Goal: Information Seeking & Learning: Learn about a topic

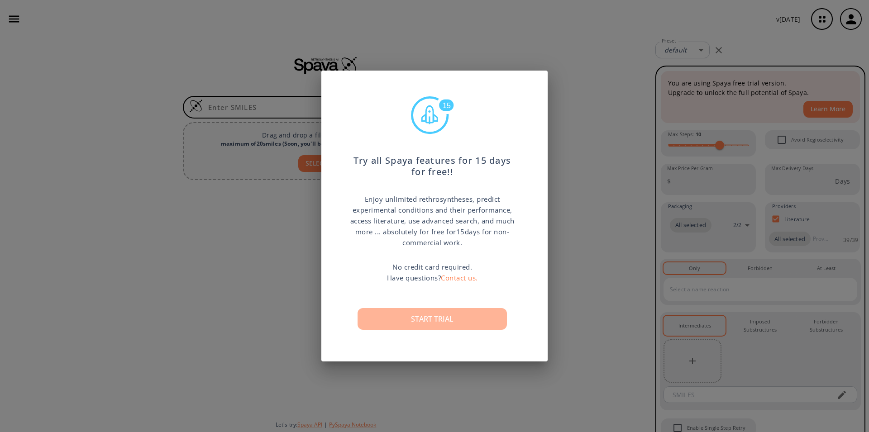
click at [428, 319] on button "Start trial" at bounding box center [431, 319] width 149 height 22
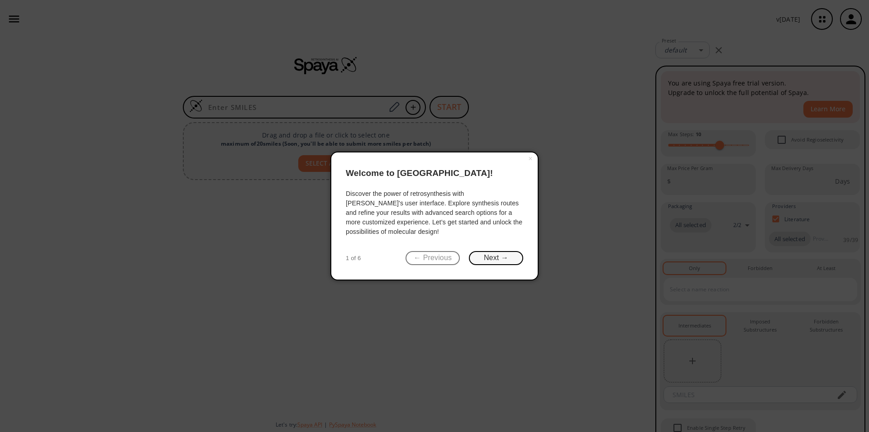
click at [493, 258] on button "Next →" at bounding box center [496, 258] width 54 height 14
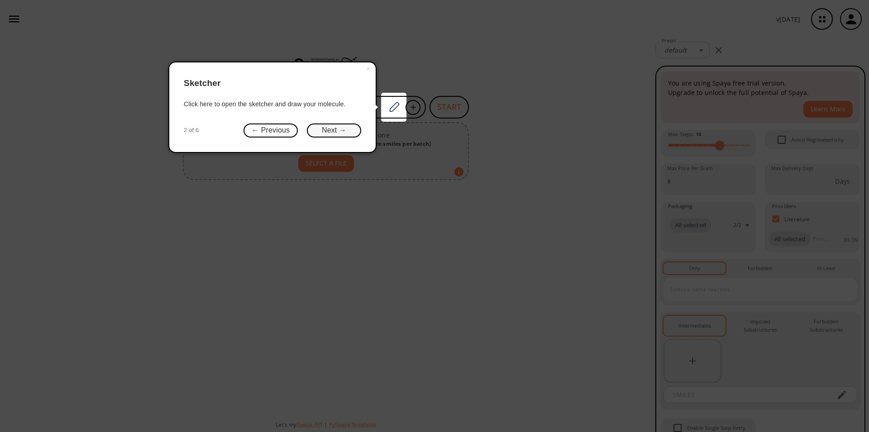
click at [340, 128] on button "Next →" at bounding box center [334, 131] width 54 height 14
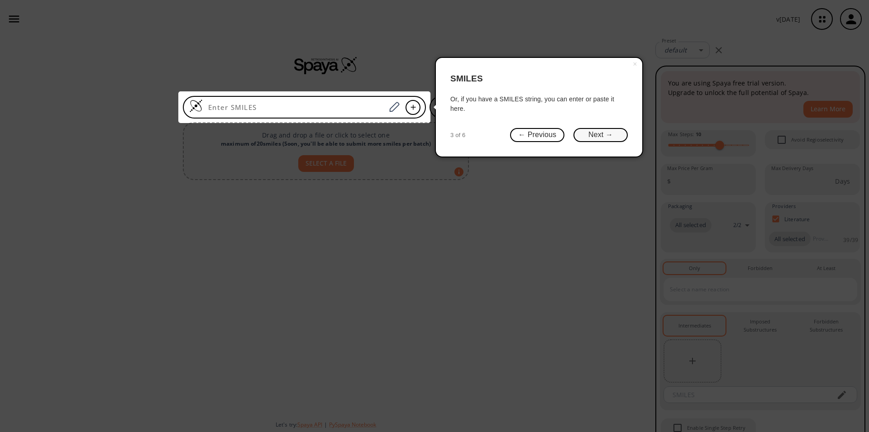
click at [591, 130] on button "Next →" at bounding box center [600, 135] width 54 height 14
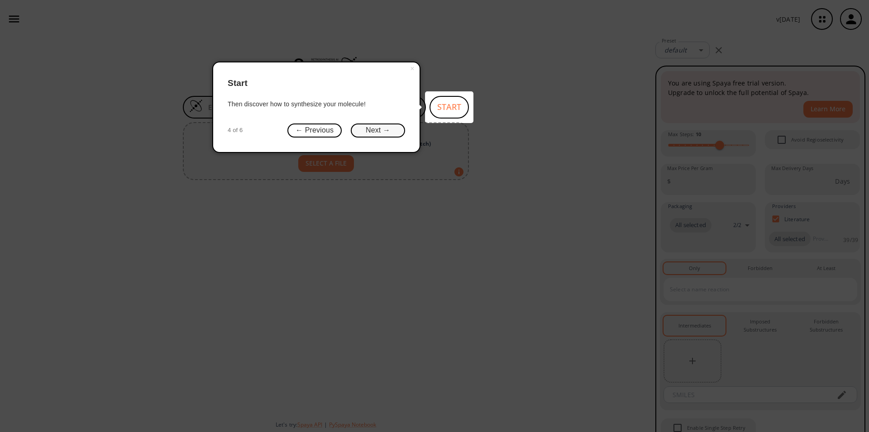
click at [370, 130] on button "Next →" at bounding box center [378, 131] width 54 height 14
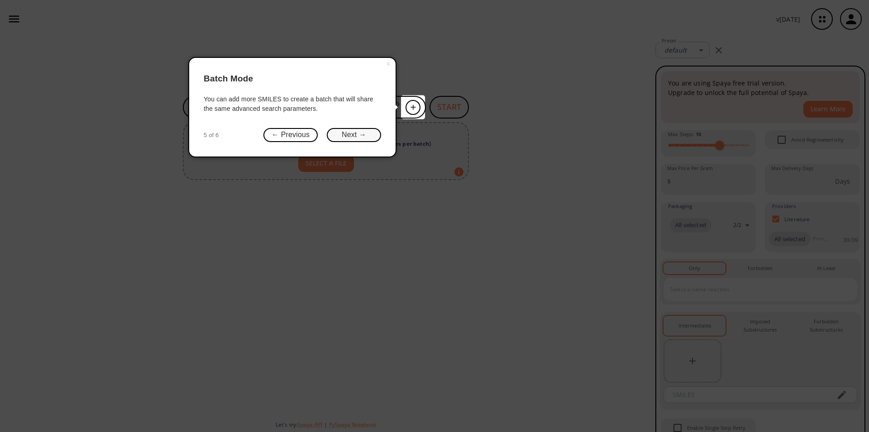
click at [364, 132] on button "Next →" at bounding box center [354, 135] width 54 height 14
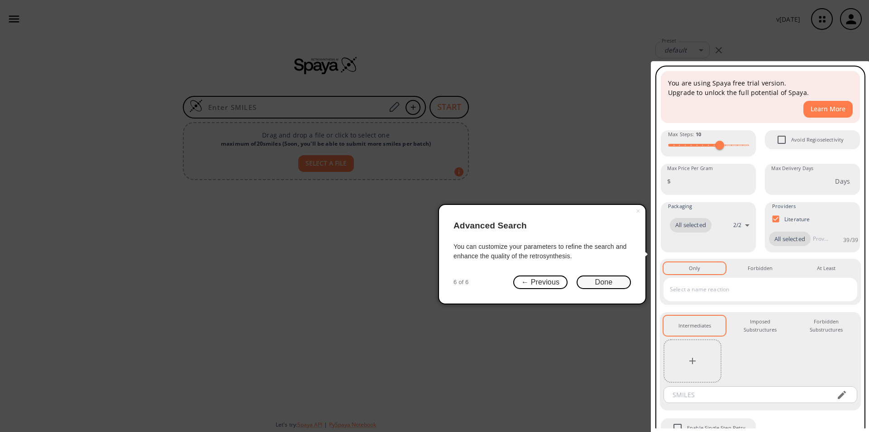
click at [609, 285] on button "Done" at bounding box center [603, 283] width 54 height 14
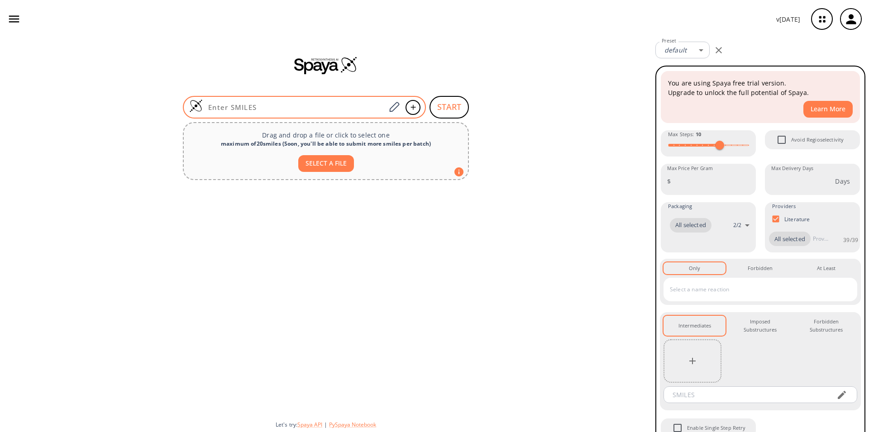
click at [250, 106] on input at bounding box center [294, 107] width 183 height 9
paste input "Ic1cn(nc1)C(c1ccccc1)(c1ccccc1)c1ccccc1"
type input "Ic1cn(nc1)C(c1ccccc1)(c1ccccc1)c1ccccc1"
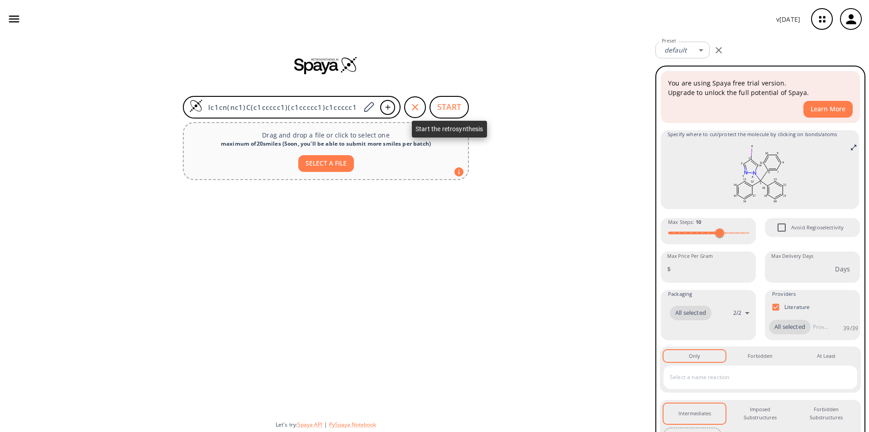
click at [448, 110] on button "START" at bounding box center [448, 107] width 39 height 23
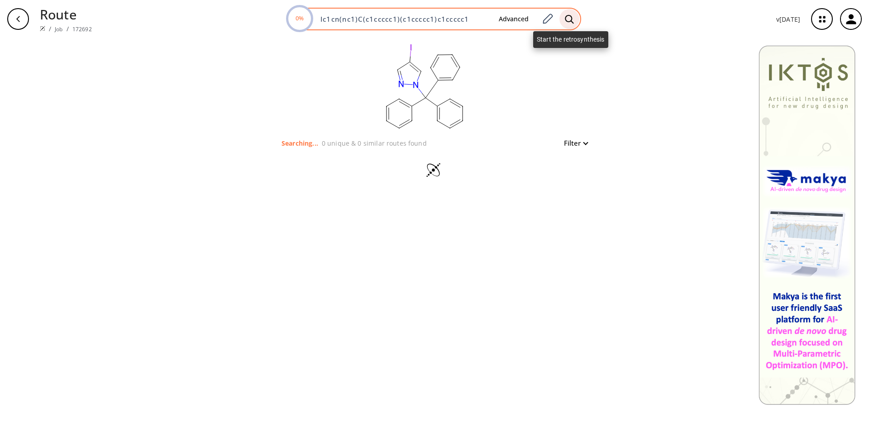
click at [569, 19] on icon at bounding box center [569, 19] width 9 height 10
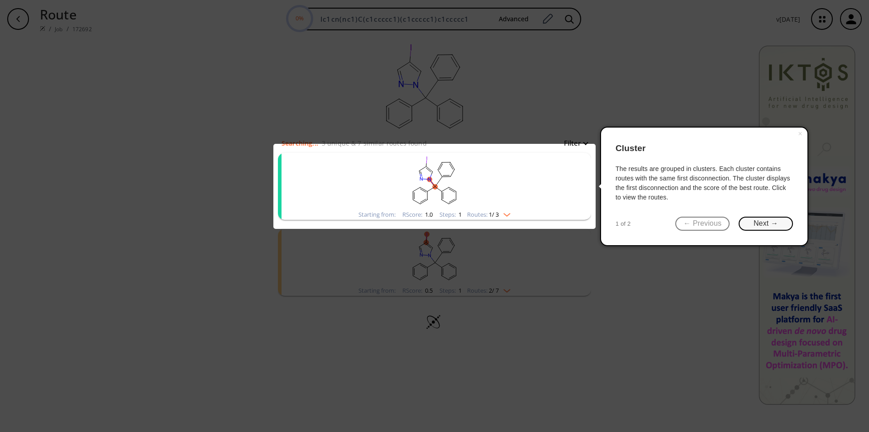
click at [760, 223] on button "Next →" at bounding box center [765, 224] width 54 height 14
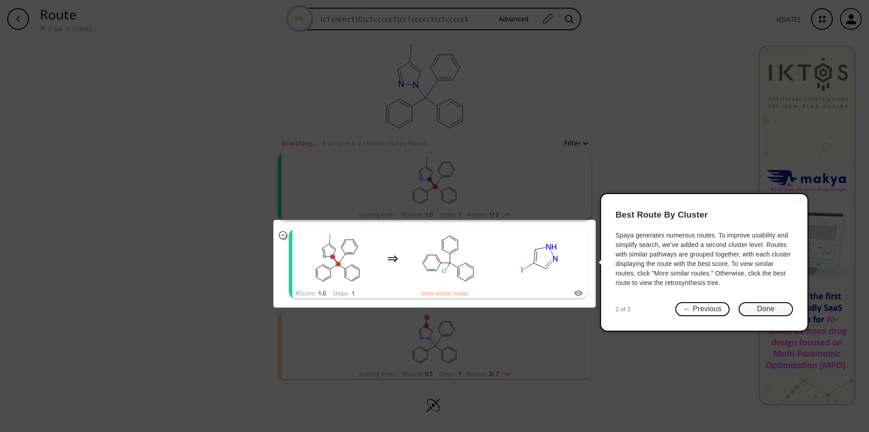
click at [763, 309] on button "Done" at bounding box center [765, 309] width 54 height 14
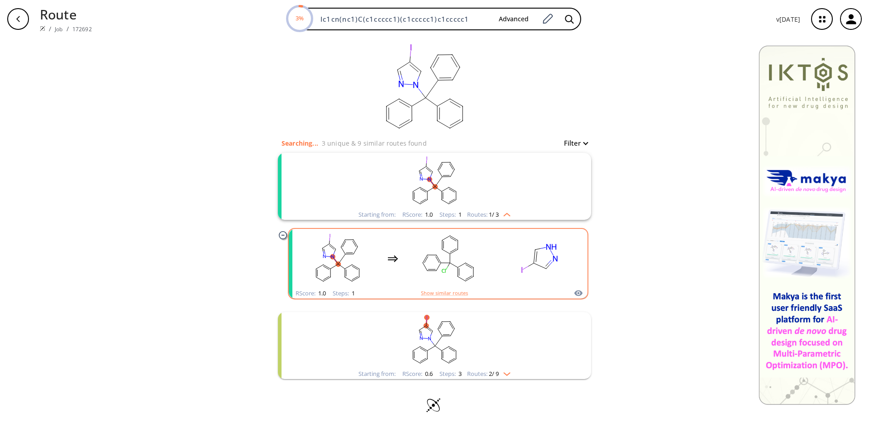
click at [445, 265] on rect "clusters" at bounding box center [447, 258] width 81 height 57
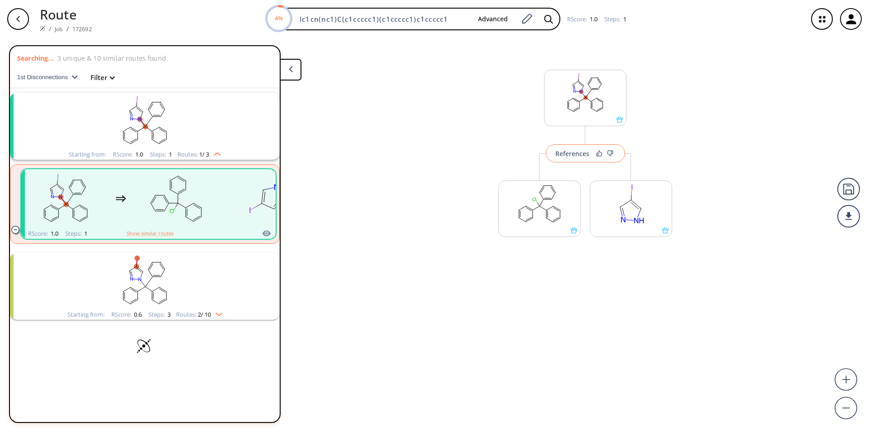
click at [581, 155] on div "References" at bounding box center [572, 154] width 34 height 6
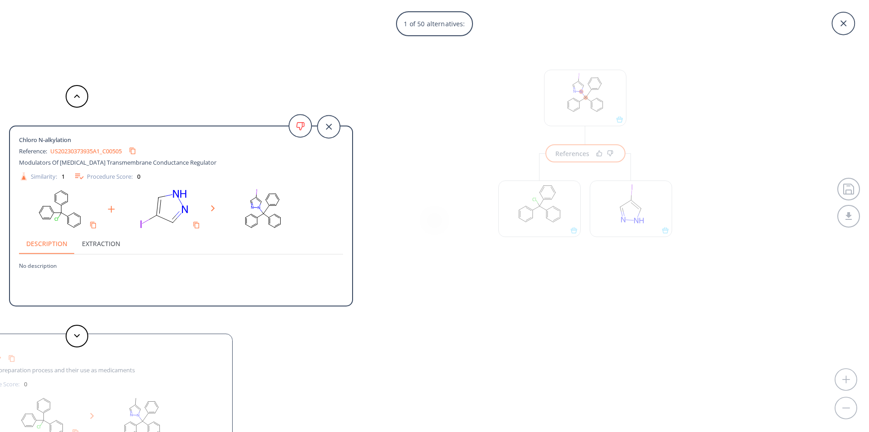
click at [75, 150] on link "US20230373935A1_C00505" at bounding box center [85, 151] width 71 height 6
click at [76, 336] on polygon at bounding box center [77, 336] width 6 height 4
click at [76, 335] on icon at bounding box center [77, 336] width 6 height 4
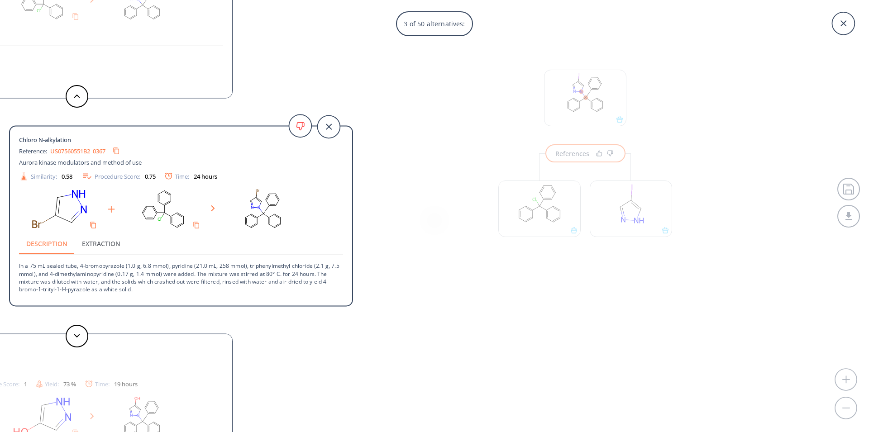
click at [76, 152] on link "US07560551B2_0367" at bounding box center [77, 151] width 55 height 6
click at [78, 342] on button at bounding box center [77, 336] width 23 height 23
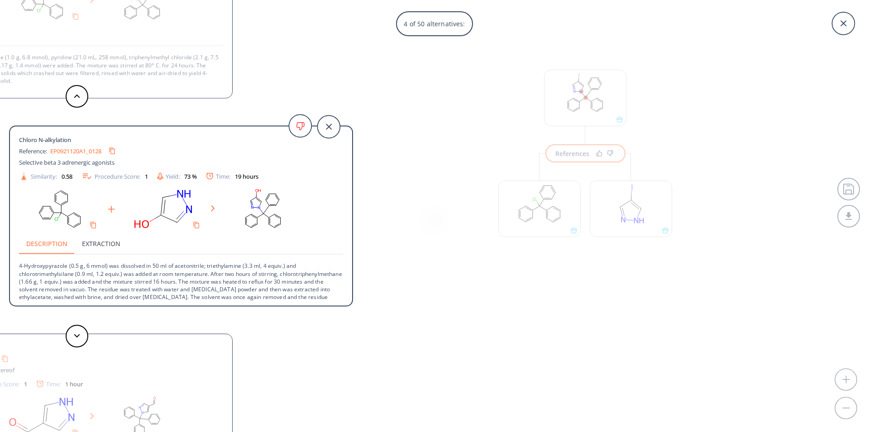
click at [582, 96] on div "4 of 50 alternatives: Chloro N-alkylation Reference: US20230373935A1_C00505 Mod…" at bounding box center [434, 216] width 869 height 432
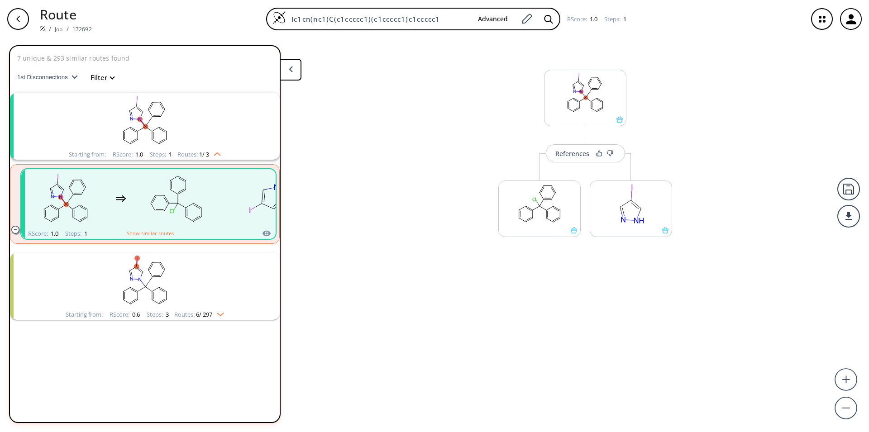
click at [582, 96] on rect at bounding box center [584, 93] width 81 height 46
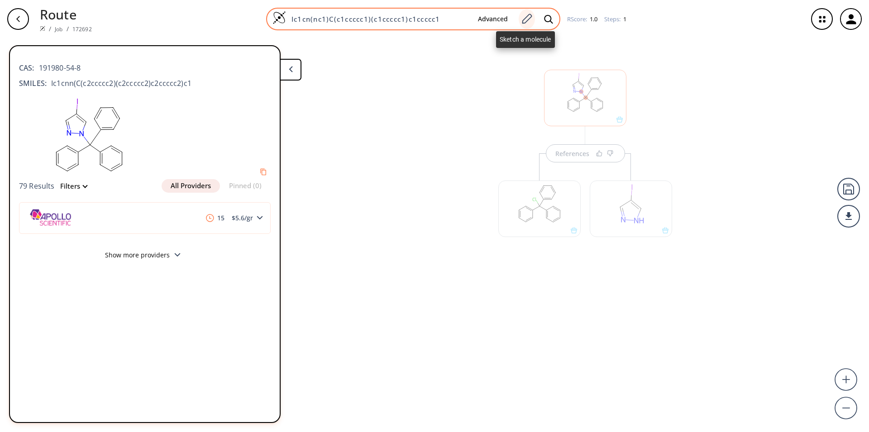
click at [532, 18] on icon at bounding box center [526, 19] width 12 height 12
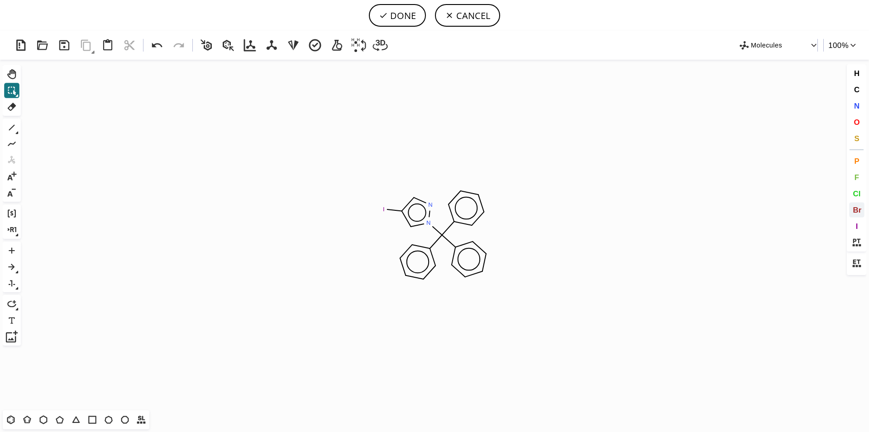
click at [852, 210] on button "Br" at bounding box center [856, 209] width 15 height 15
click at [380, 212] on tspan "Br" at bounding box center [380, 212] width 6 height 7
click at [392, 19] on button "DONE" at bounding box center [397, 15] width 57 height 23
type input "Brc1cn[n](C(c2ccccc2)(c2ccccc2)c2ccccc2)c1"
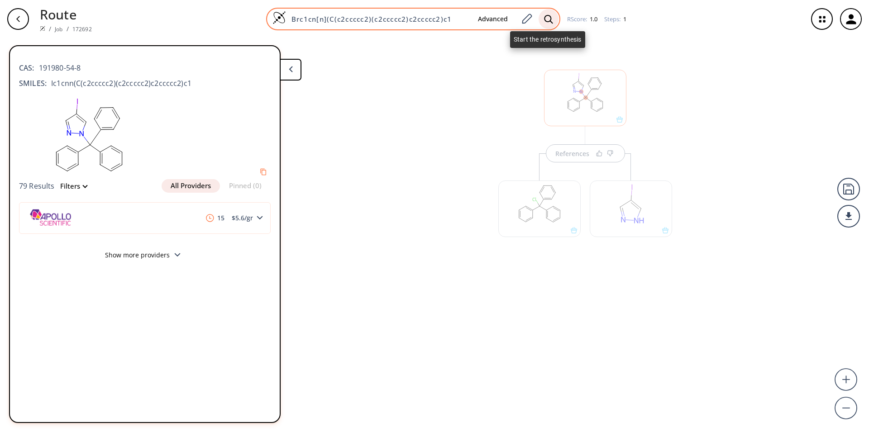
click at [548, 19] on icon at bounding box center [548, 19] width 9 height 10
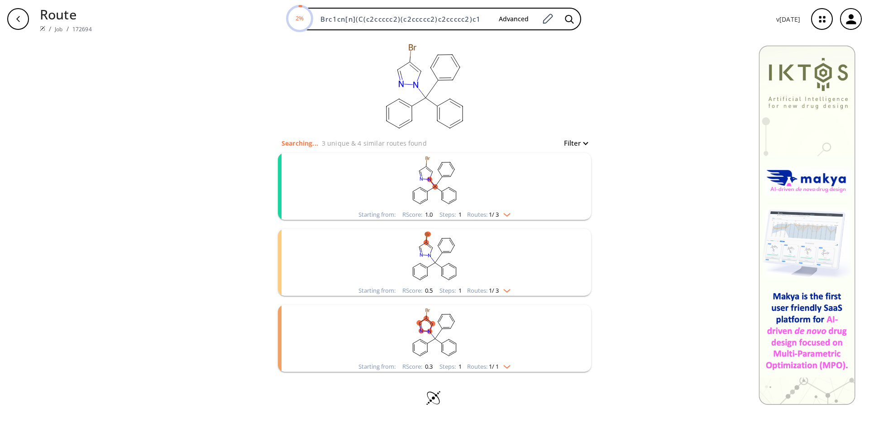
click at [426, 193] on ellipse "clusters" at bounding box center [427, 191] width 5 height 5
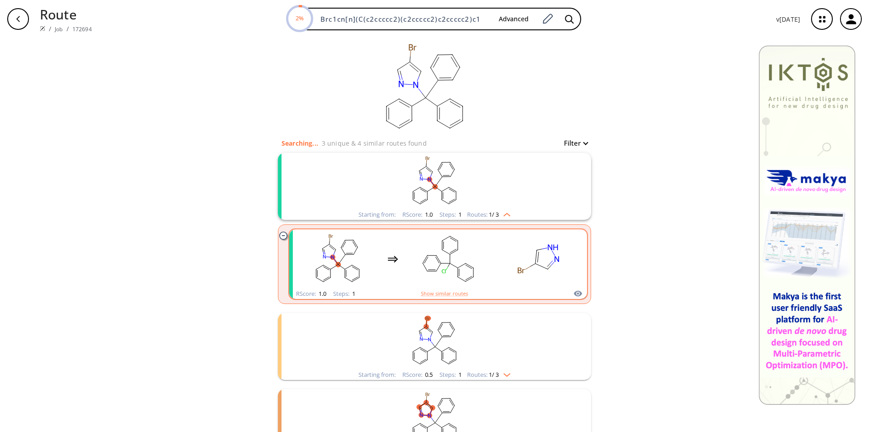
click at [462, 259] on rect "clusters" at bounding box center [447, 259] width 81 height 57
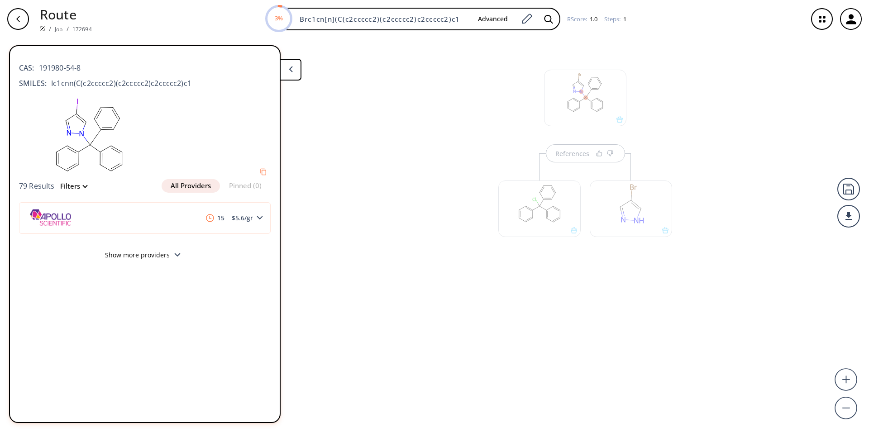
click at [587, 153] on div "References" at bounding box center [585, 144] width 84 height 36
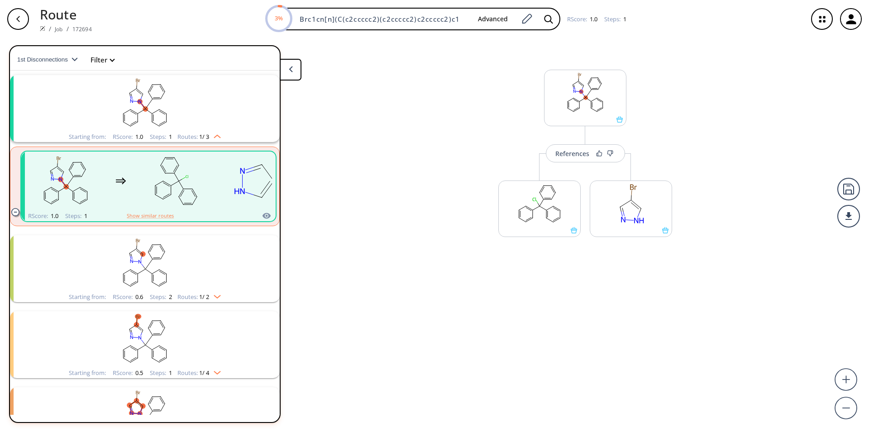
scroll to position [20, 0]
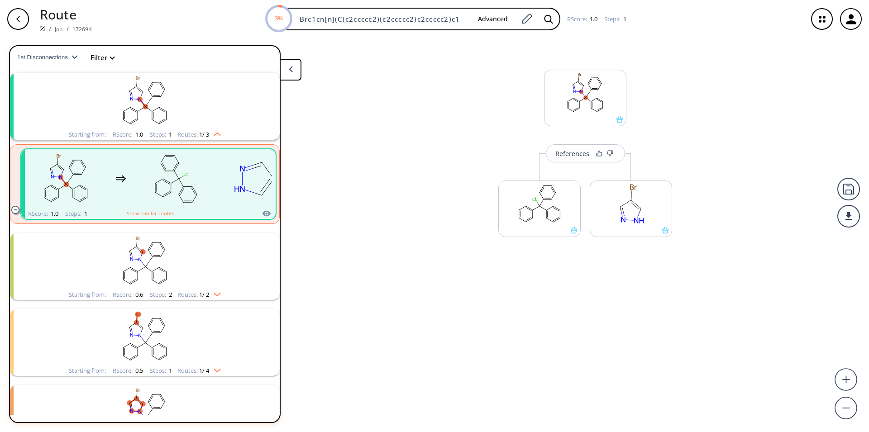
click at [587, 153] on div "References" at bounding box center [572, 154] width 34 height 6
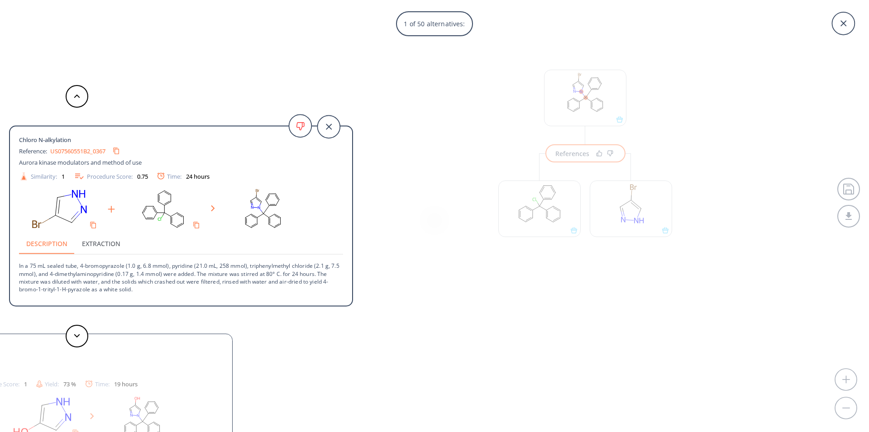
click at [75, 151] on link "US07560551B2_0367" at bounding box center [77, 151] width 55 height 6
click at [74, 334] on icon at bounding box center [77, 336] width 6 height 4
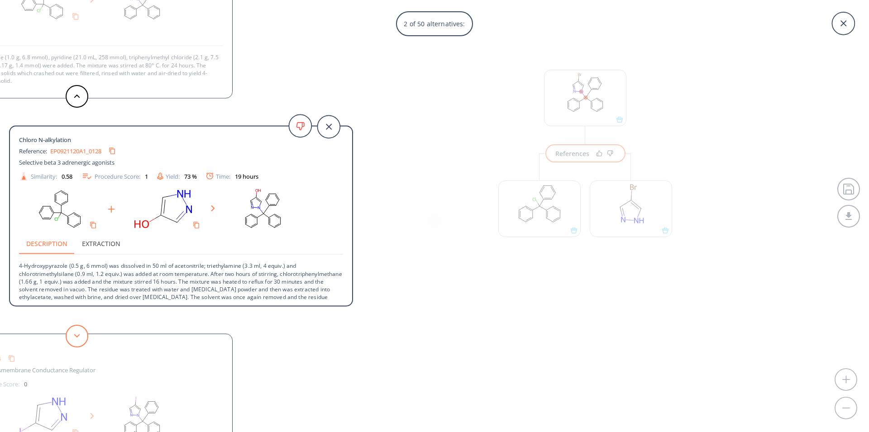
click at [79, 339] on button at bounding box center [77, 336] width 23 height 23
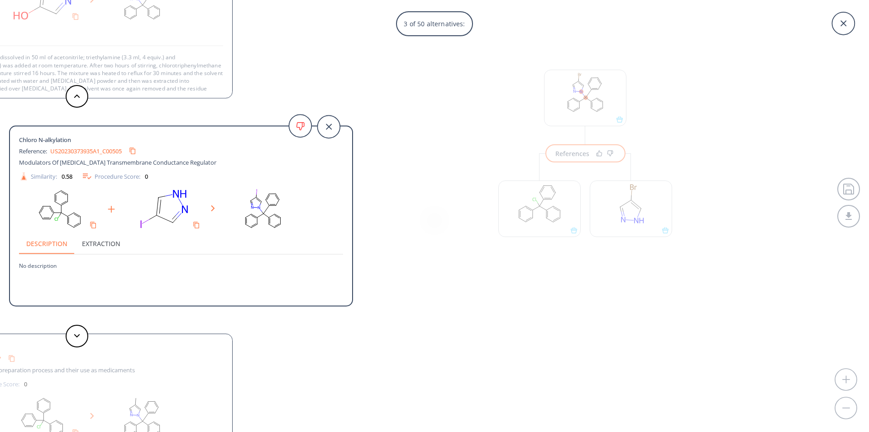
click at [83, 150] on link "US20230373935A1_C00505" at bounding box center [85, 151] width 71 height 6
click at [592, 155] on div "3 of 50 alternatives: Chloro N-alkylation Reference: US07560551B2_0367 Aurora k…" at bounding box center [434, 216] width 869 height 432
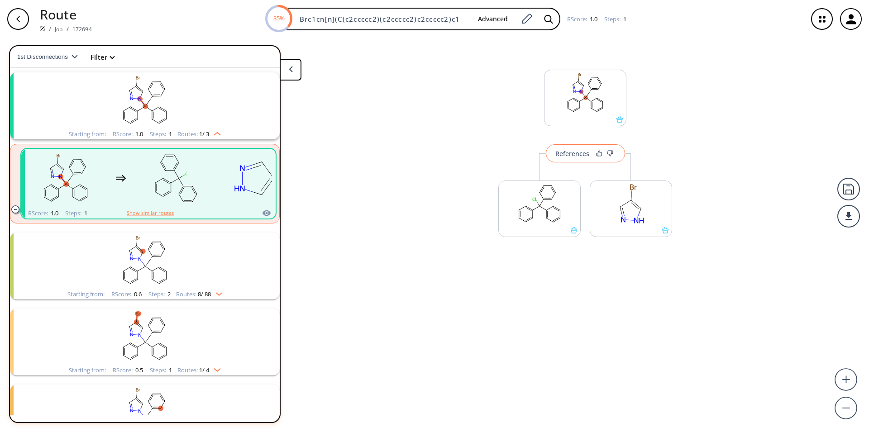
click at [581, 154] on div "References" at bounding box center [572, 154] width 34 height 6
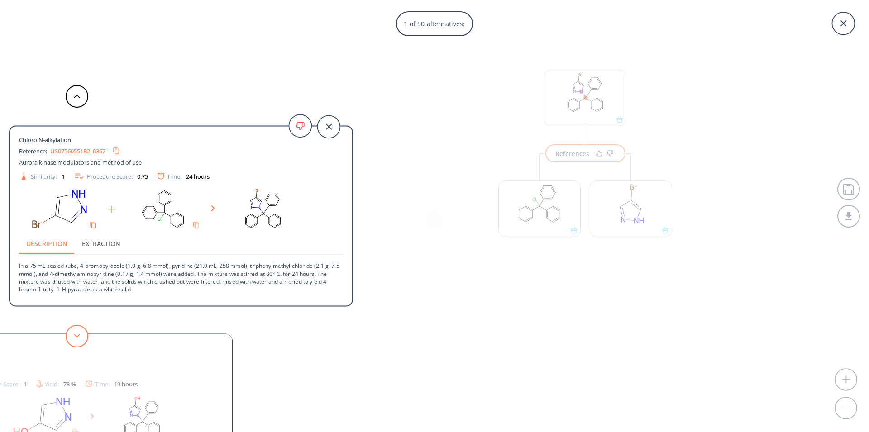
click at [80, 339] on button at bounding box center [77, 336] width 23 height 23
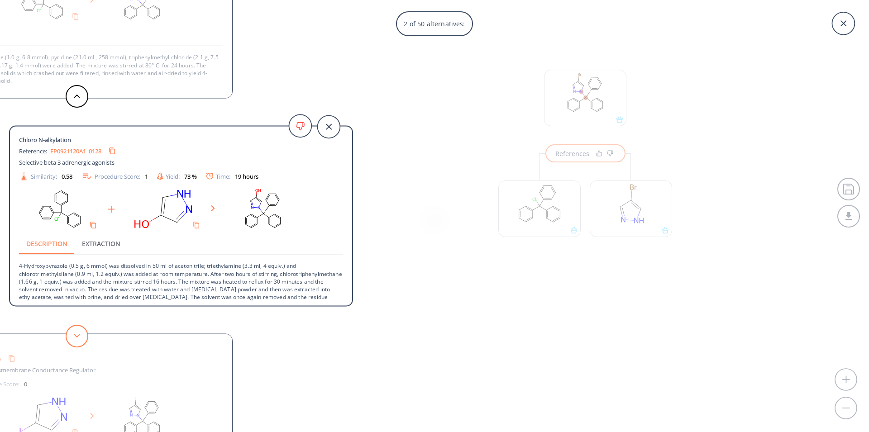
click at [80, 339] on button at bounding box center [77, 336] width 23 height 23
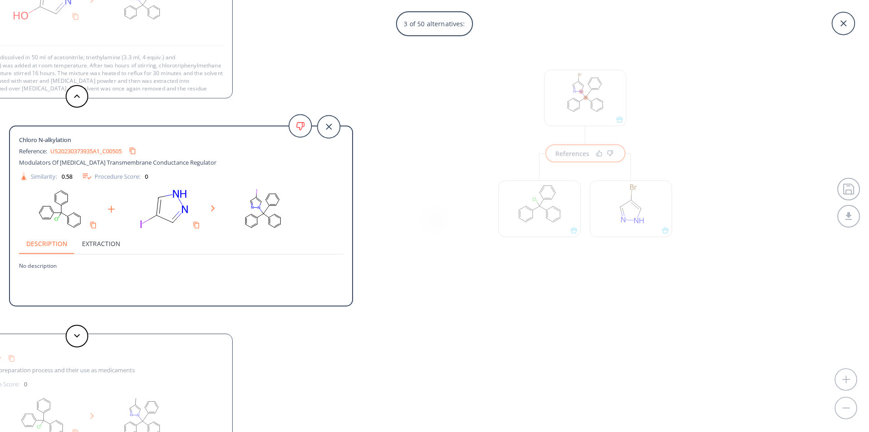
click at [92, 152] on link "US20230373935A1_C00505" at bounding box center [85, 151] width 71 height 6
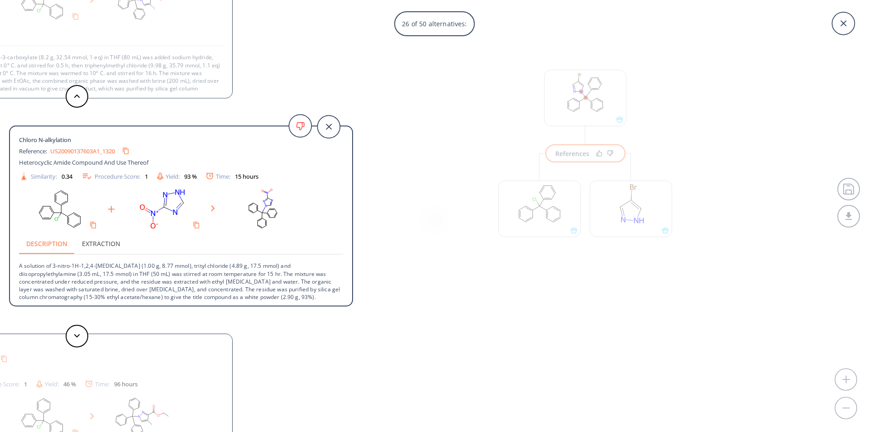
drag, startPoint x: 715, startPoint y: 263, endPoint x: 716, endPoint y: 248, distance: 15.5
click at [715, 263] on div "26 of 50 alternatives: Chloro N-alkylation Reference: US07560551B2_0367 Aurora …" at bounding box center [434, 216] width 869 height 432
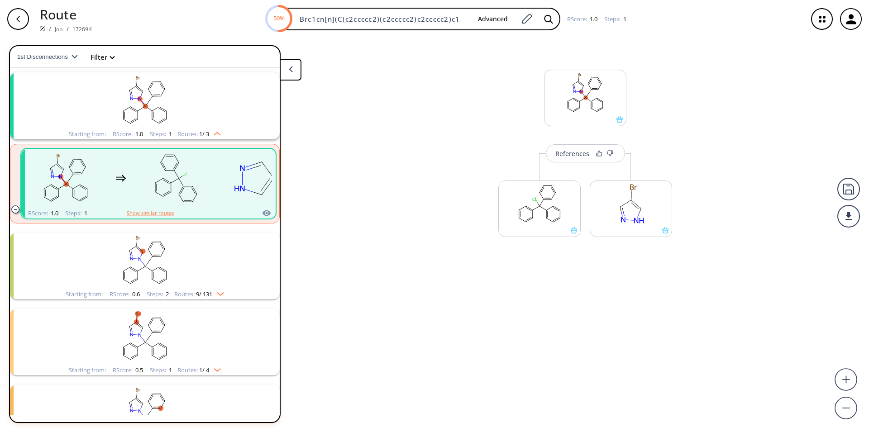
click at [455, 283] on div "References More routes from here More routes from here" at bounding box center [434, 231] width 869 height 387
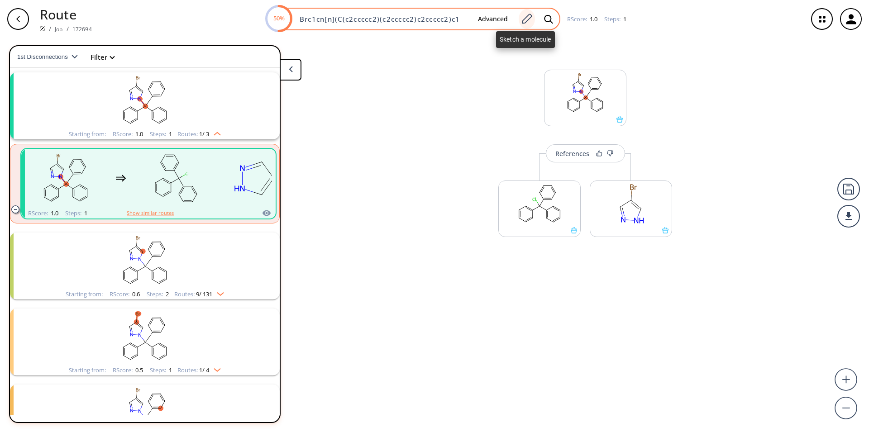
click at [527, 20] on icon at bounding box center [527, 19] width 10 height 10
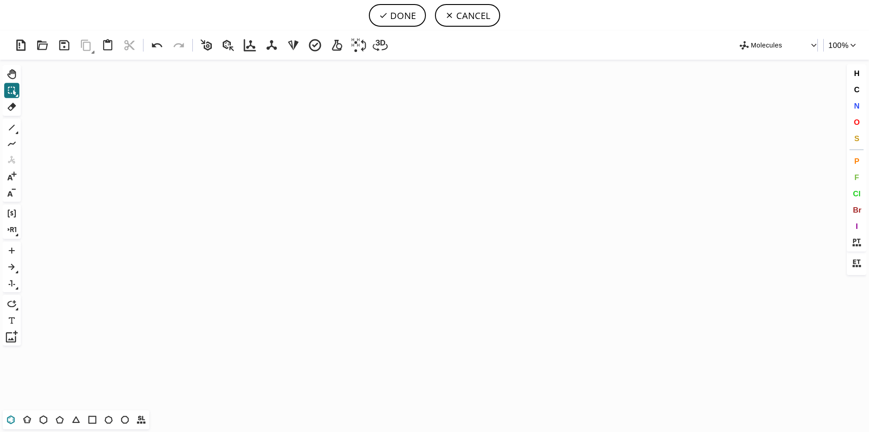
click at [8, 420] on icon at bounding box center [11, 419] width 8 height 9
drag, startPoint x: 270, startPoint y: 162, endPoint x: 289, endPoint y: 200, distance: 42.5
click at [289, 200] on icon "Created with [PERSON_NAME] 2.3.0" at bounding box center [434, 235] width 820 height 351
click at [289, 193] on icon "Created with [PERSON_NAME] 2.3.0" at bounding box center [434, 235] width 820 height 351
click at [61, 421] on icon at bounding box center [60, 420] width 12 height 12
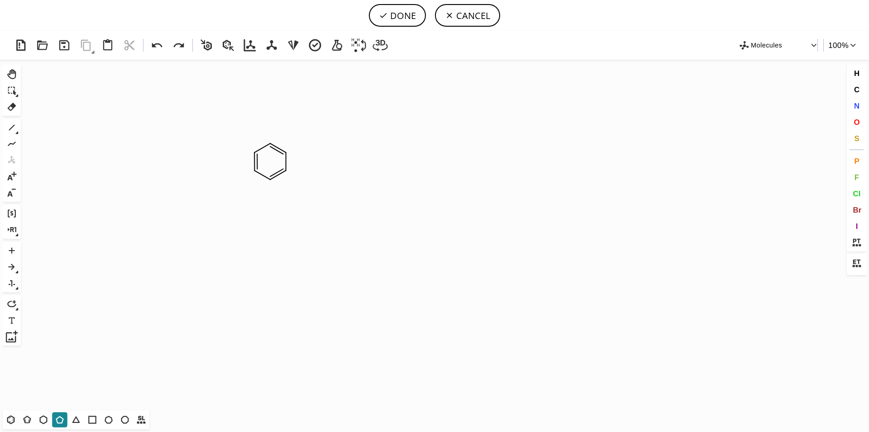
click at [61, 423] on icon at bounding box center [60, 420] width 8 height 8
click at [285, 181] on icon "Created with [PERSON_NAME] 2.3.0" at bounding box center [434, 235] width 820 height 351
click at [473, 12] on button "CANCEL" at bounding box center [467, 15] width 65 height 23
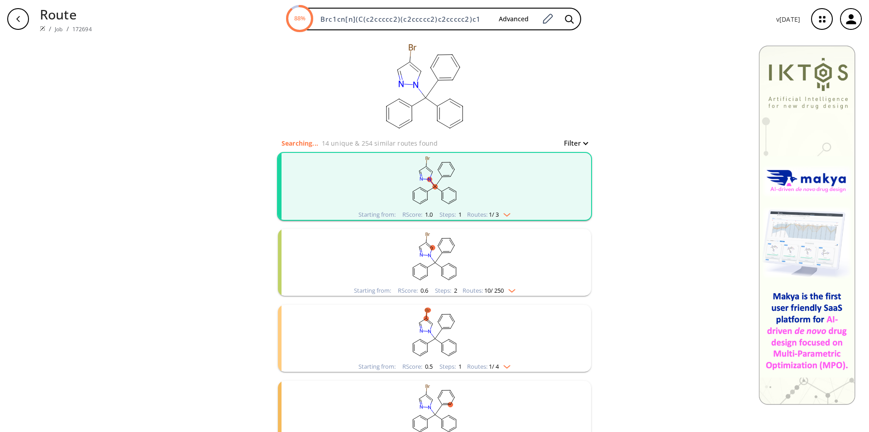
drag, startPoint x: 489, startPoint y: 19, endPoint x: 257, endPoint y: 23, distance: 232.6
click at [315, 15] on input "Brc1cn[n](C(c2ccccc2)(c2ccccc2)c2ccccc2)c1" at bounding box center [403, 18] width 176 height 9
paste input "ClCc1oc2ccc(Cl)cc2n"
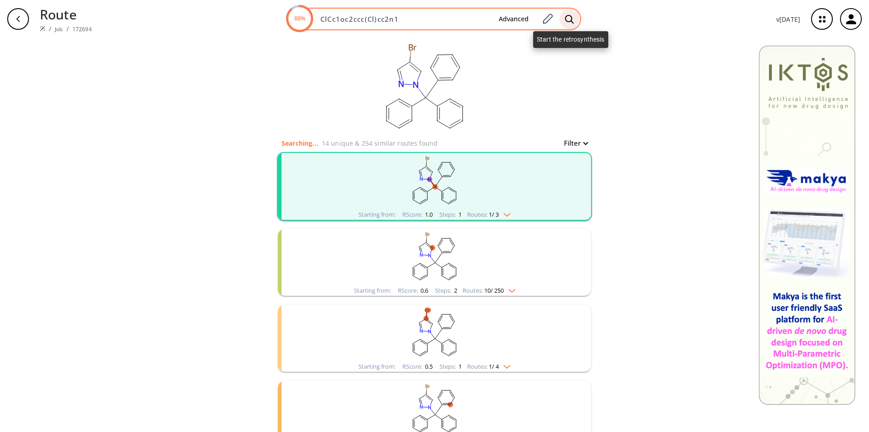
type input "ClCc1oc2ccc(Cl)cc2n1"
click at [567, 18] on icon at bounding box center [569, 19] width 9 height 10
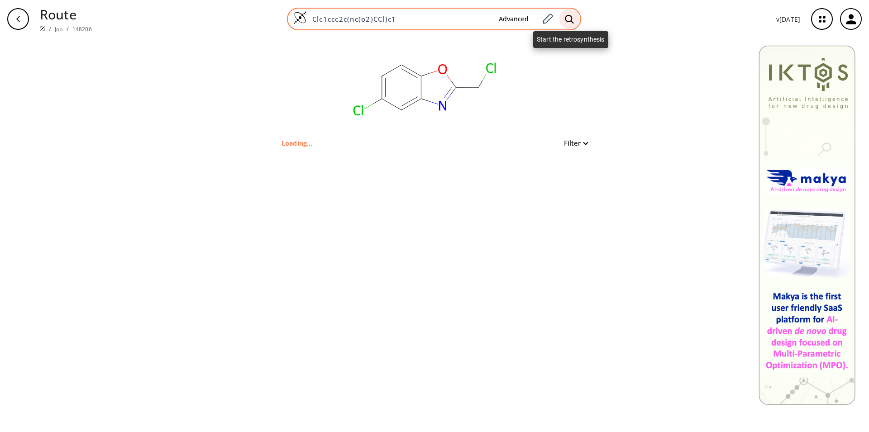
click at [573, 19] on icon at bounding box center [569, 18] width 9 height 9
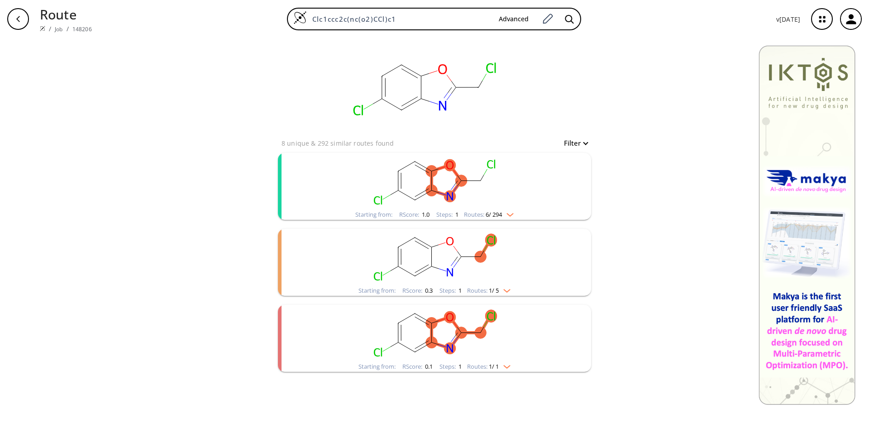
click at [433, 184] on rect "clusters" at bounding box center [434, 181] width 235 height 57
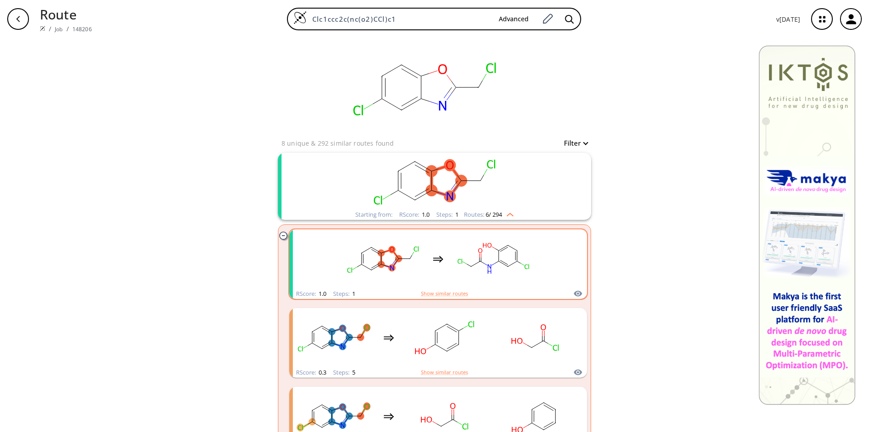
click at [447, 277] on div "clusters" at bounding box center [438, 258] width 192 height 59
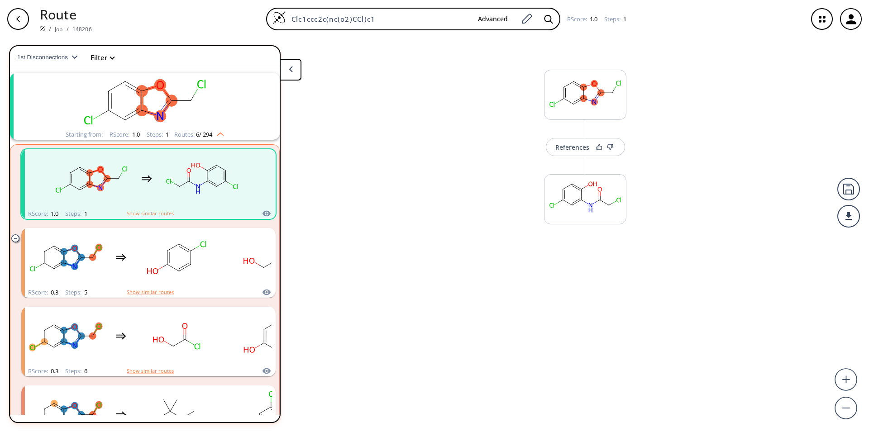
scroll to position [20, 0]
click at [576, 152] on button "References" at bounding box center [585, 147] width 79 height 18
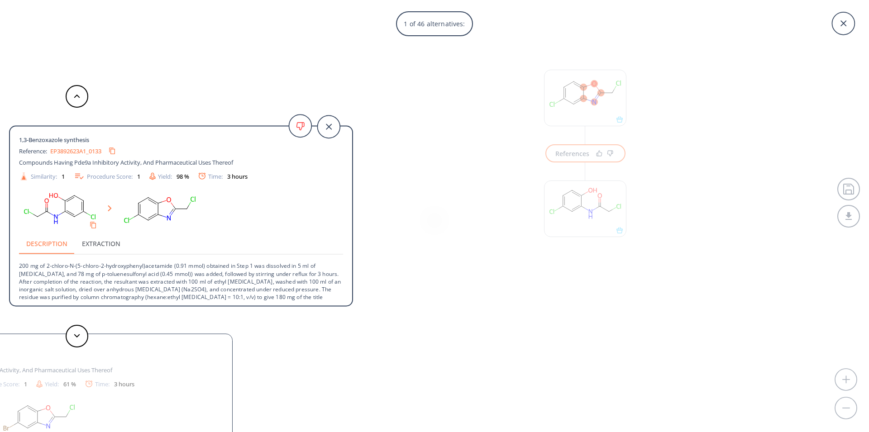
click at [598, 95] on div "1 of 46 alternatives: 1,3-Benzoxazole synthesis Reference: EP3892623A1_0133 Com…" at bounding box center [434, 216] width 869 height 432
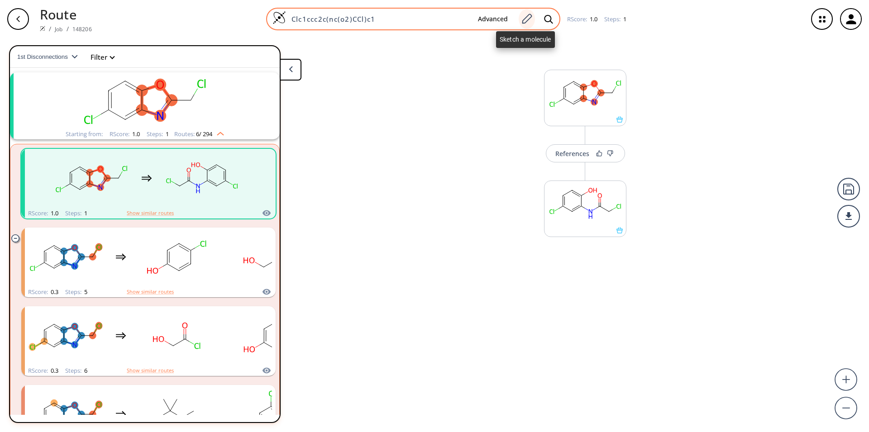
click at [523, 19] on icon at bounding box center [527, 19] width 10 height 10
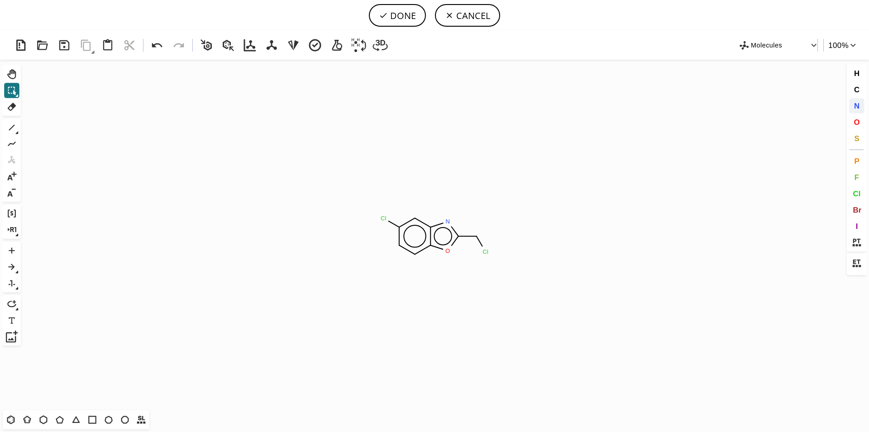
click at [856, 105] on span "N" at bounding box center [855, 105] width 5 height 9
click at [486, 257] on tspan "N" at bounding box center [486, 256] width 5 height 7
click at [401, 17] on button "DONE" at bounding box center [397, 15] width 57 height 23
type input "Clc1cc2nc(CN)oc2cc1"
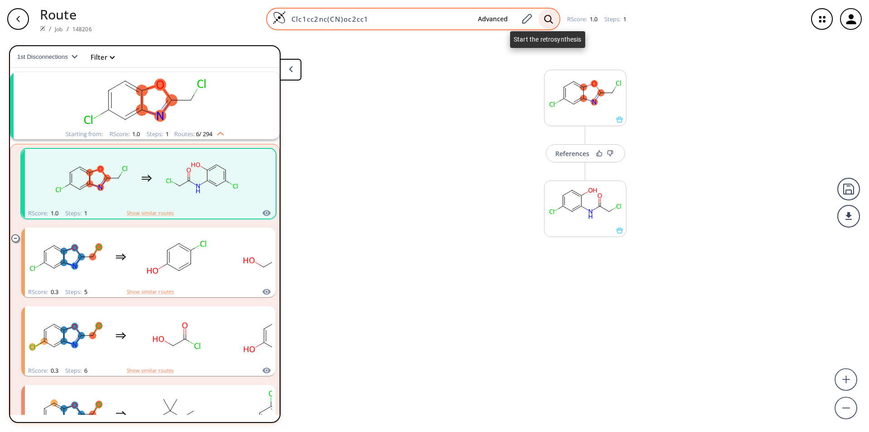
click at [546, 19] on icon at bounding box center [548, 19] width 9 height 10
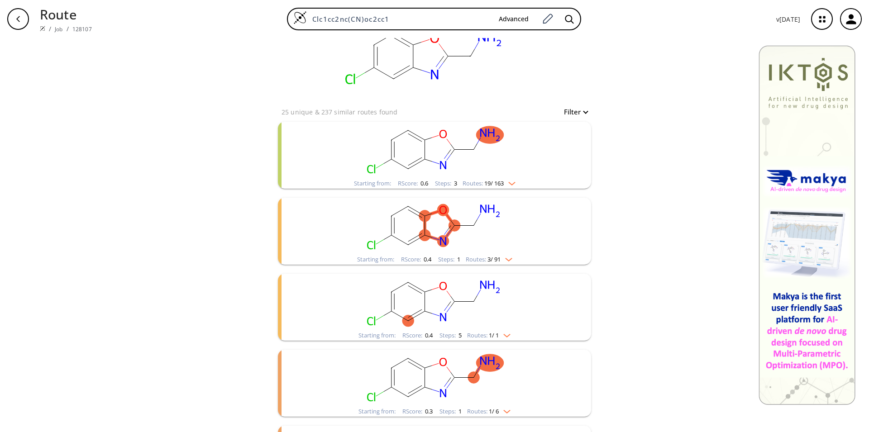
scroll to position [46, 0]
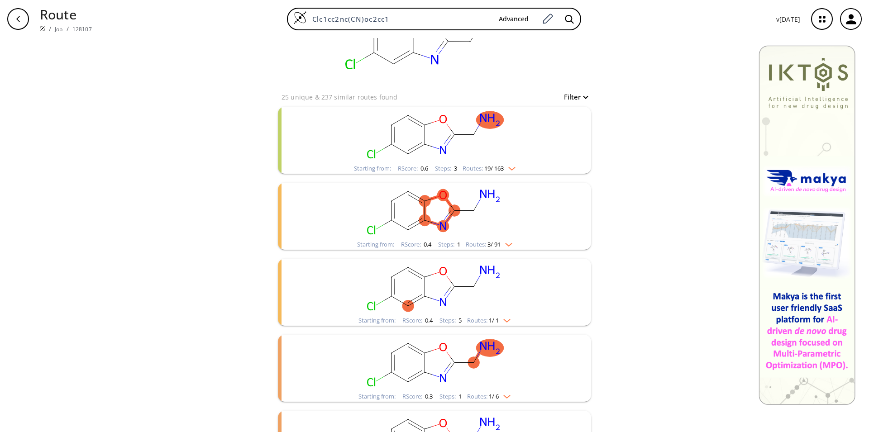
click at [425, 354] on ellipse "clusters" at bounding box center [425, 354] width 12 height 12
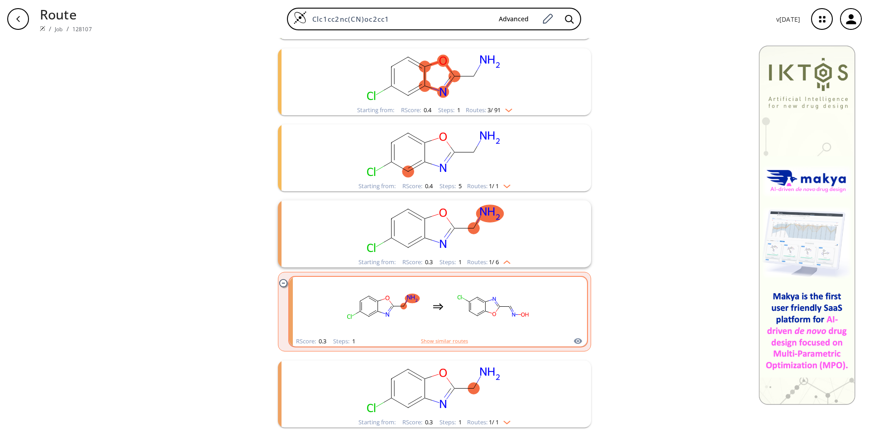
scroll to position [0, 0]
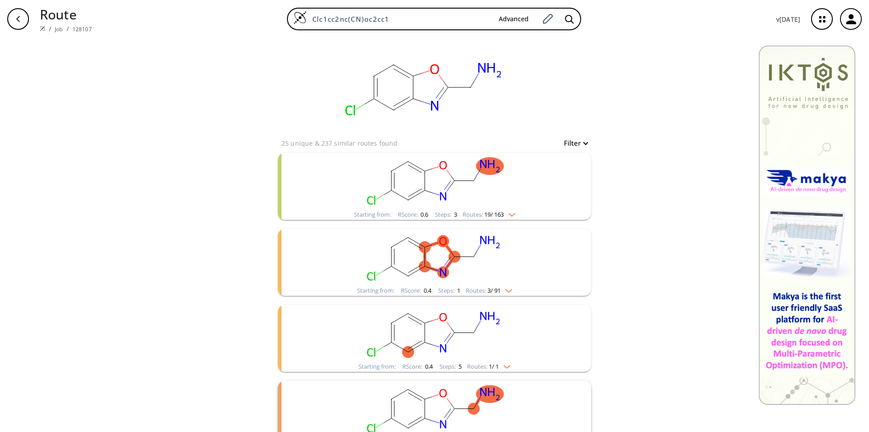
click at [459, 183] on rect "clusters" at bounding box center [434, 181] width 235 height 57
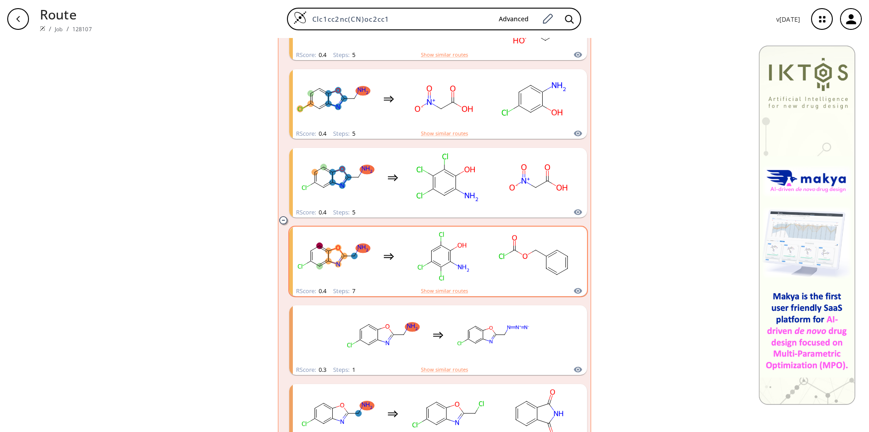
scroll to position [646, 0]
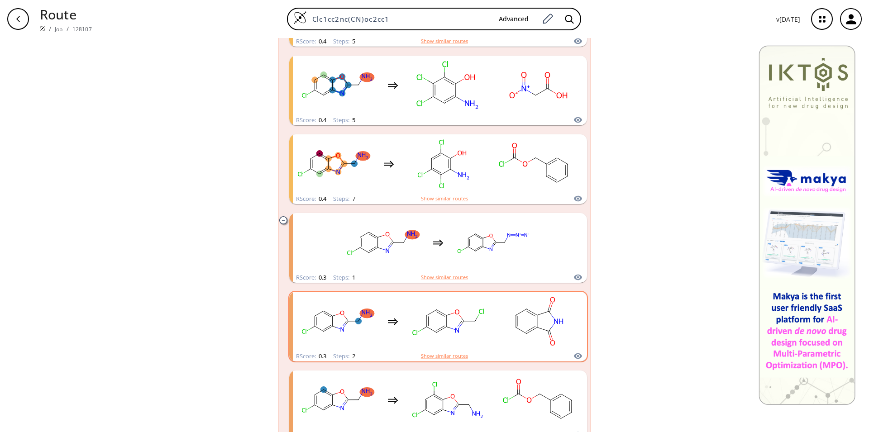
click at [453, 338] on rect "clusters" at bounding box center [447, 321] width 81 height 57
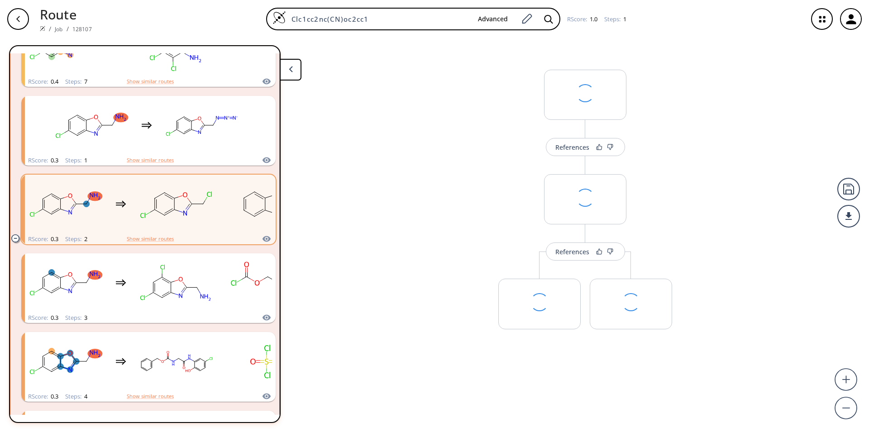
scroll to position [705, 0]
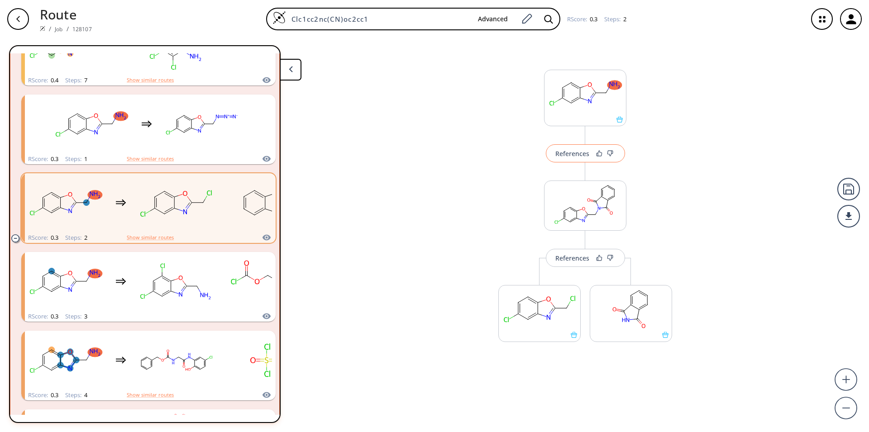
click at [581, 152] on div "References" at bounding box center [572, 154] width 34 height 6
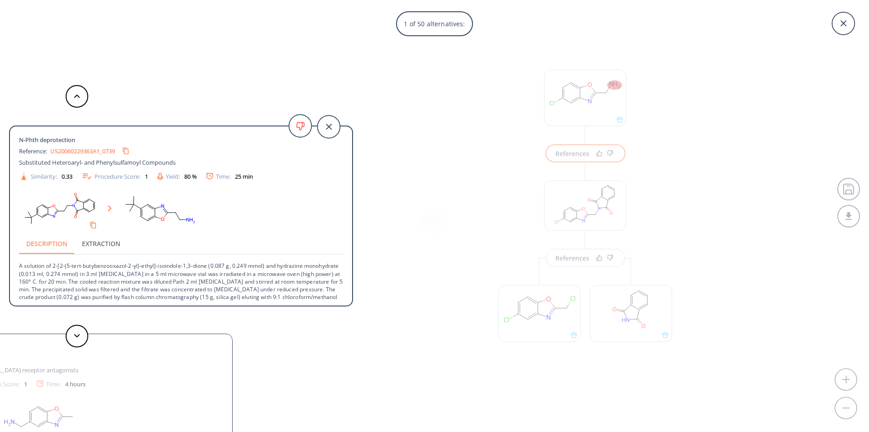
click at [76, 152] on link "US20060229363A1_0739" at bounding box center [82, 151] width 65 height 6
click at [76, 342] on button at bounding box center [77, 336] width 23 height 23
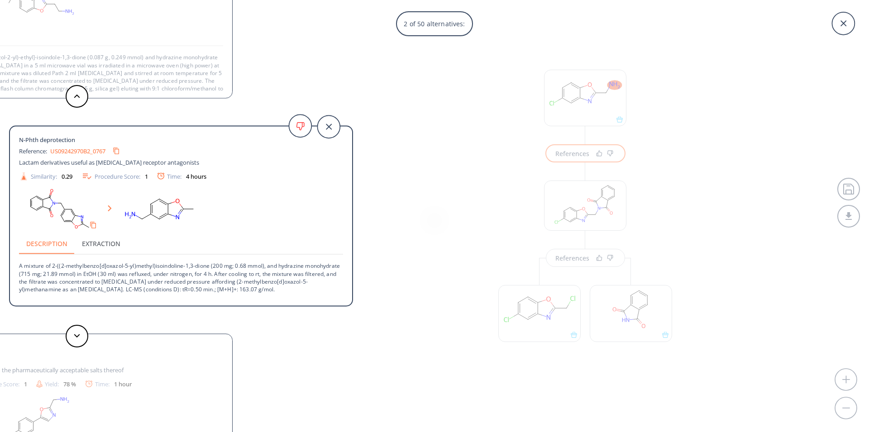
click at [65, 152] on link "US09242970B2_0767" at bounding box center [77, 151] width 55 height 6
click at [82, 338] on button at bounding box center [77, 336] width 23 height 23
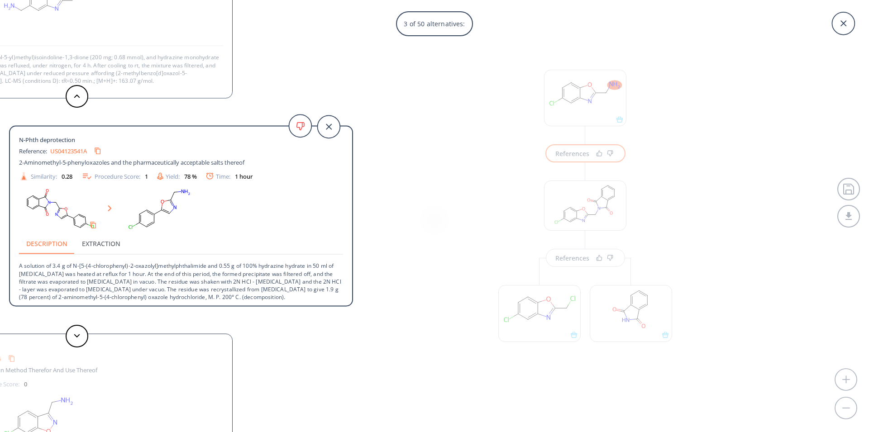
click at [71, 147] on div "US04123541A" at bounding box center [77, 151] width 55 height 14
click at [69, 151] on link "US04123541A" at bounding box center [68, 151] width 37 height 6
click at [66, 152] on link "US04123541A" at bounding box center [68, 151] width 37 height 6
click at [77, 335] on icon at bounding box center [77, 336] width 6 height 4
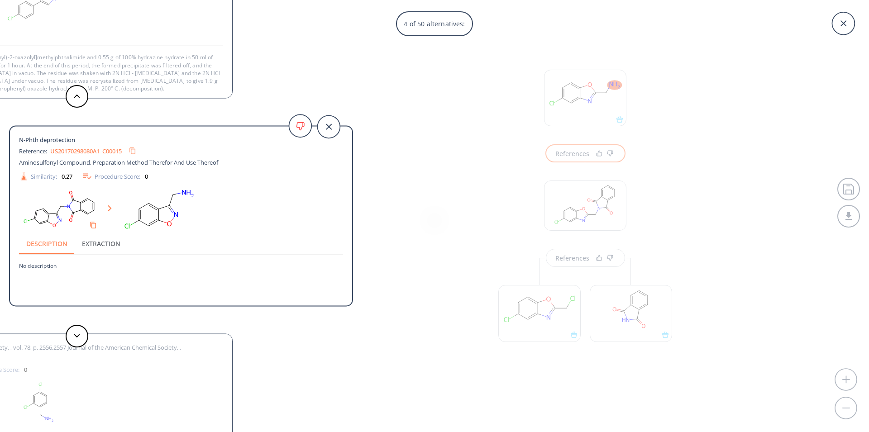
click at [89, 149] on link "US20170298080A1_C00015" at bounding box center [85, 151] width 71 height 6
click at [86, 342] on button at bounding box center [77, 336] width 23 height 23
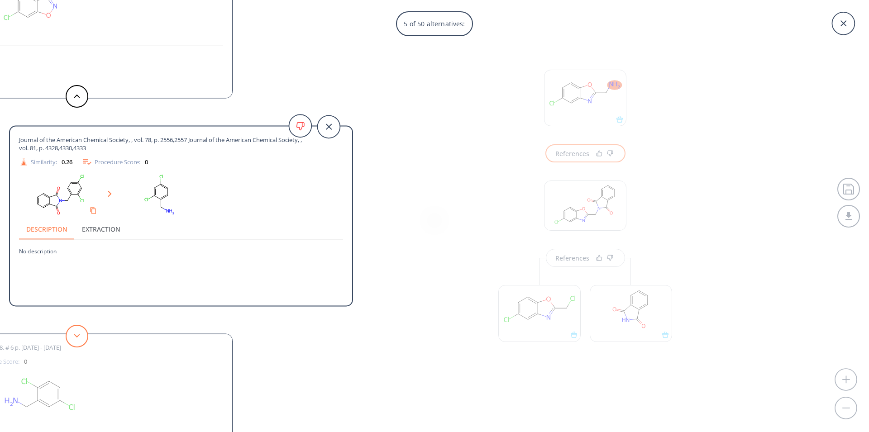
click at [86, 342] on button at bounding box center [77, 336] width 23 height 23
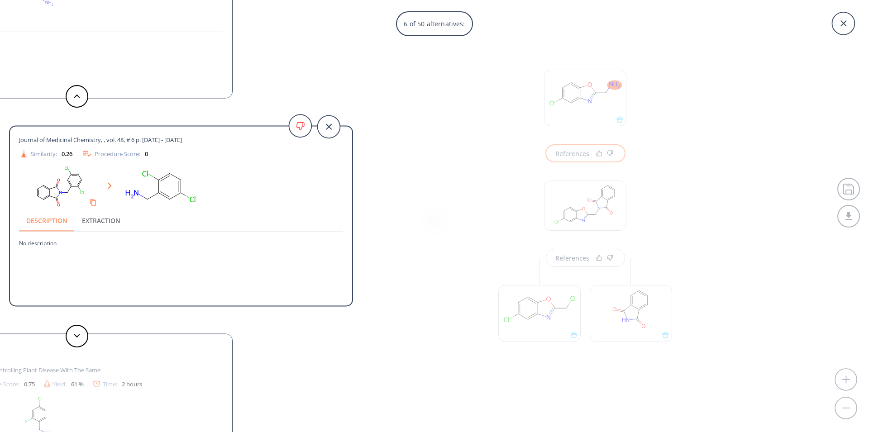
drag, startPoint x: 200, startPoint y: 139, endPoint x: 14, endPoint y: 135, distance: 185.6
click at [14, 135] on div "Journal of Medicinal Chemistry, , vol. 48, # 6 p. [DATE] - [DATE] Similarity: 0…" at bounding box center [181, 217] width 342 height 167
copy span "Journal of Medicinal Chemistry, , vol. 48, # 6 p. [DATE] - [DATE]"
click at [175, 150] on div "Similarity: 0.26 Procedure Score: 0" at bounding box center [180, 153] width 333 height 11
drag, startPoint x: 184, startPoint y: 139, endPoint x: 19, endPoint y: 146, distance: 164.8
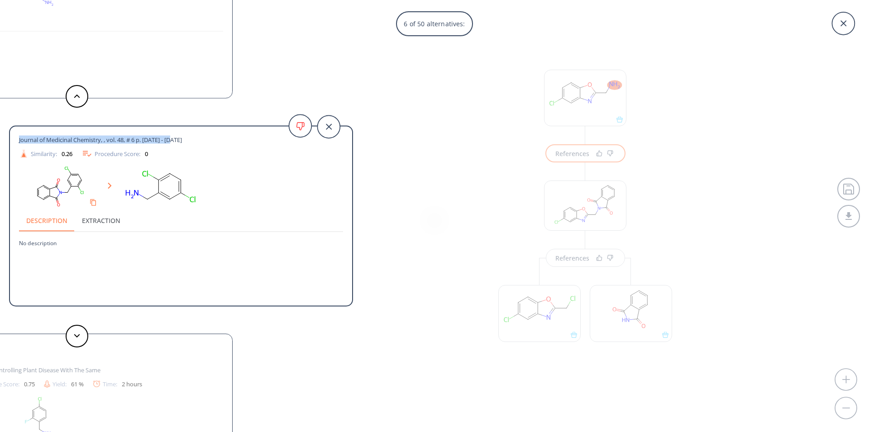
click at [19, 146] on div "Journal of Medicinal Chemistry, , vol. 48, # 6 p. [DATE] - [DATE] Similarity: 0…" at bounding box center [181, 148] width 324 height 24
copy span "Journal of Medicinal Chemistry, , vol. 48, # 6 p. [DATE] - [DATE]"
click at [78, 338] on button at bounding box center [77, 336] width 23 height 23
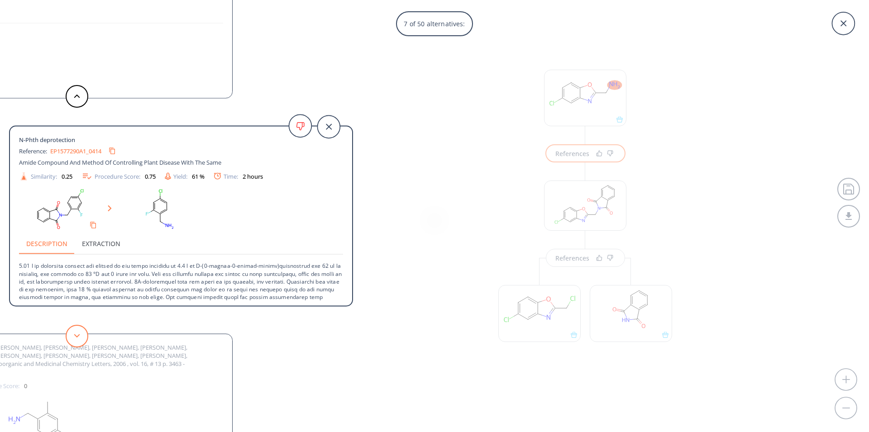
click at [78, 338] on button at bounding box center [77, 336] width 23 height 23
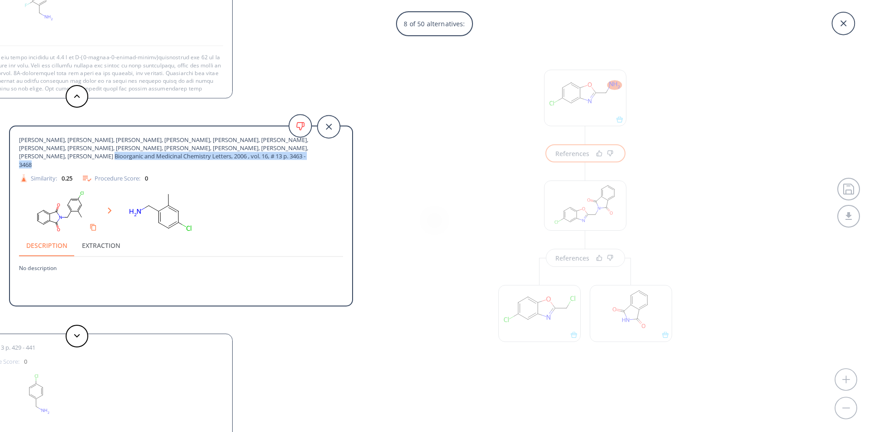
drag, startPoint x: 236, startPoint y: 156, endPoint x: 20, endPoint y: 159, distance: 216.3
click at [20, 159] on span "[PERSON_NAME], [PERSON_NAME], [PERSON_NAME], [PERSON_NAME], [PERSON_NAME], [PER…" at bounding box center [164, 152] width 291 height 33
copy span "Bioorganic and Medicinal Chemistry Letters, 2006 , vol. 16, # 13 p. 3463 - 3468"
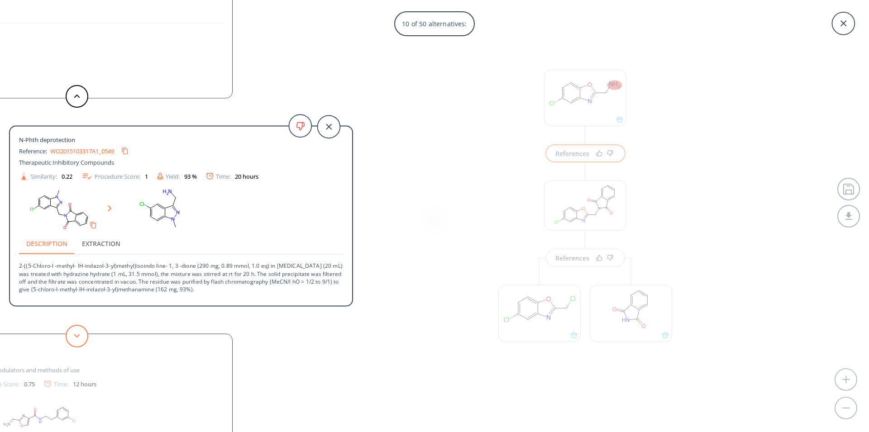
click at [70, 338] on button at bounding box center [77, 336] width 23 height 23
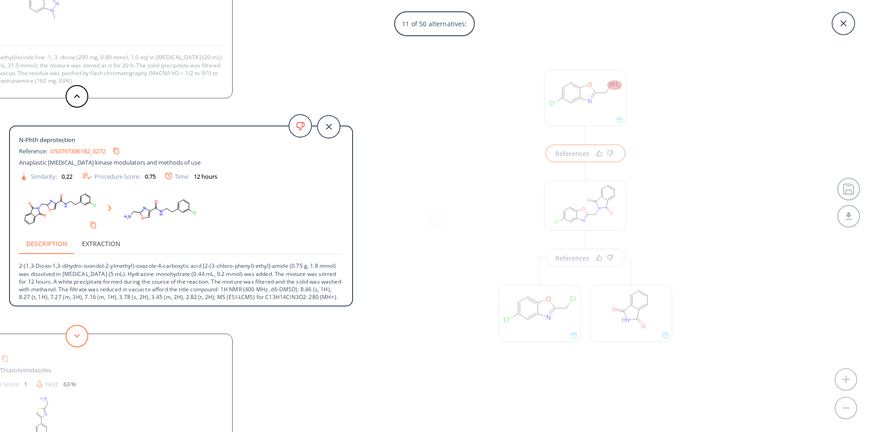
click at [69, 341] on button at bounding box center [77, 336] width 23 height 23
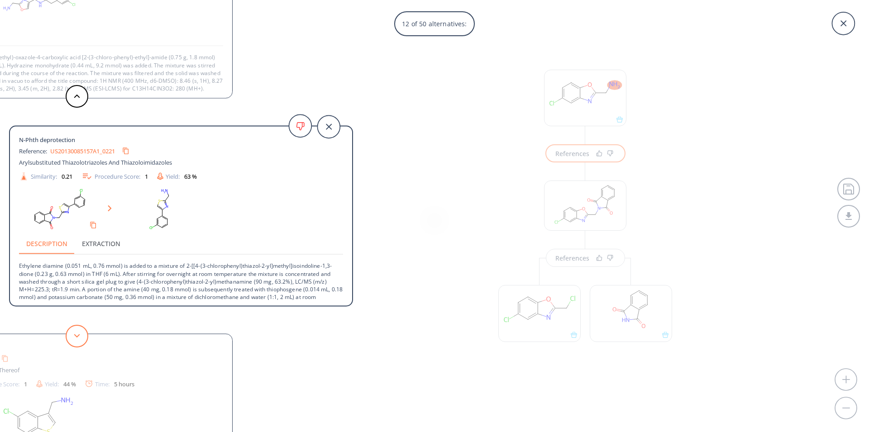
click at [69, 341] on button at bounding box center [77, 336] width 23 height 23
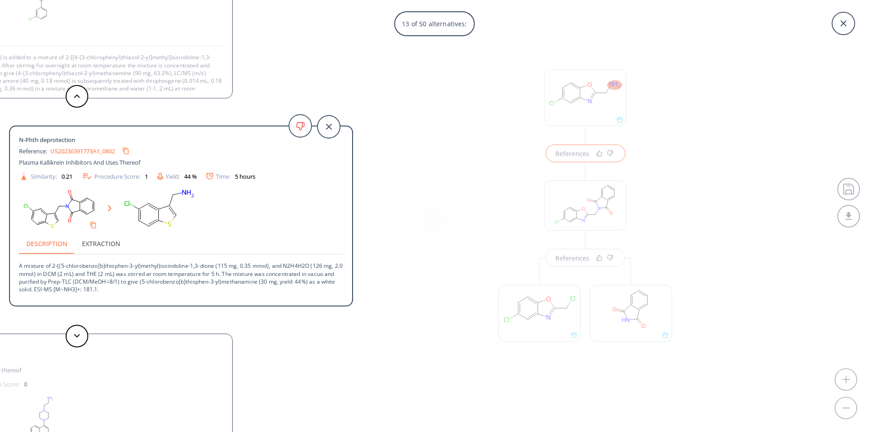
click at [80, 151] on link "US20230391773A1_0802" at bounding box center [82, 151] width 65 height 6
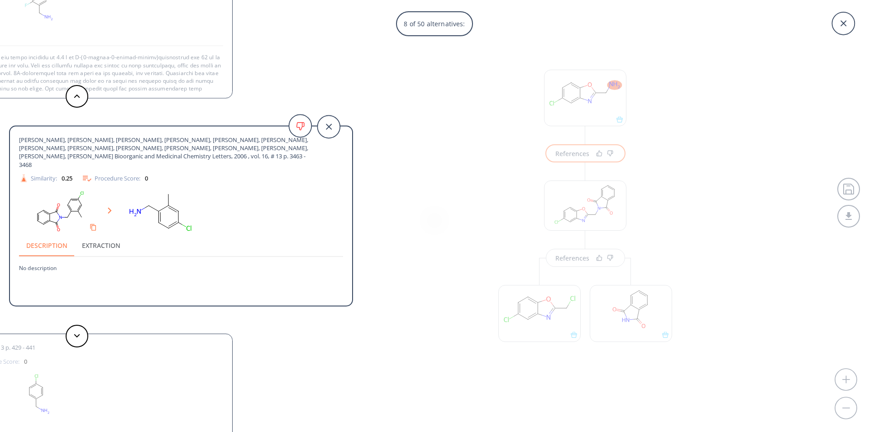
click at [568, 96] on div "8 of 50 alternatives: N-Phth deprotection Reference: US20060229363A1_0739 Subst…" at bounding box center [434, 216] width 869 height 432
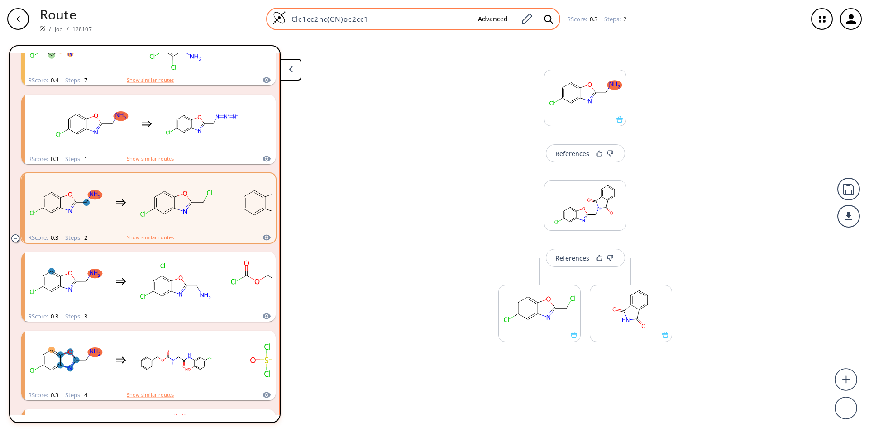
drag, startPoint x: 425, startPoint y: 17, endPoint x: 224, endPoint y: 26, distance: 202.0
click at [286, 24] on input "Clc1cc2nc(CN)oc2cc1" at bounding box center [378, 18] width 185 height 9
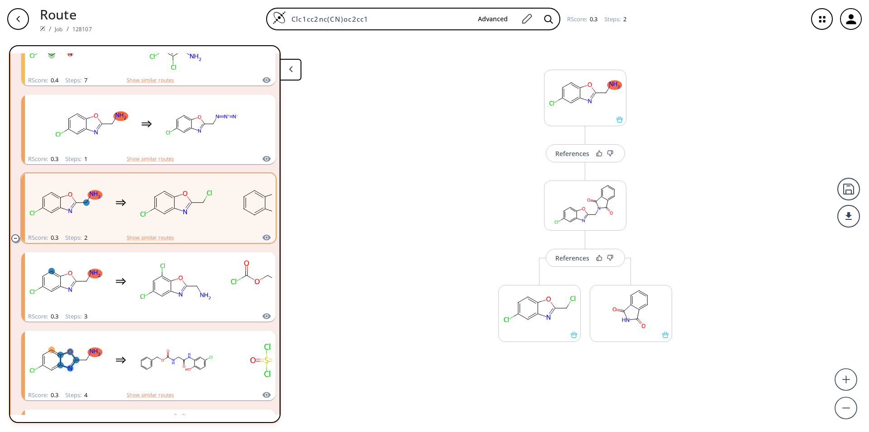
paste input "O=C(OCC)C1CCN(CC1)c1cn(nc1)C1CCCCO"
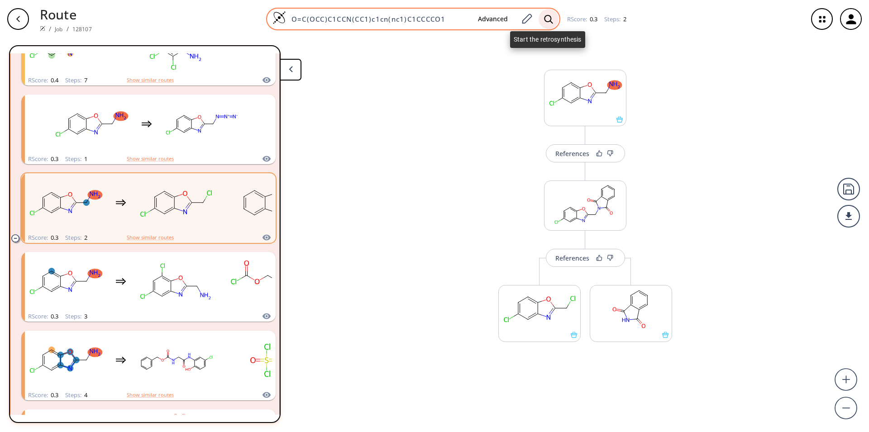
type input "O=C(OCC)C1CCN(CC1)c1cn(nc1)C1CCCCO1"
click at [547, 22] on icon at bounding box center [548, 19] width 9 height 10
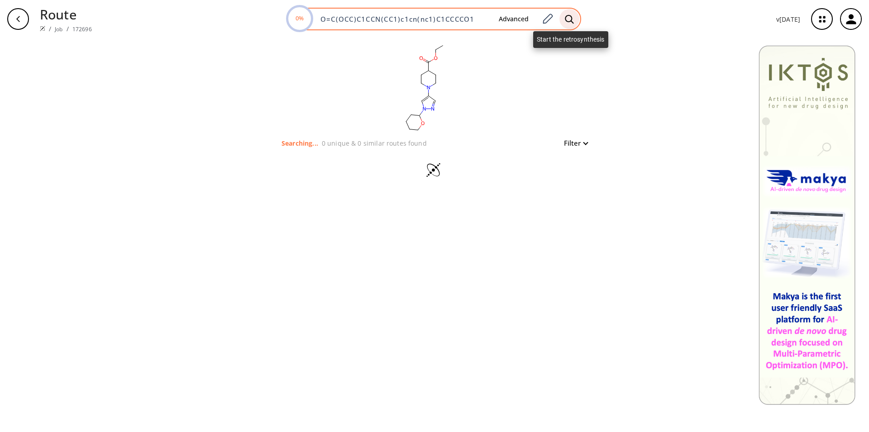
click at [570, 19] on icon at bounding box center [569, 19] width 9 height 10
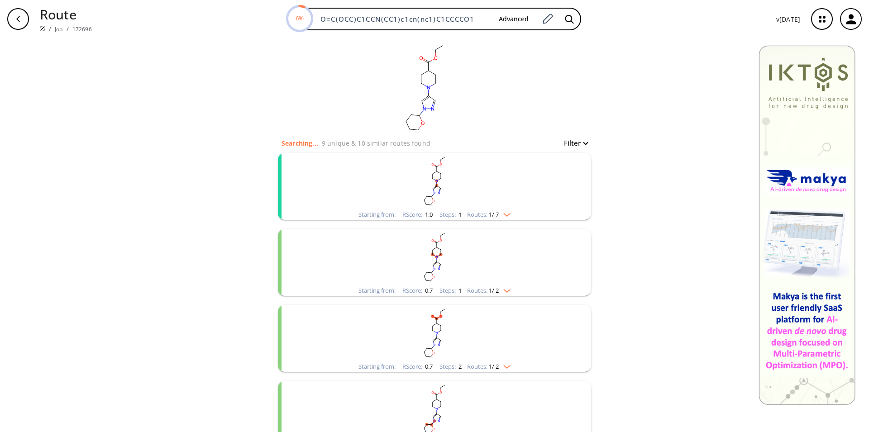
click at [451, 190] on rect "clusters" at bounding box center [434, 181] width 235 height 57
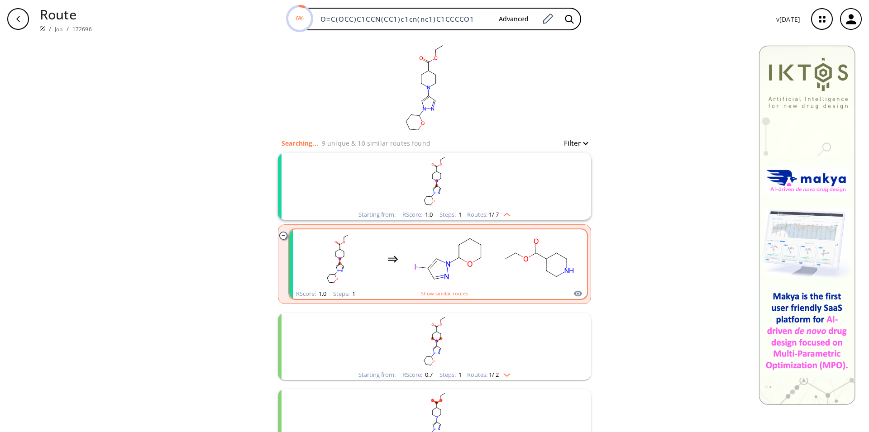
click at [484, 268] on rect "clusters" at bounding box center [447, 259] width 81 height 57
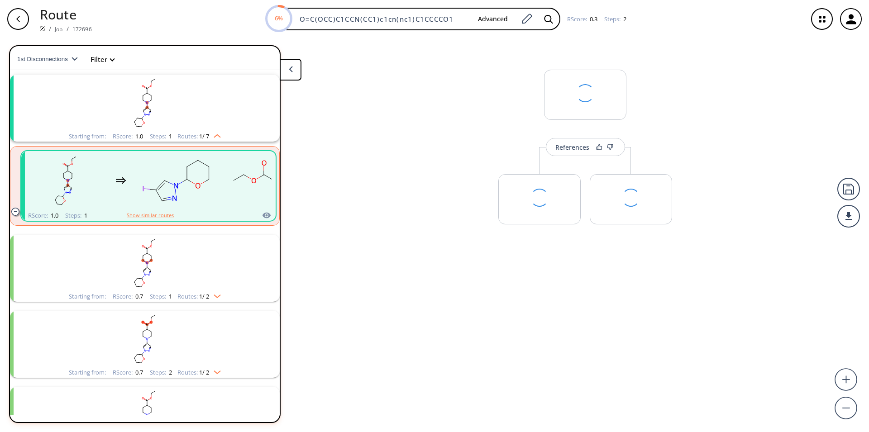
scroll to position [20, 0]
click at [581, 156] on div "References" at bounding box center [572, 154] width 34 height 6
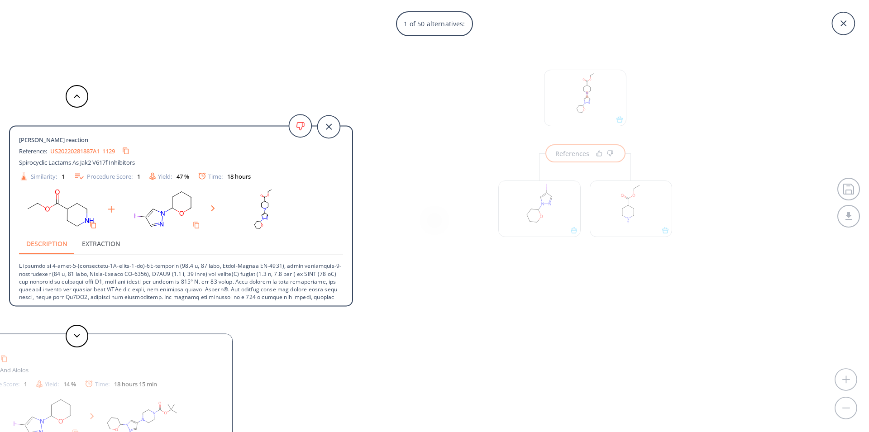
click at [85, 154] on link "US20220281887A1_1129" at bounding box center [82, 151] width 65 height 6
click at [76, 339] on button at bounding box center [77, 336] width 23 height 23
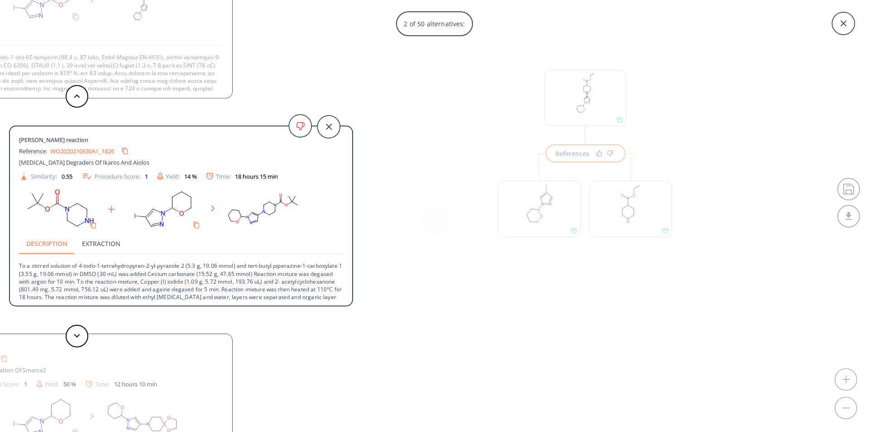
click at [67, 151] on link "WO2020210630A1_1826" at bounding box center [82, 151] width 64 height 6
click at [72, 335] on button at bounding box center [77, 336] width 23 height 23
click at [72, 330] on button at bounding box center [77, 336] width 23 height 23
click at [83, 152] on link "US10487088B2_0758" at bounding box center [77, 151] width 55 height 6
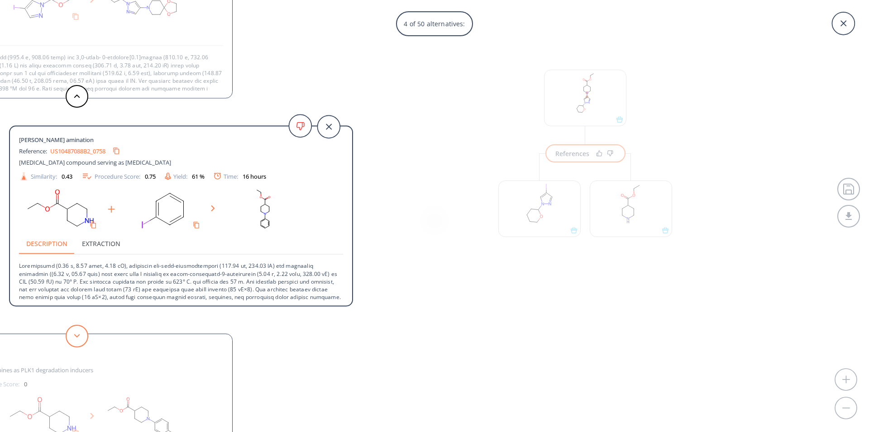
click at [76, 337] on polygon at bounding box center [77, 336] width 6 height 4
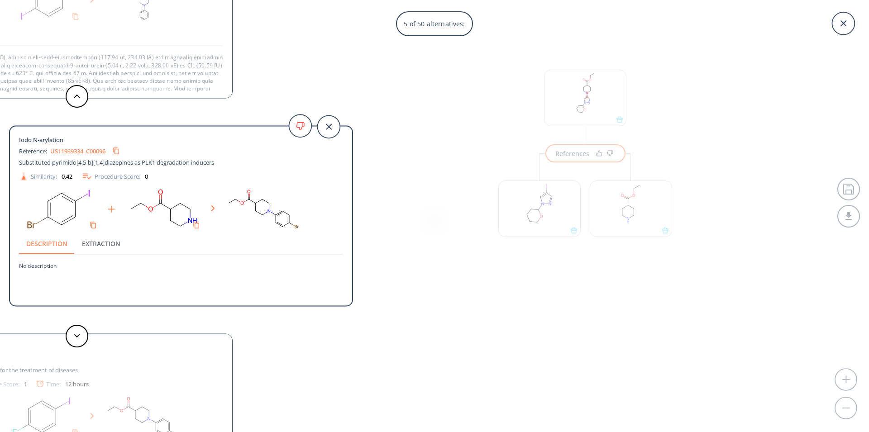
click at [77, 150] on link "US11939334_C00096" at bounding box center [77, 151] width 55 height 6
click at [76, 333] on button at bounding box center [77, 336] width 23 height 23
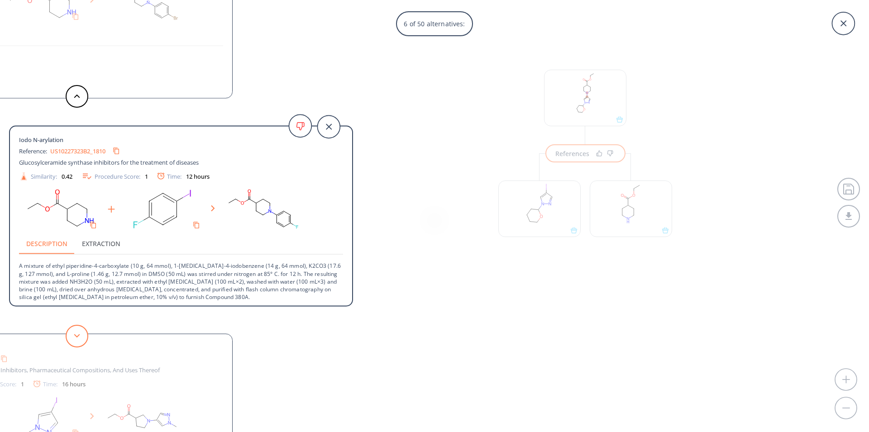
click at [77, 336] on icon at bounding box center [77, 336] width 6 height 4
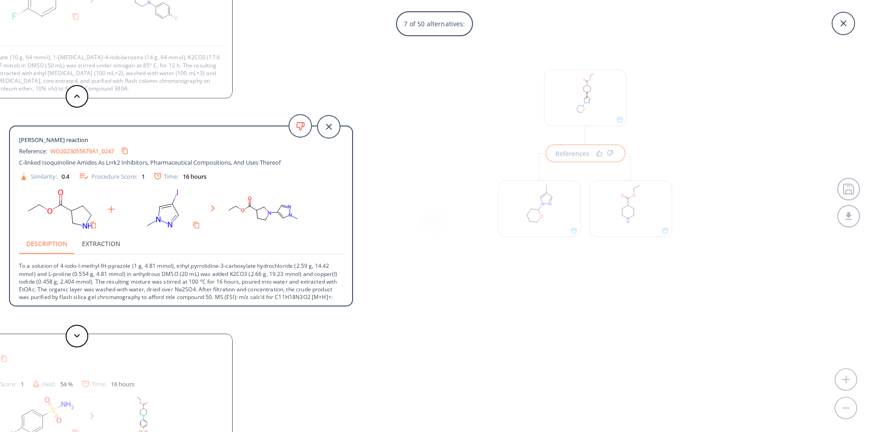
click at [92, 151] on link "WO2023055679A1_0247" at bounding box center [82, 151] width 64 height 6
click at [68, 339] on button at bounding box center [77, 336] width 23 height 23
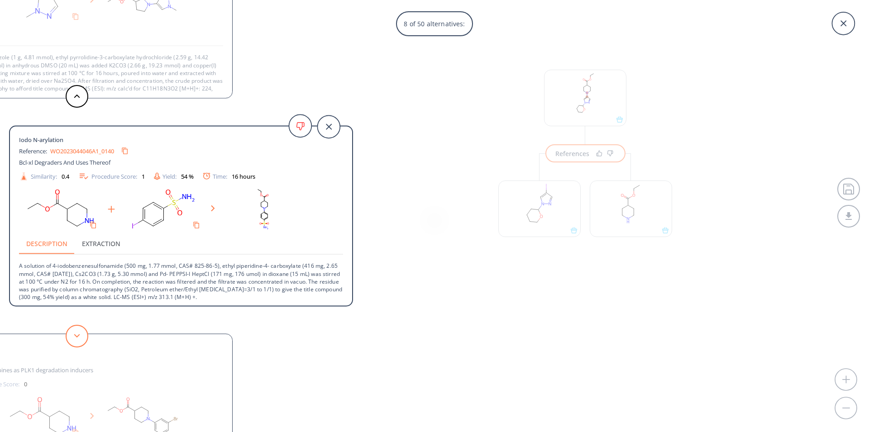
click at [78, 331] on button at bounding box center [77, 336] width 23 height 23
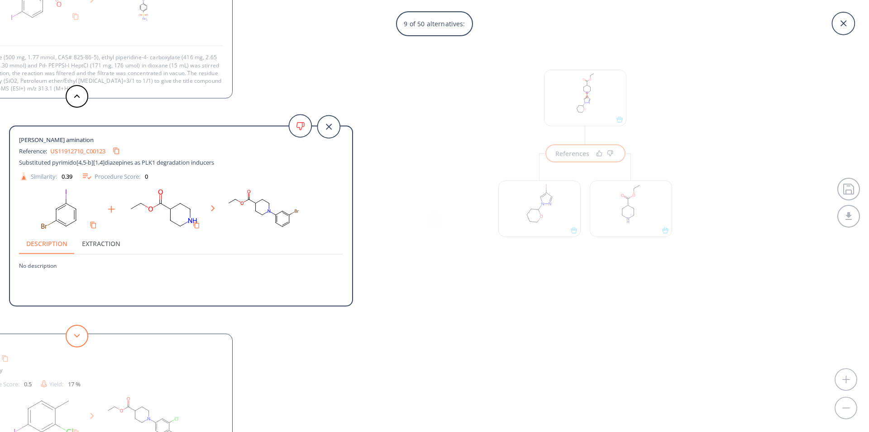
click at [78, 331] on button at bounding box center [77, 336] width 23 height 23
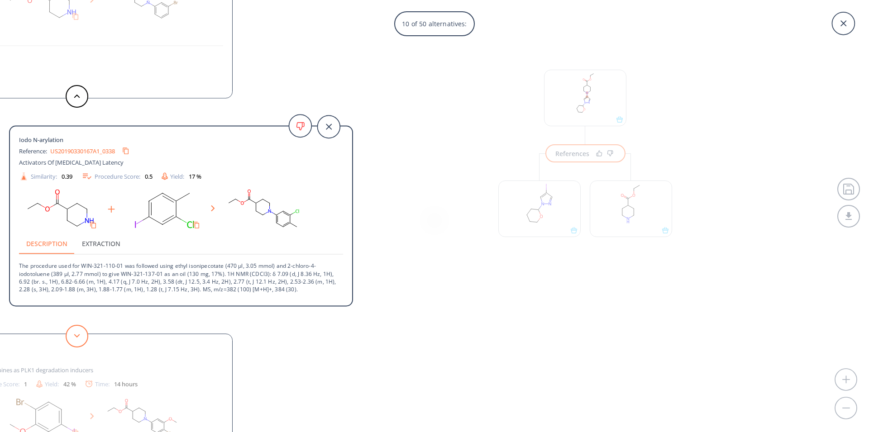
click at [78, 331] on button at bounding box center [77, 336] width 23 height 23
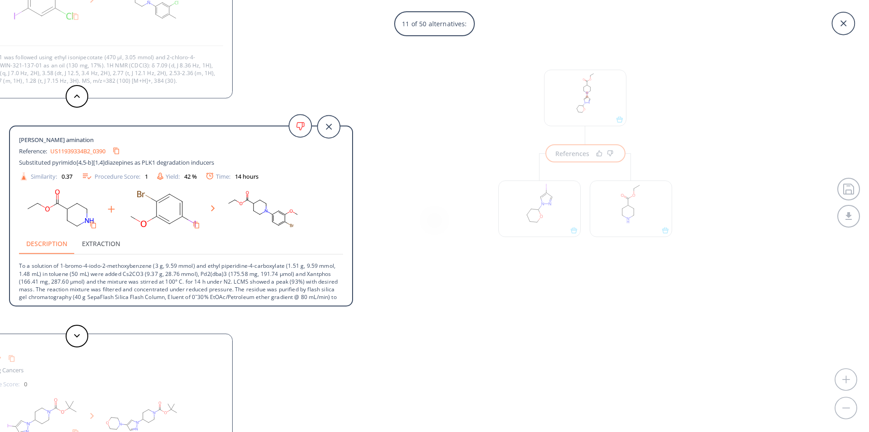
click at [552, 219] on div "11 of 50 alternatives: Iodo [PERSON_NAME] reaction Reference: US20220281887A1_1…" at bounding box center [434, 216] width 869 height 432
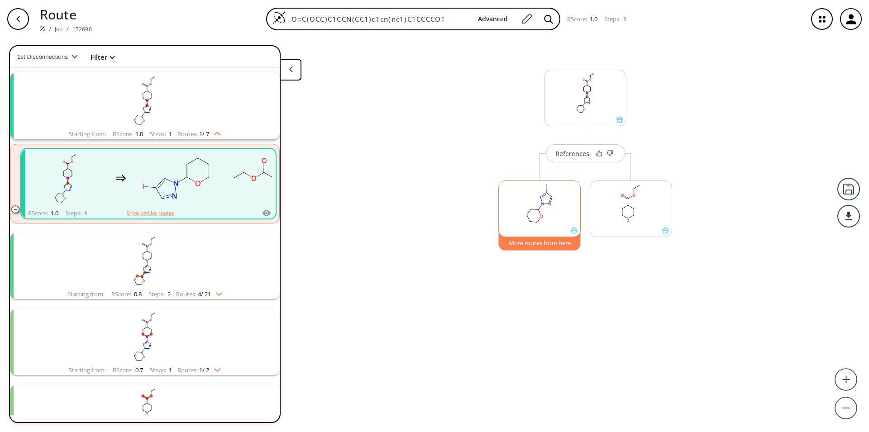
click at [539, 244] on button "More routes from here" at bounding box center [539, 240] width 82 height 19
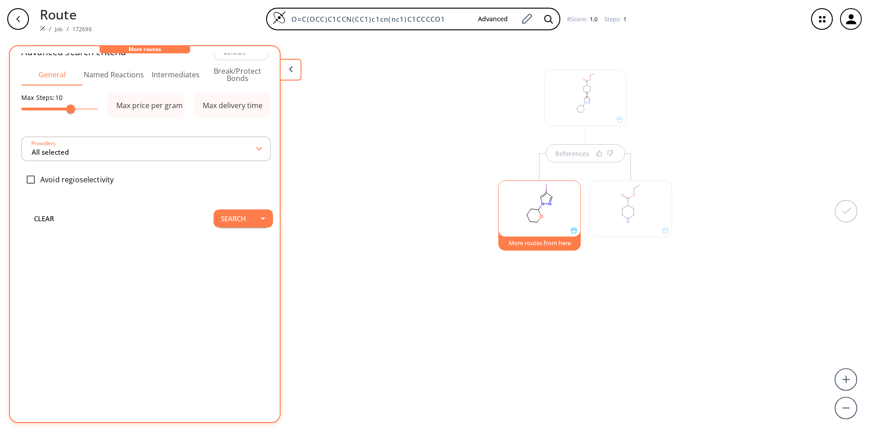
scroll to position [0, 0]
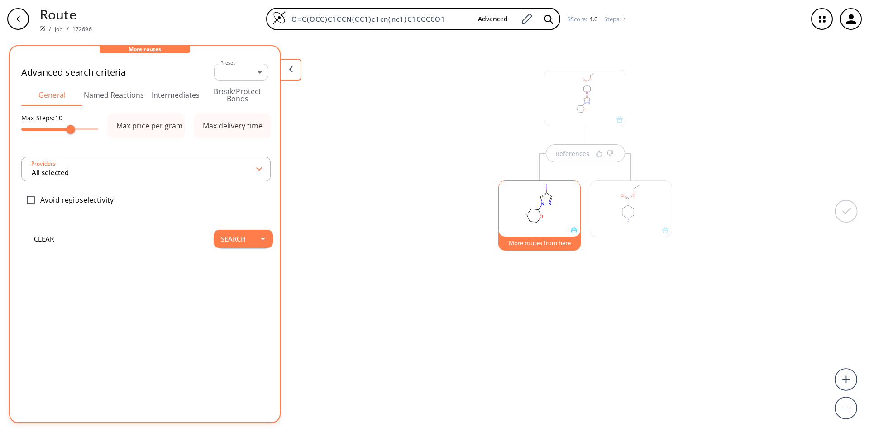
type input "-1"
type input "All selected"
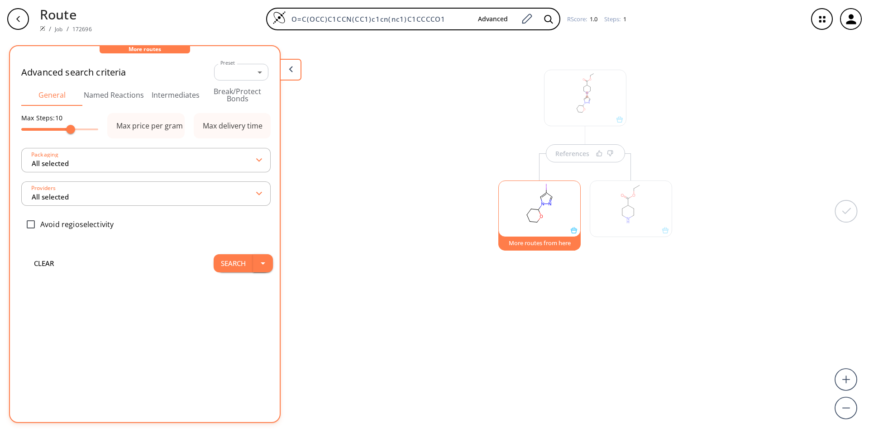
click at [253, 266] on button "button" at bounding box center [263, 263] width 20 height 18
click at [231, 288] on li "Search in a new tab" at bounding box center [235, 283] width 76 height 15
click at [823, 18] on icon "button" at bounding box center [822, 19] width 24 height 24
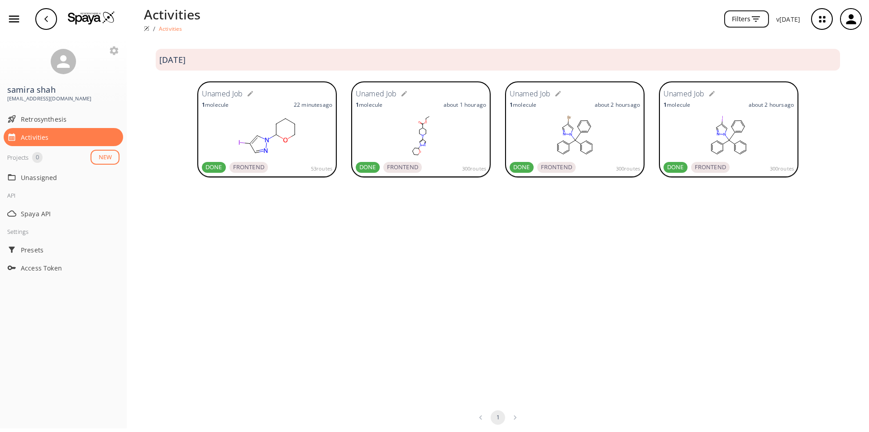
click at [114, 48] on icon "button" at bounding box center [114, 50] width 9 height 9
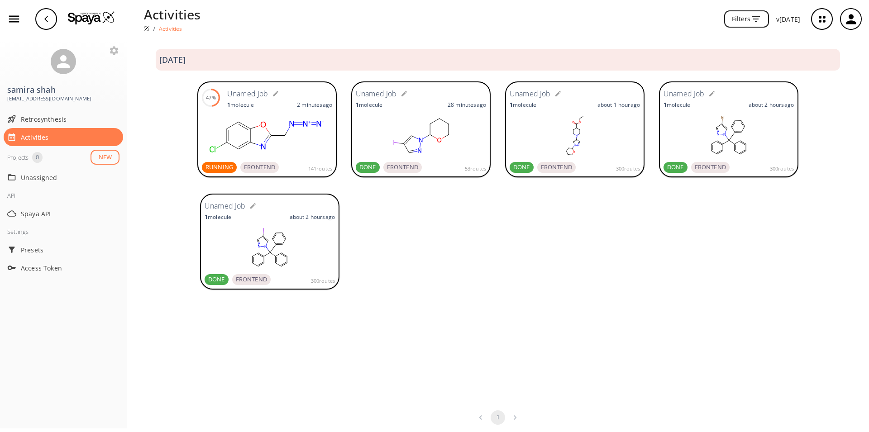
click at [291, 133] on rect at bounding box center [267, 135] width 130 height 45
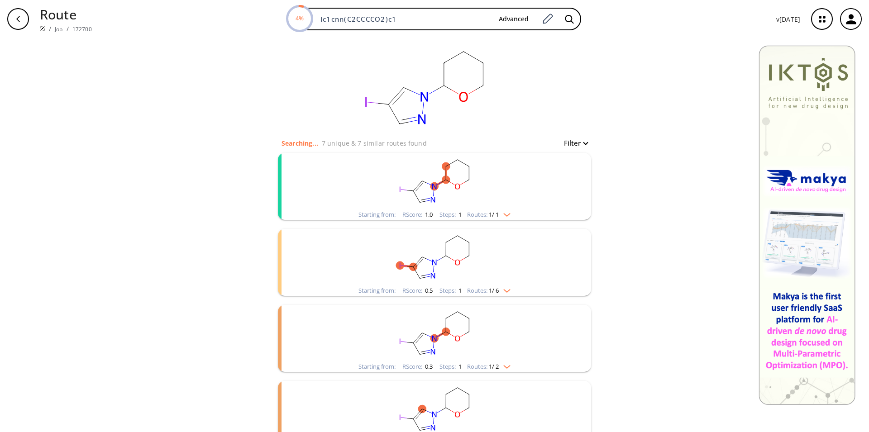
click at [334, 195] on rect "clusters" at bounding box center [434, 181] width 235 height 57
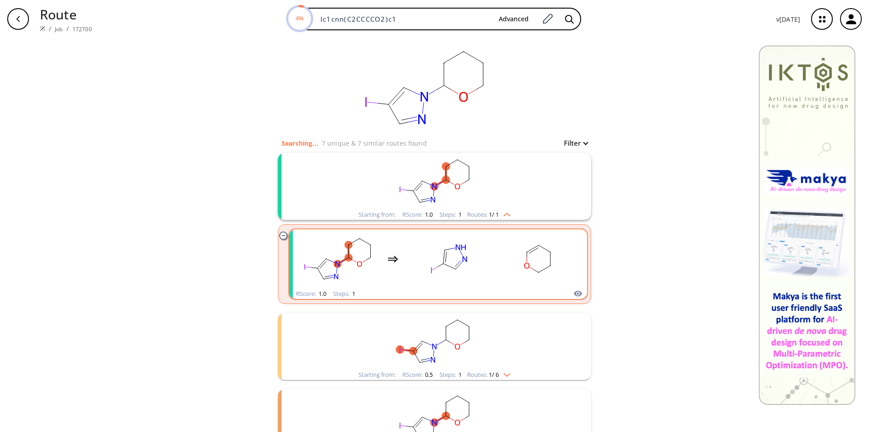
click at [416, 268] on rect "clusters" at bounding box center [447, 259] width 81 height 57
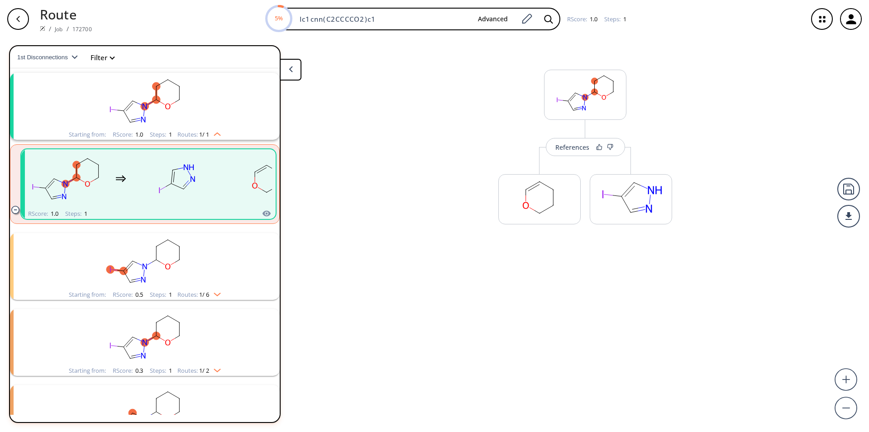
scroll to position [20, 0]
click at [586, 155] on div "References" at bounding box center [572, 154] width 34 height 6
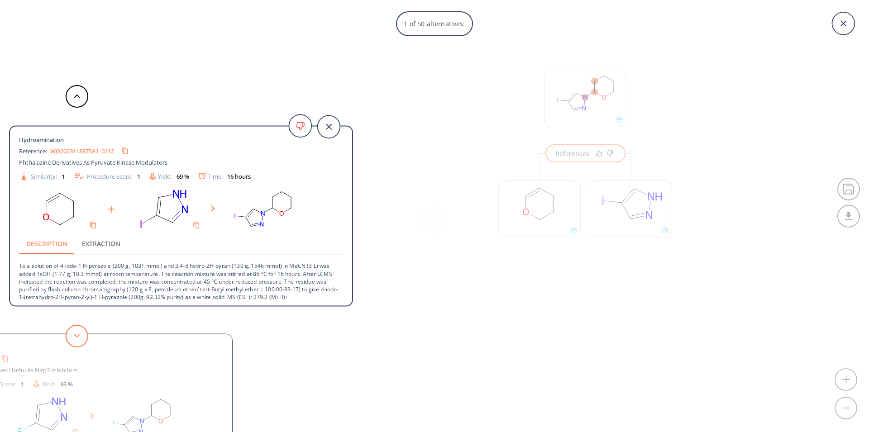
click at [78, 340] on button at bounding box center [77, 336] width 23 height 23
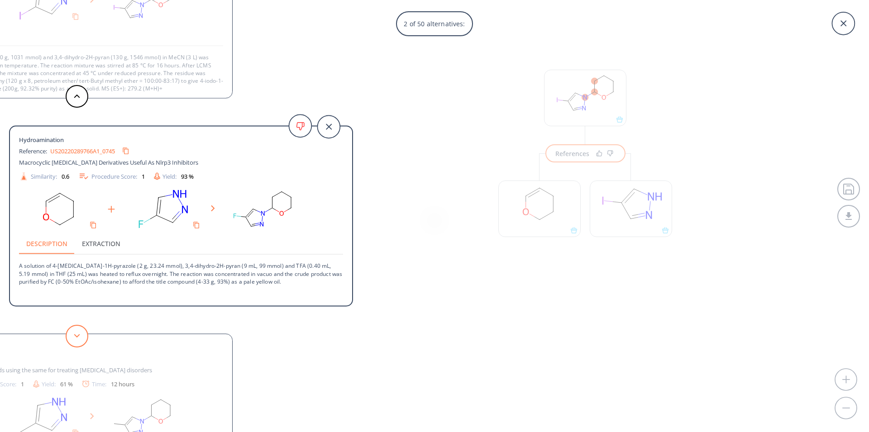
click at [78, 340] on button at bounding box center [77, 336] width 23 height 23
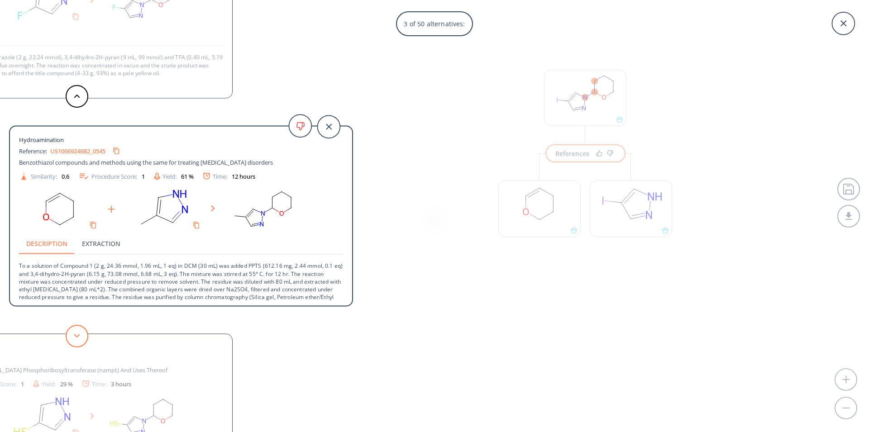
click at [78, 340] on button at bounding box center [77, 336] width 23 height 23
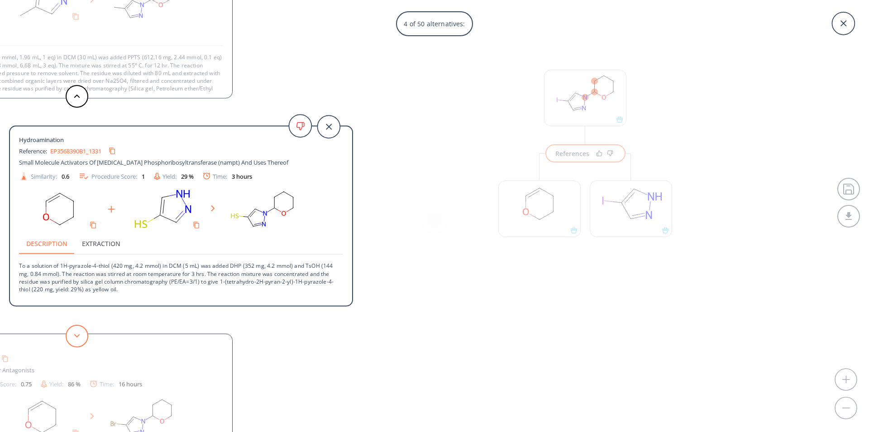
click at [78, 340] on button at bounding box center [77, 336] width 23 height 23
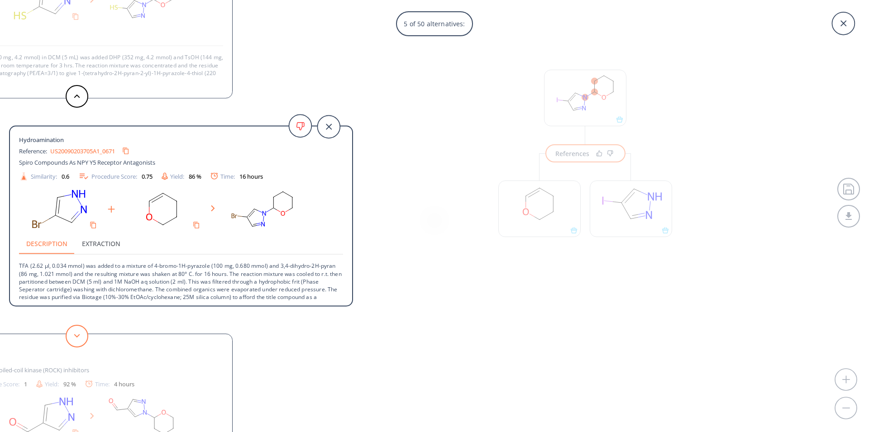
click at [78, 340] on button at bounding box center [77, 336] width 23 height 23
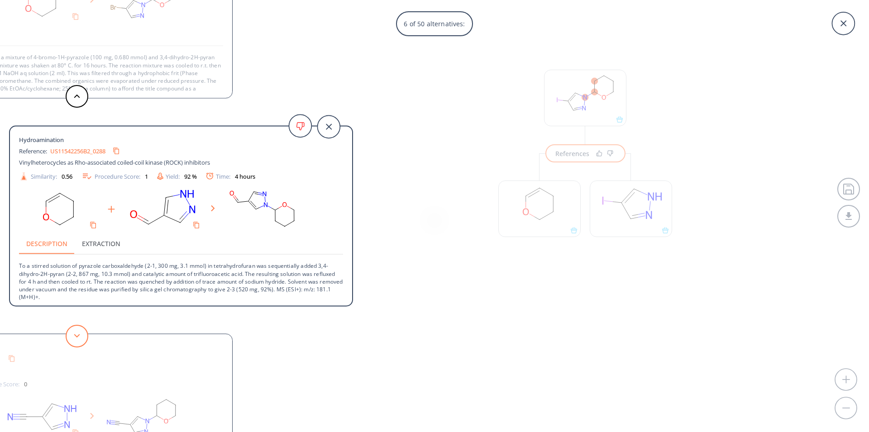
click at [78, 340] on button at bounding box center [77, 336] width 23 height 23
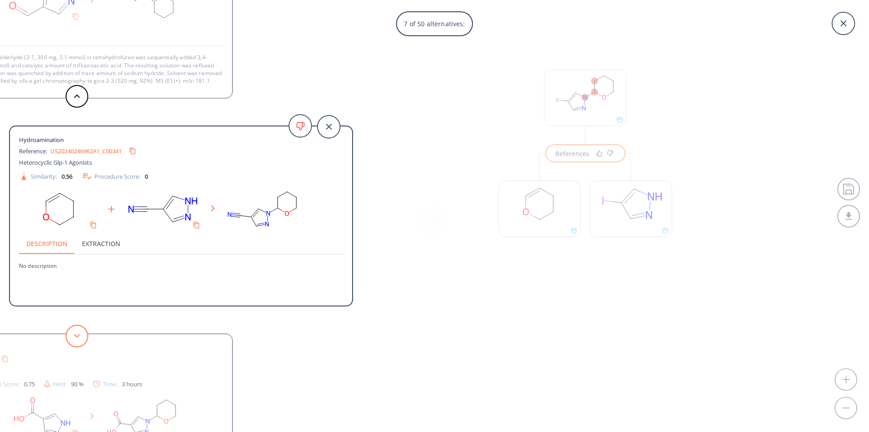
click at [78, 340] on button at bounding box center [77, 336] width 23 height 23
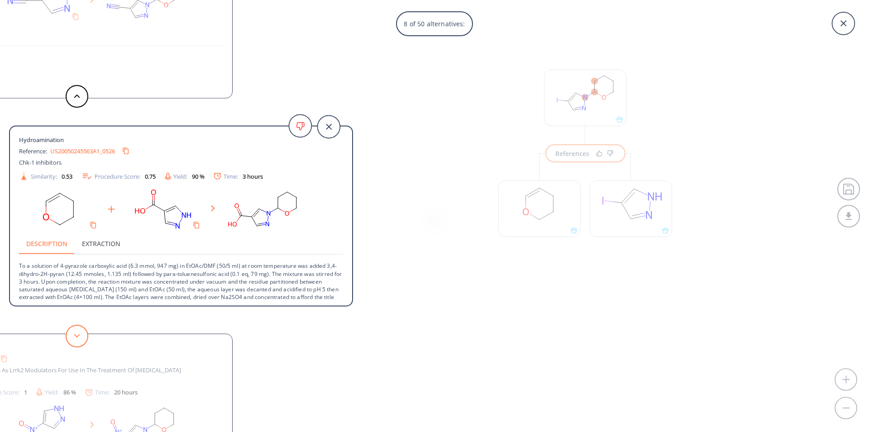
click at [78, 340] on button at bounding box center [77, 336] width 23 height 23
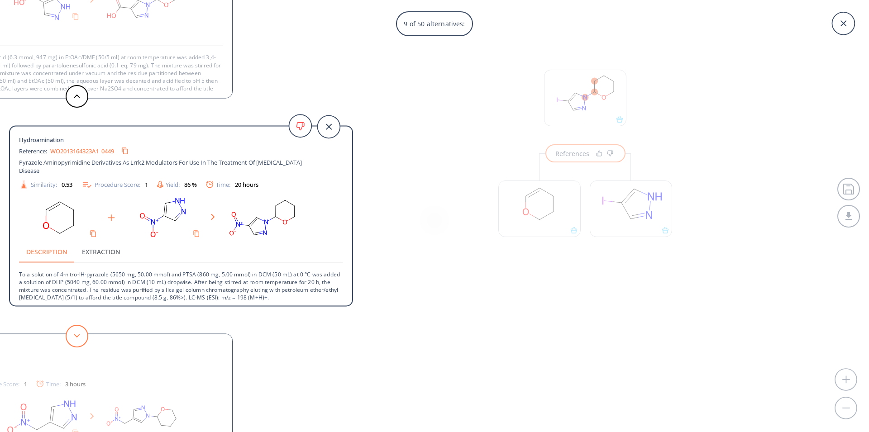
click at [78, 340] on button at bounding box center [77, 336] width 23 height 23
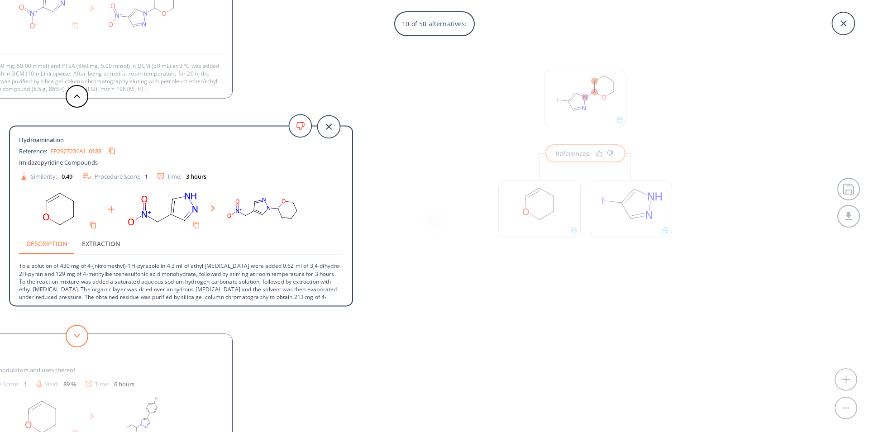
click at [78, 340] on button at bounding box center [77, 336] width 23 height 23
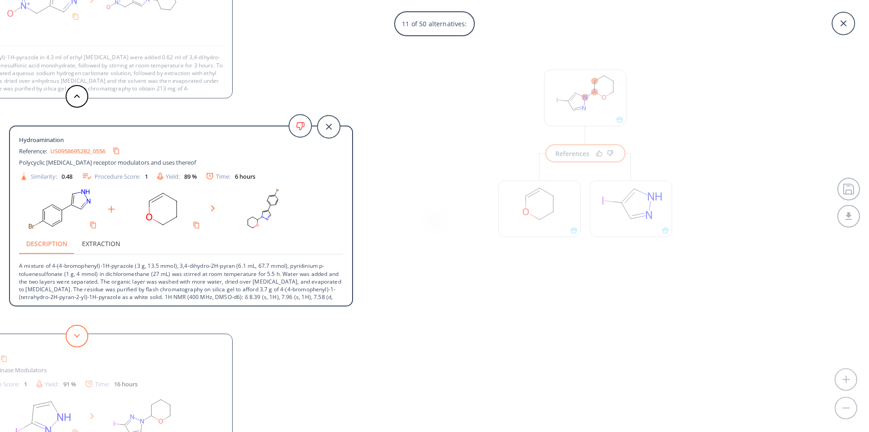
click at [78, 340] on button at bounding box center [77, 336] width 23 height 23
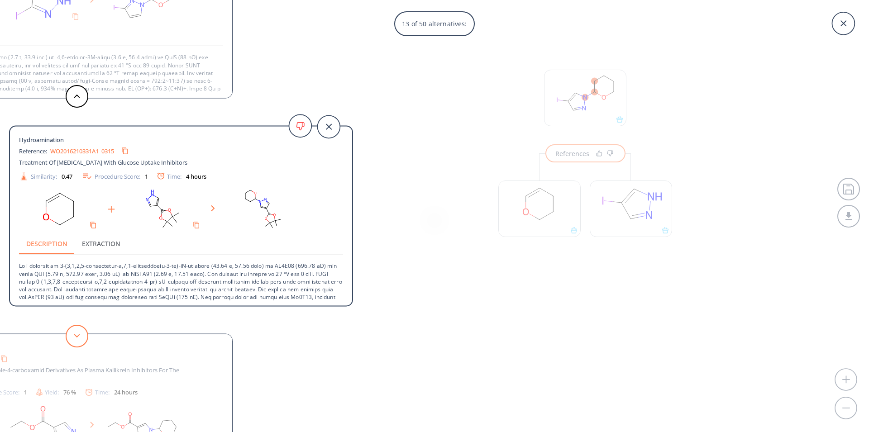
click at [78, 340] on button at bounding box center [77, 336] width 23 height 23
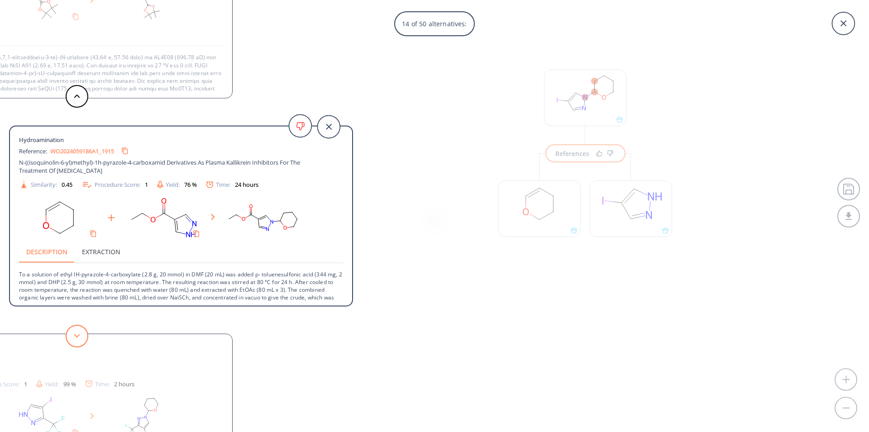
click at [78, 340] on button at bounding box center [77, 336] width 23 height 23
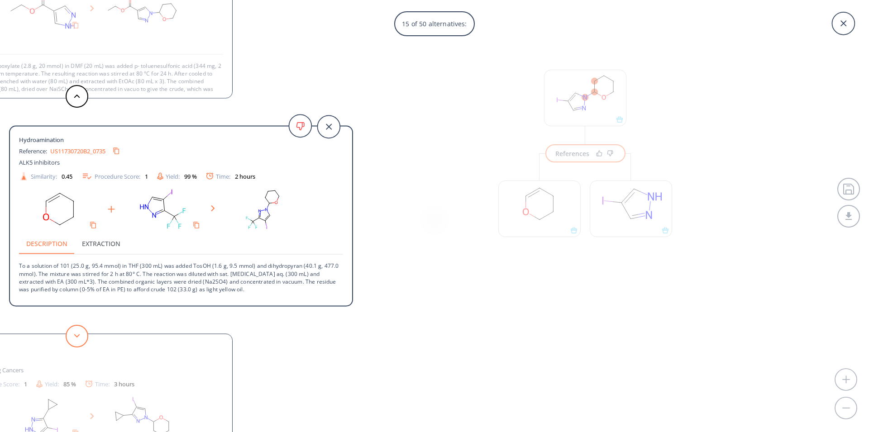
click at [78, 340] on button at bounding box center [77, 336] width 23 height 23
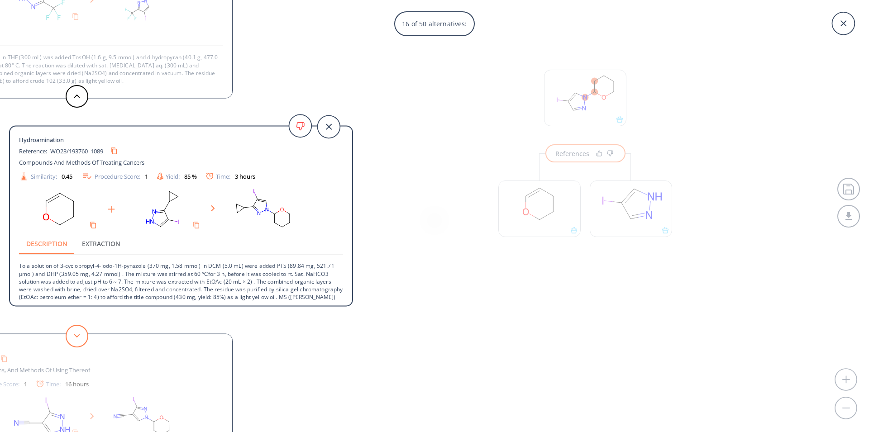
click at [78, 340] on button at bounding box center [77, 336] width 23 height 23
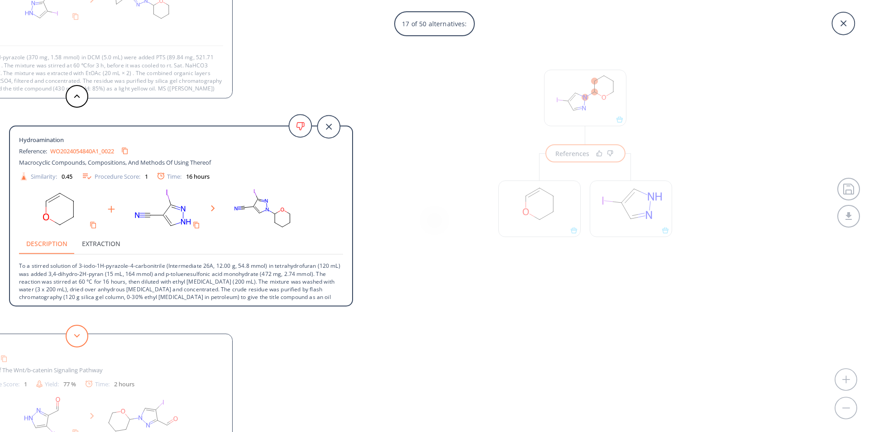
click at [78, 340] on button at bounding box center [77, 336] width 23 height 23
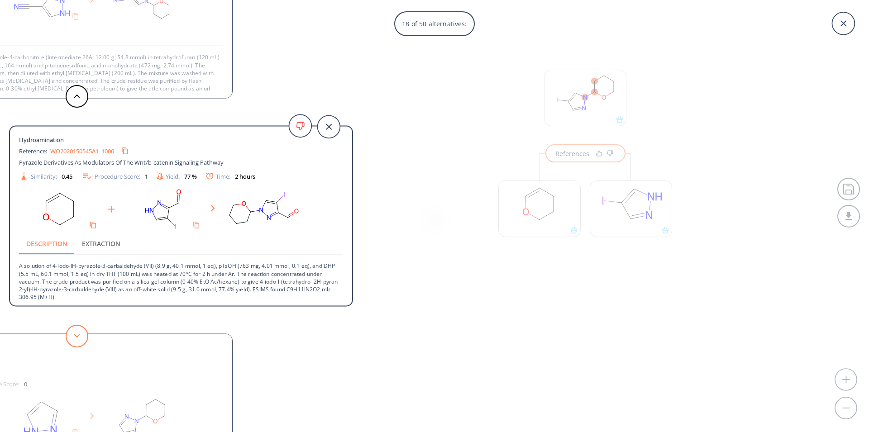
click at [78, 340] on button at bounding box center [77, 336] width 23 height 23
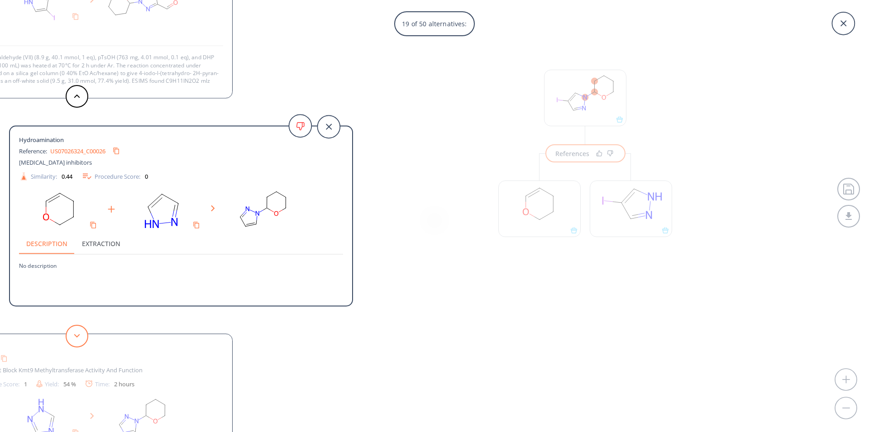
click at [78, 340] on button at bounding box center [77, 336] width 23 height 23
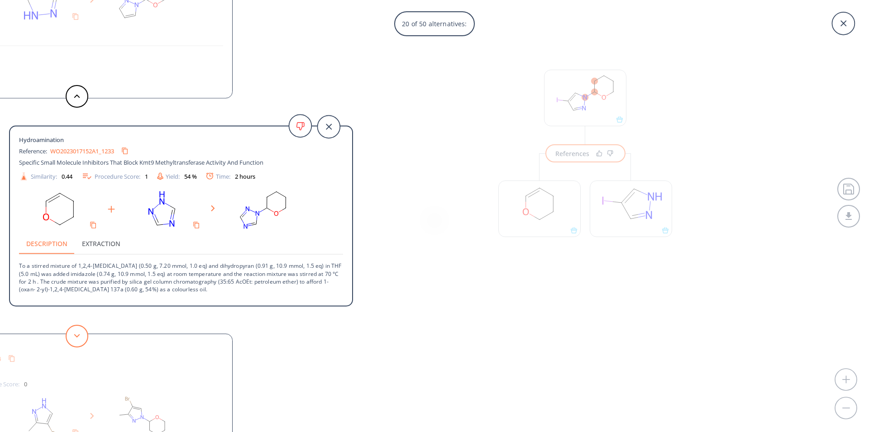
click at [78, 340] on button at bounding box center [77, 336] width 23 height 23
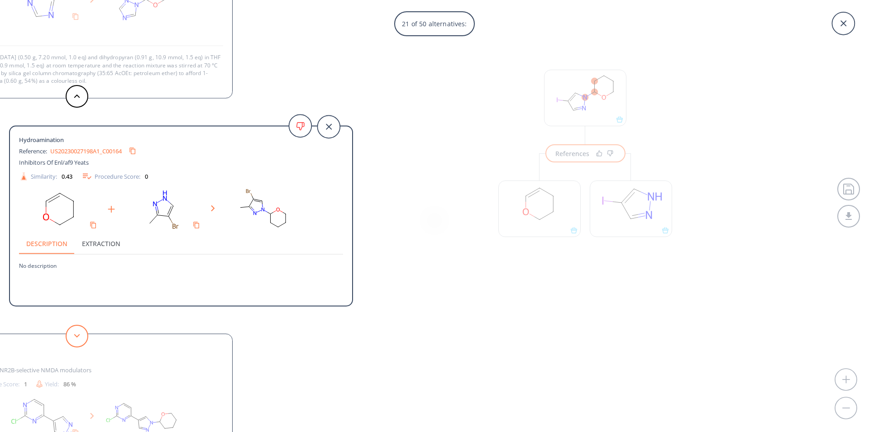
click at [78, 340] on button at bounding box center [77, 336] width 23 height 23
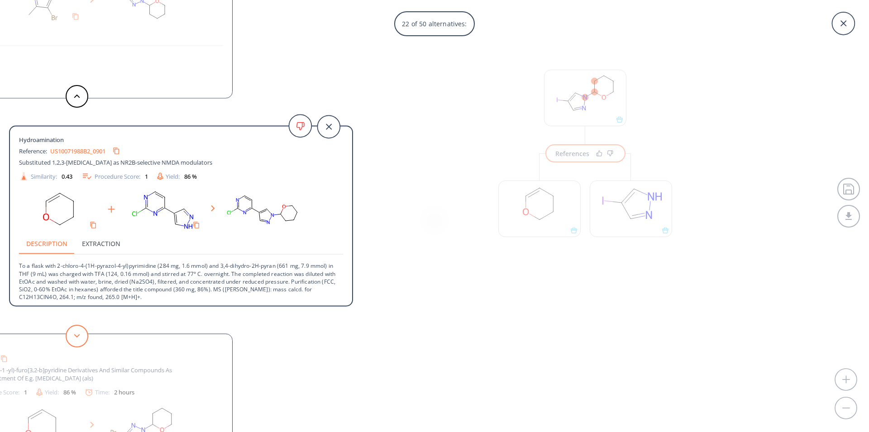
click at [78, 338] on button at bounding box center [77, 336] width 23 height 23
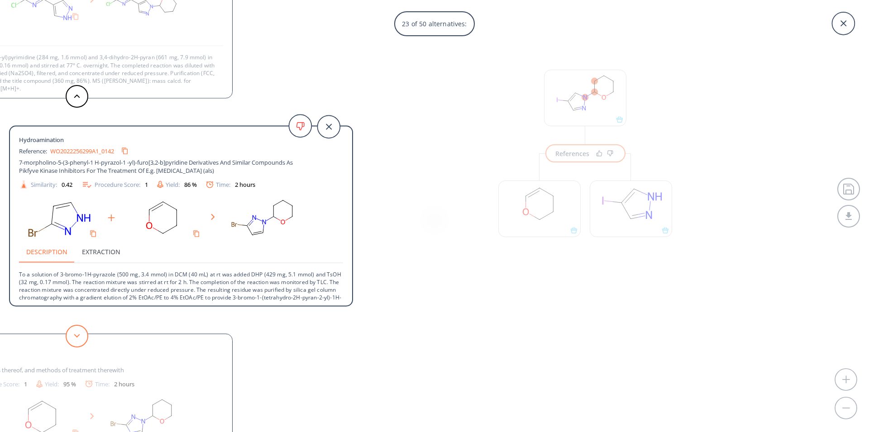
click at [78, 338] on button at bounding box center [77, 336] width 23 height 23
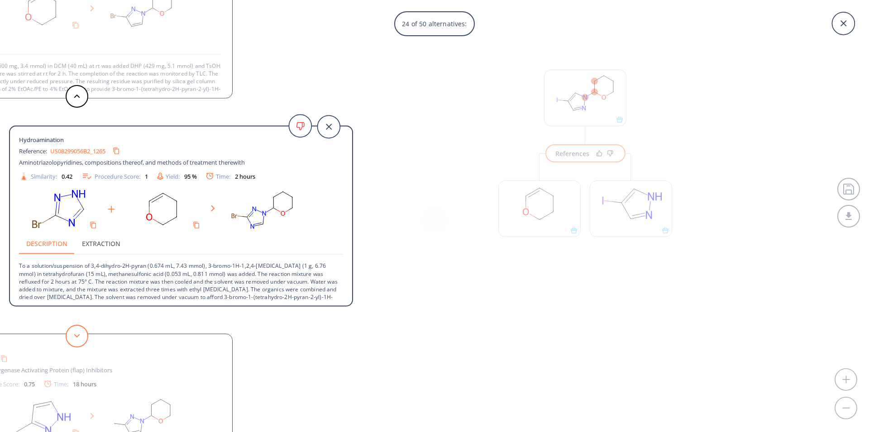
click at [78, 338] on button at bounding box center [77, 336] width 23 height 23
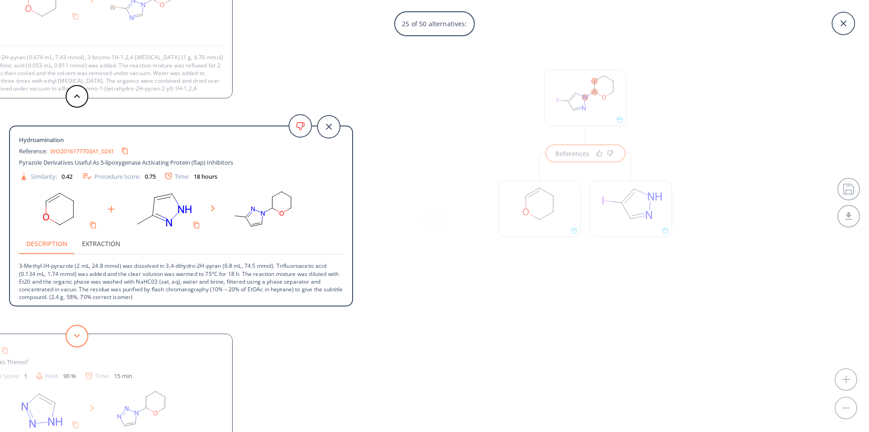
click at [78, 338] on button at bounding box center [77, 336] width 23 height 23
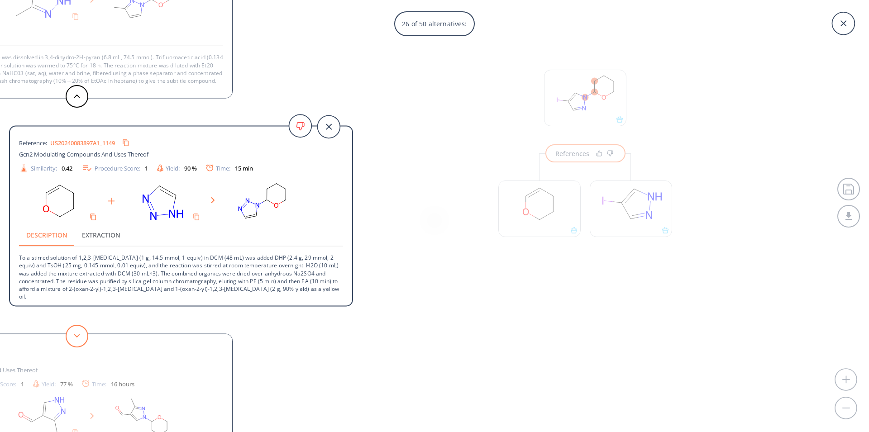
click at [78, 338] on button at bounding box center [77, 336] width 23 height 23
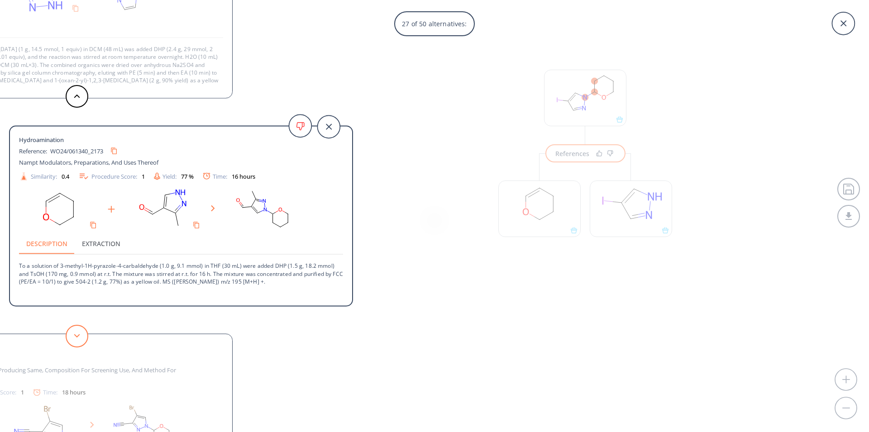
click at [82, 338] on button at bounding box center [77, 336] width 23 height 23
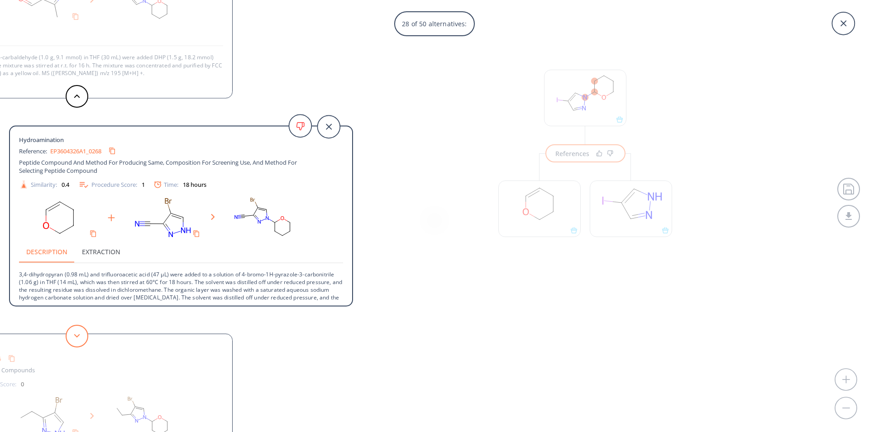
click at [76, 344] on button at bounding box center [77, 336] width 23 height 23
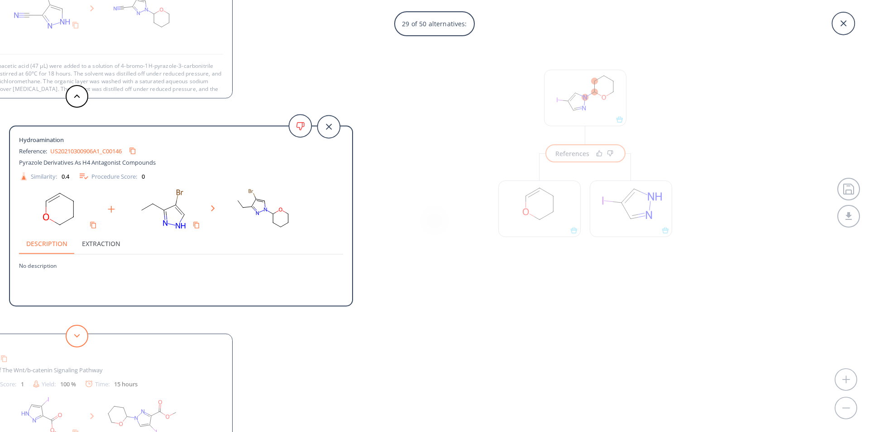
click at [76, 344] on button at bounding box center [77, 336] width 23 height 23
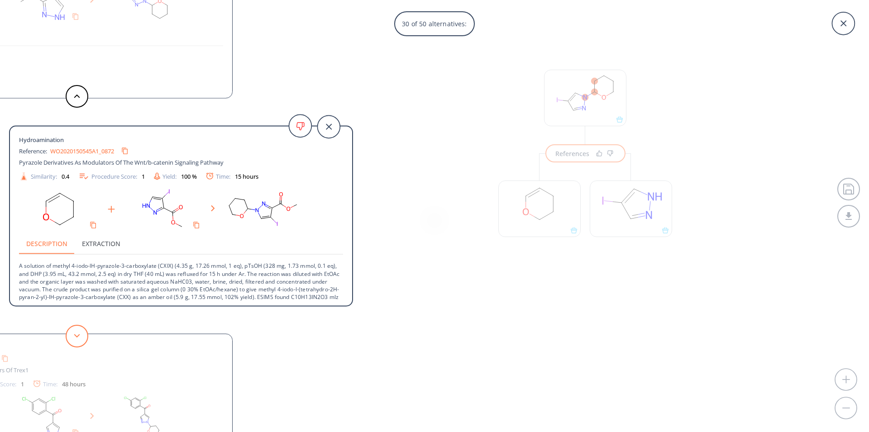
click at [76, 344] on button at bounding box center [77, 336] width 23 height 23
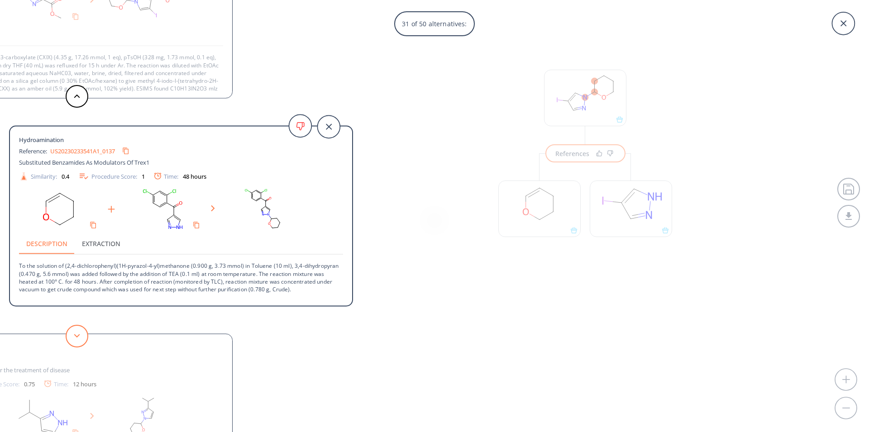
click at [76, 344] on button at bounding box center [77, 336] width 23 height 23
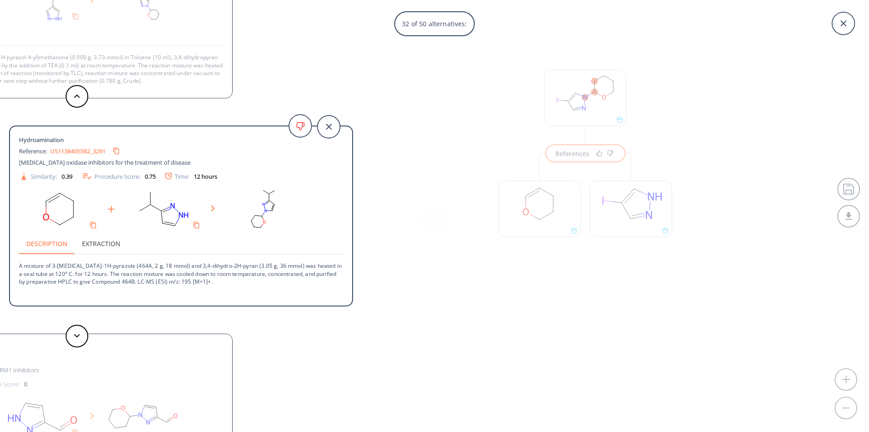
click at [610, 101] on div "32 of 50 alternatives: Hydroamination Reference: WO2023118875A1_0212 Phthalazin…" at bounding box center [434, 216] width 869 height 432
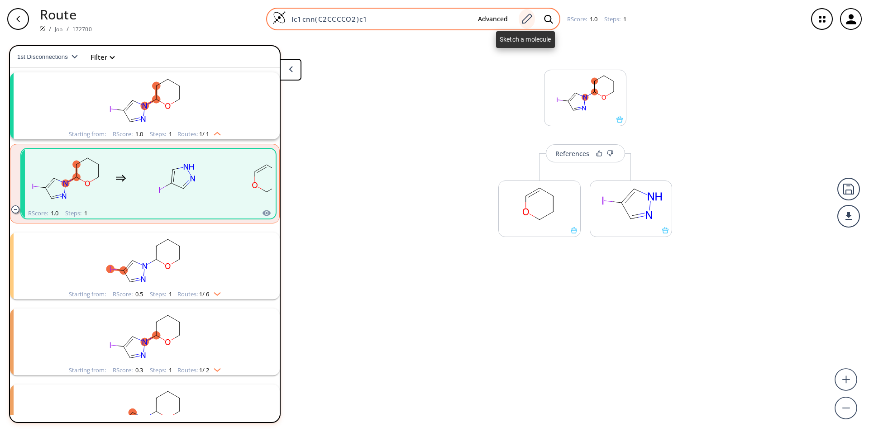
click at [524, 19] on icon at bounding box center [527, 19] width 10 height 10
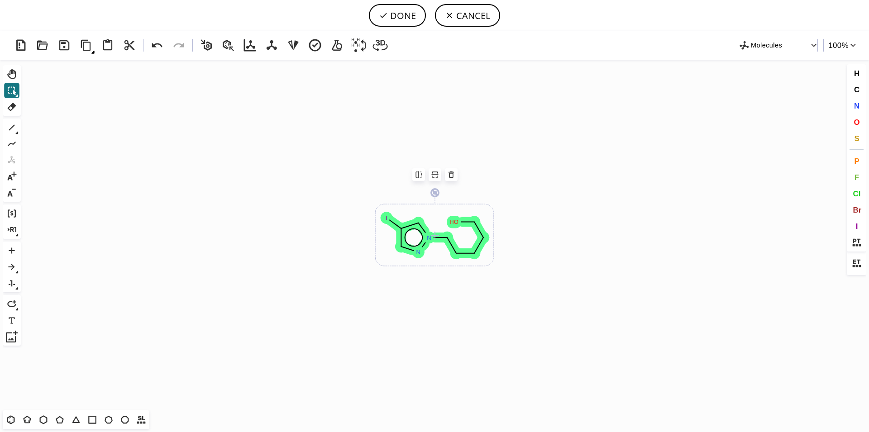
scroll to position [6, 0]
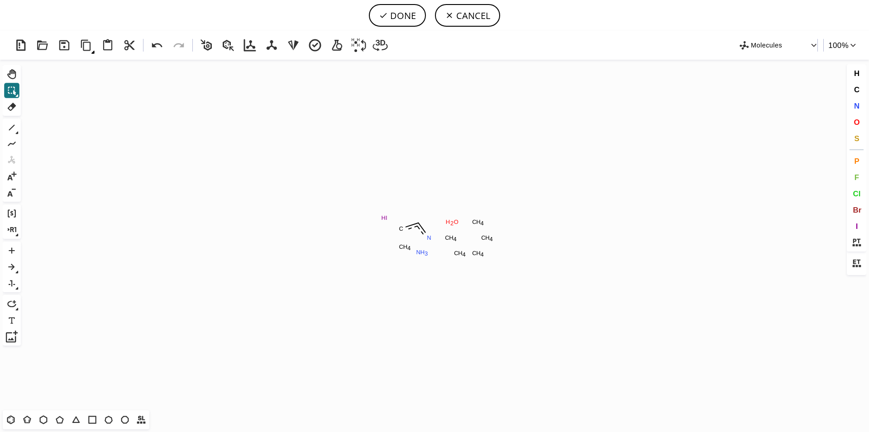
click at [609, 189] on icon "Created with Raphaël 2.3.0 I H C C H 4 N H 3 N C H 4 C H 4 C H 4 C H 4 C H 4 O …" at bounding box center [434, 235] width 820 height 351
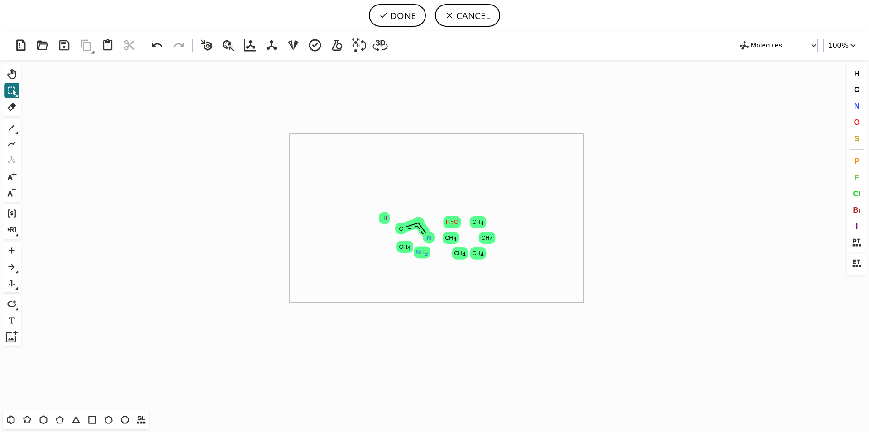
drag, startPoint x: 290, startPoint y: 134, endPoint x: 583, endPoint y: 303, distance: 338.7
click at [583, 303] on icon "Created with Raphaël 2.3.0 I H C C H 4 N H 3 N C H 4 C H 4 C H 4 C H 4 C H 4 O …" at bounding box center [434, 235] width 820 height 351
click at [10, 421] on icon at bounding box center [11, 420] width 12 height 12
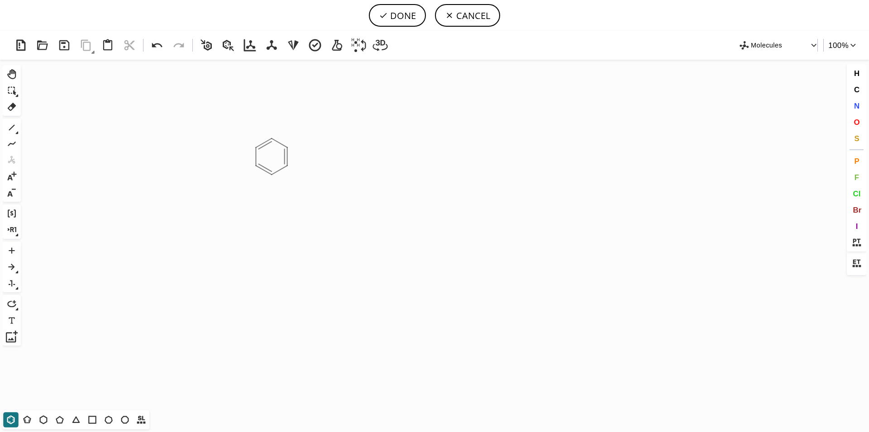
click at [272, 157] on icon "Created with [PERSON_NAME] 2.3.0" at bounding box center [434, 235] width 820 height 351
click at [58, 419] on icon at bounding box center [60, 420] width 8 height 8
click at [855, 120] on span "O" at bounding box center [856, 122] width 6 height 9
click at [308, 146] on tspan "O" at bounding box center [308, 146] width 5 height 7
click at [303, 143] on tspan "O" at bounding box center [303, 143] width 5 height 7
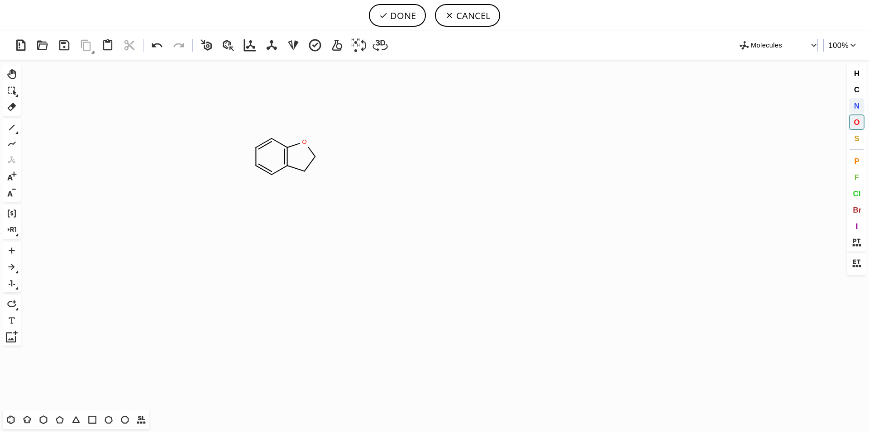
click at [854, 105] on span "N" at bounding box center [855, 105] width 5 height 9
click at [303, 171] on tspan "N" at bounding box center [303, 171] width 5 height 7
click at [855, 195] on span "Cl" at bounding box center [857, 193] width 8 height 9
drag, startPoint x: 258, startPoint y: 169, endPoint x: 220, endPoint y: 186, distance: 41.7
click at [220, 186] on icon "Created with Raphaël 2.3.0 O N H Cl Cl" at bounding box center [434, 235] width 820 height 351
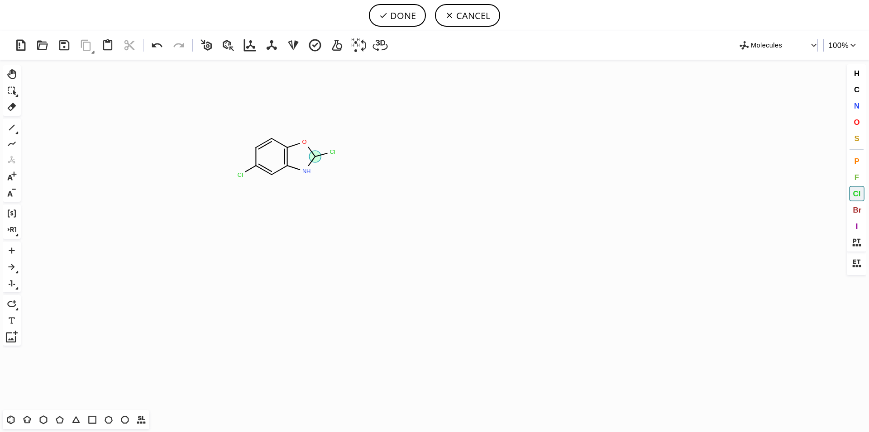
drag, startPoint x: 314, startPoint y: 160, endPoint x: 338, endPoint y: 147, distance: 27.3
click at [338, 147] on icon "Created with Raphaël 2.3.0 O N H Cl Cl Cl" at bounding box center [434, 235] width 820 height 351
drag, startPoint x: 335, startPoint y: 151, endPoint x: 371, endPoint y: 168, distance: 39.7
click at [371, 168] on icon "Created with Raphaël 2.3.0 Cl O N H Cl Cl Cl" at bounding box center [434, 235] width 820 height 351
drag, startPoint x: 9, startPoint y: 126, endPoint x: 142, endPoint y: 147, distance: 134.7
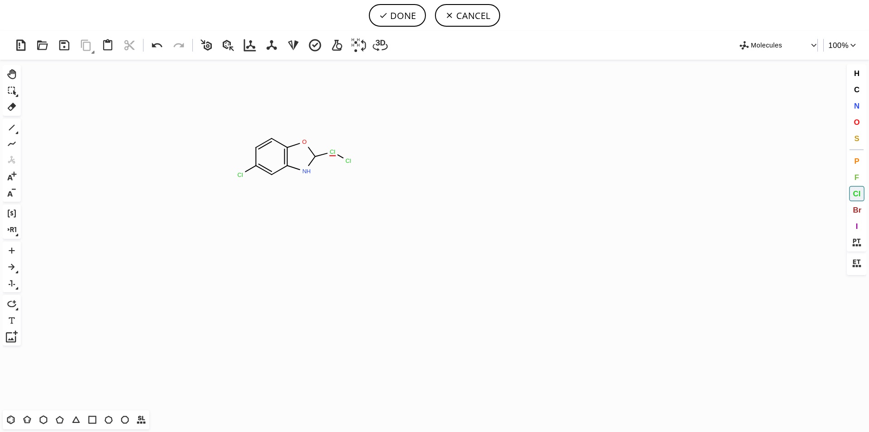
click at [9, 126] on icon at bounding box center [12, 128] width 12 height 12
click at [311, 165] on icon "Created with Raphaël 2.3.0 Cl O N H Cl Cl Cl" at bounding box center [434, 235] width 820 height 351
drag, startPoint x: 861, startPoint y: 89, endPoint x: 568, endPoint y: 123, distance: 294.3
click at [859, 89] on button "C" at bounding box center [856, 89] width 15 height 15
click at [336, 154] on tspan "C" at bounding box center [336, 154] width 5 height 7
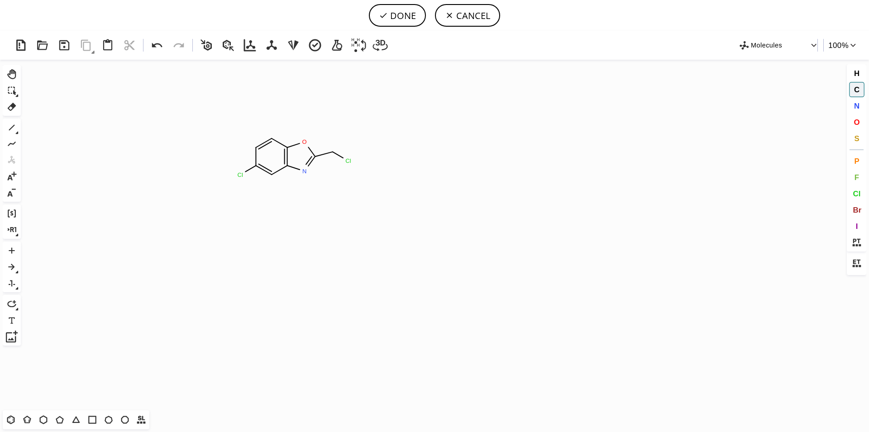
drag, startPoint x: 853, startPoint y: 104, endPoint x: 600, endPoint y: 126, distance: 254.0
click at [852, 106] on button "N" at bounding box center [856, 105] width 15 height 15
click at [353, 164] on tspan "N" at bounding box center [353, 164] width 5 height 7
drag, startPoint x: 357, startPoint y: 165, endPoint x: 370, endPoint y: 163, distance: 13.2
click at [370, 163] on tspan "N" at bounding box center [370, 163] width 5 height 7
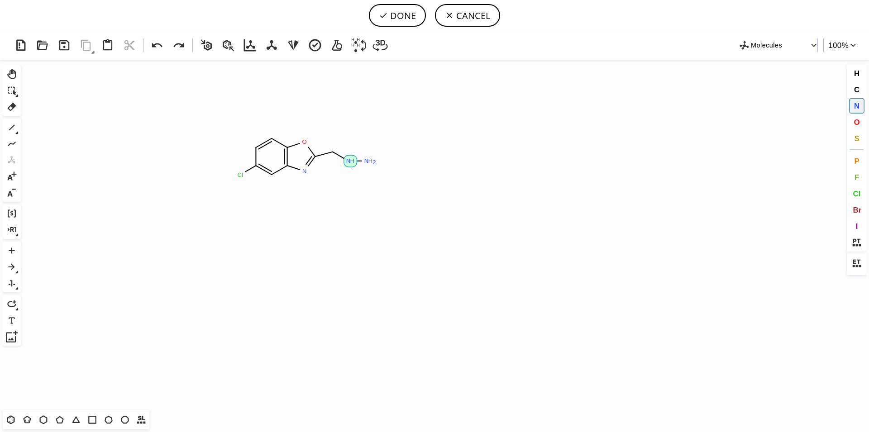
drag, startPoint x: 349, startPoint y: 159, endPoint x: 382, endPoint y: 158, distance: 33.1
click at [382, 158] on icon "Created with Raphaël 2.3.0 N H O N Cl N H 2 N" at bounding box center [434, 235] width 820 height 351
click at [393, 162] on icon "Created with Raphaël 2.3.0 N H N H O N Cl N H 2 N" at bounding box center [434, 235] width 820 height 351
drag, startPoint x: 8, startPoint y: 124, endPoint x: 129, endPoint y: 156, distance: 124.8
click at [9, 126] on icon at bounding box center [12, 128] width 12 height 12
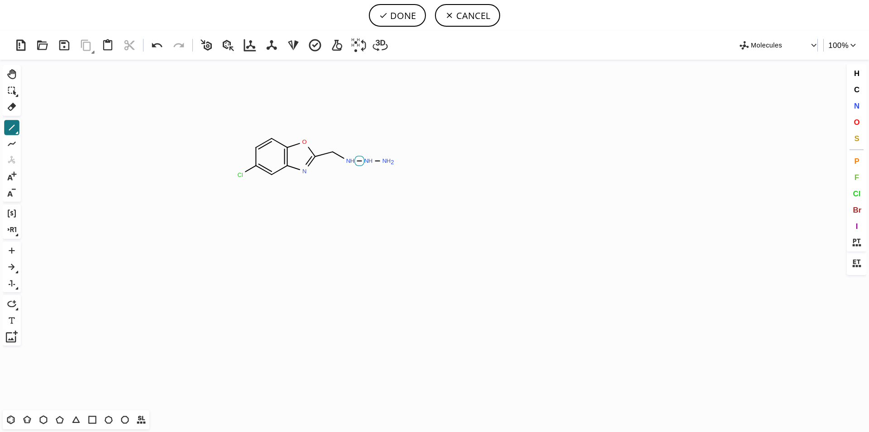
click at [358, 163] on icon "Created with Raphaël 2.3.0 N H N H O N Cl N H 2 N" at bounding box center [434, 235] width 820 height 351
click at [377, 164] on icon "Created with Raphaël 2.3.0 N N O N Cl N H 2 N" at bounding box center [434, 235] width 820 height 351
click at [400, 17] on button "DONE" at bounding box center [397, 15] width 57 height 23
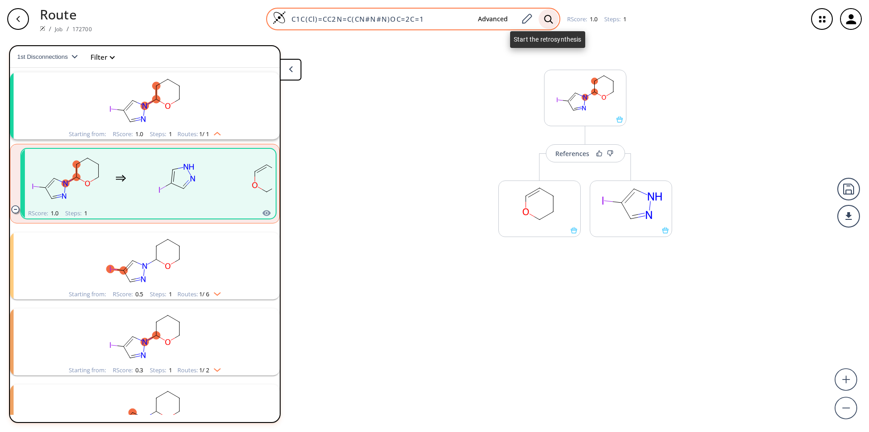
click at [546, 18] on icon at bounding box center [548, 19] width 9 height 10
click at [549, 20] on icon at bounding box center [548, 18] width 9 height 9
click at [546, 20] on icon at bounding box center [548, 19] width 9 height 10
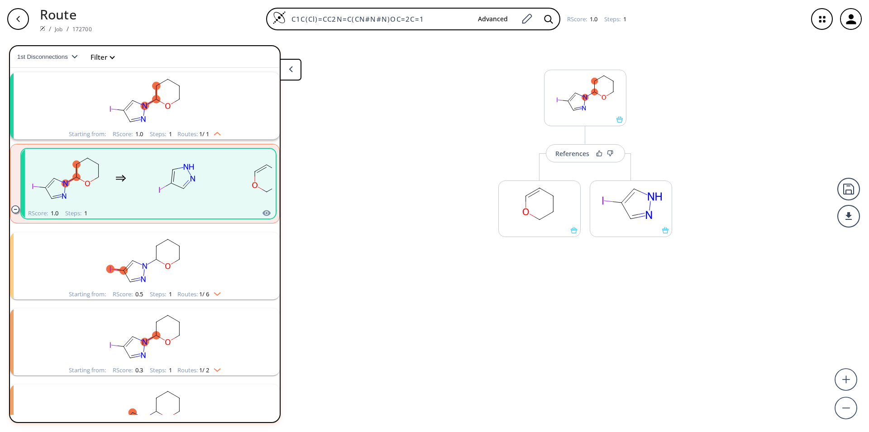
drag, startPoint x: 431, startPoint y: 18, endPoint x: 167, endPoint y: 2, distance: 264.3
click at [286, 14] on input "C1C(Cl)=CC2N=C(CN#N#N)OC=2C=1" at bounding box center [378, 18] width 185 height 9
paste input "lc1cc2nc(CN=[N+]=[N-])oc2cc"
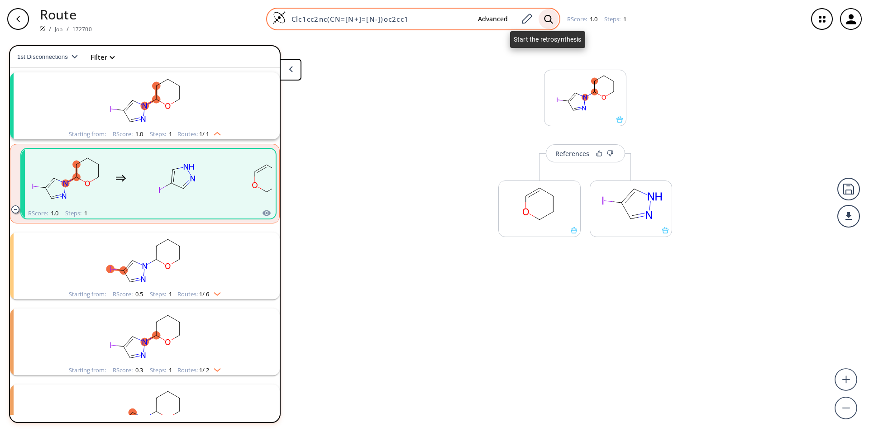
type input "Clc1cc2nc(CN=[N+]=[N-])oc2cc1"
click at [545, 17] on icon at bounding box center [548, 19] width 9 height 10
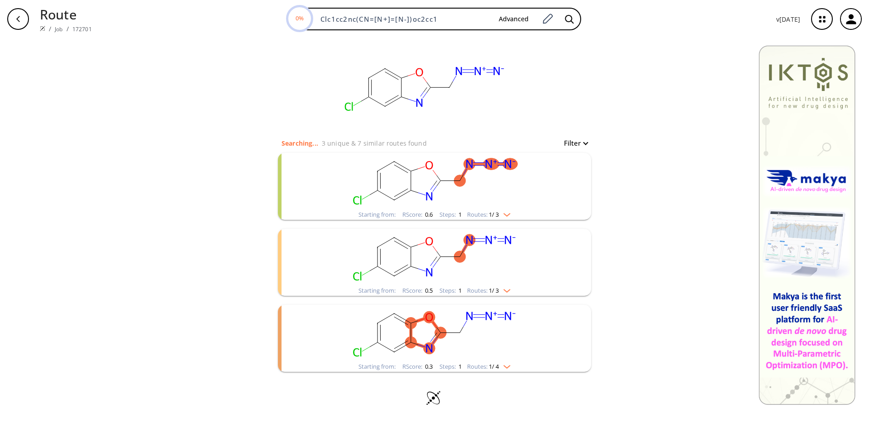
click at [465, 201] on rect "clusters" at bounding box center [434, 181] width 235 height 57
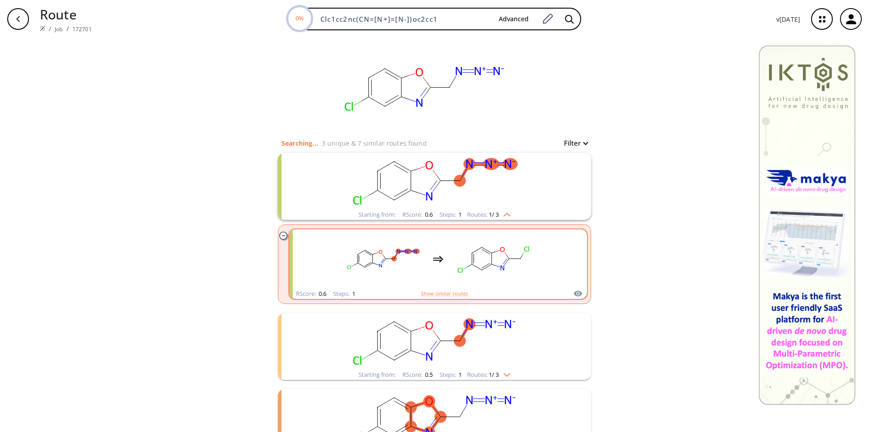
click at [472, 267] on rect "clusters" at bounding box center [493, 259] width 81 height 57
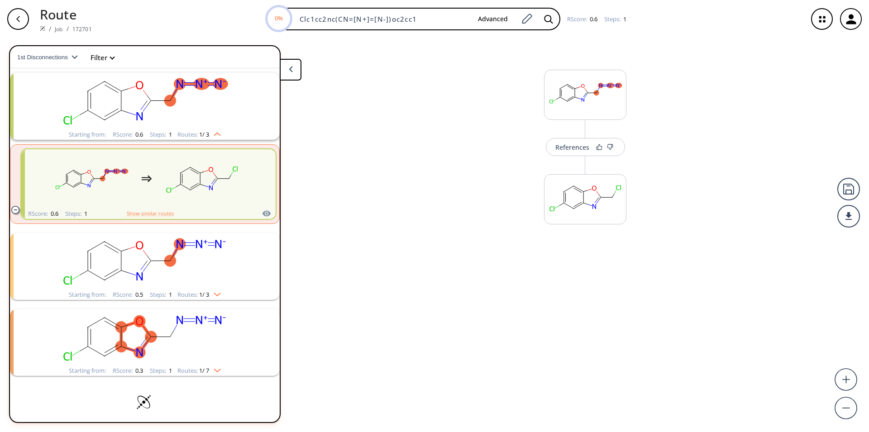
scroll to position [20, 0]
click at [588, 159] on button "References" at bounding box center [585, 153] width 79 height 18
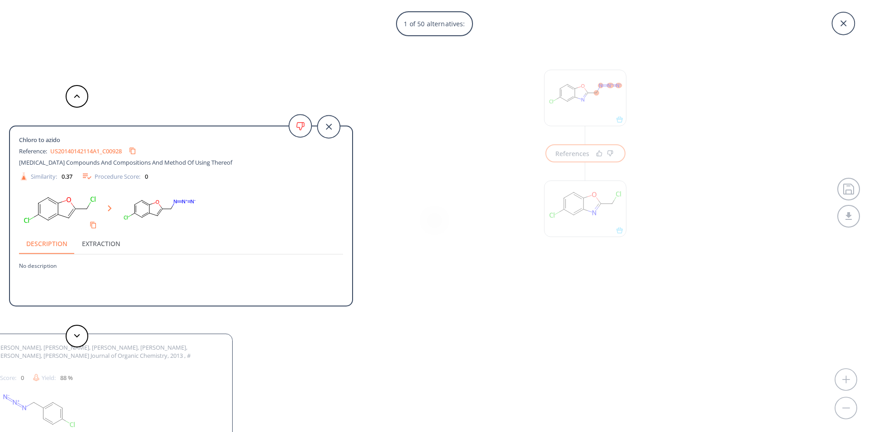
click at [82, 151] on link "US20140142114A1_C00928" at bounding box center [85, 151] width 71 height 6
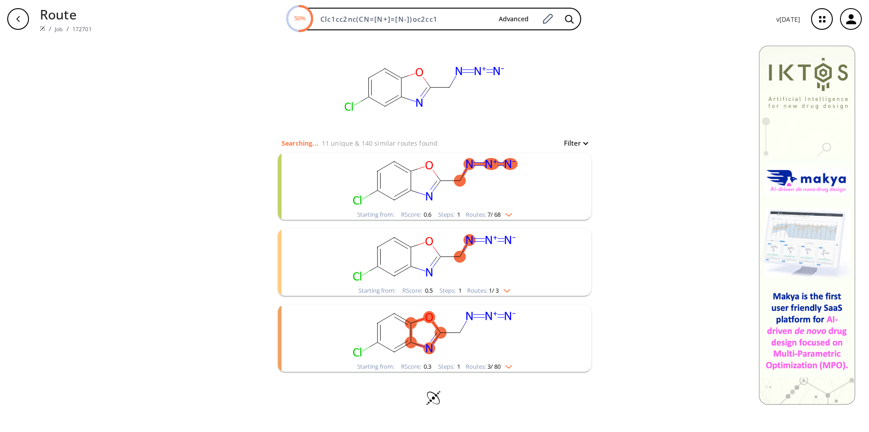
click at [500, 199] on rect "clusters" at bounding box center [434, 181] width 235 height 57
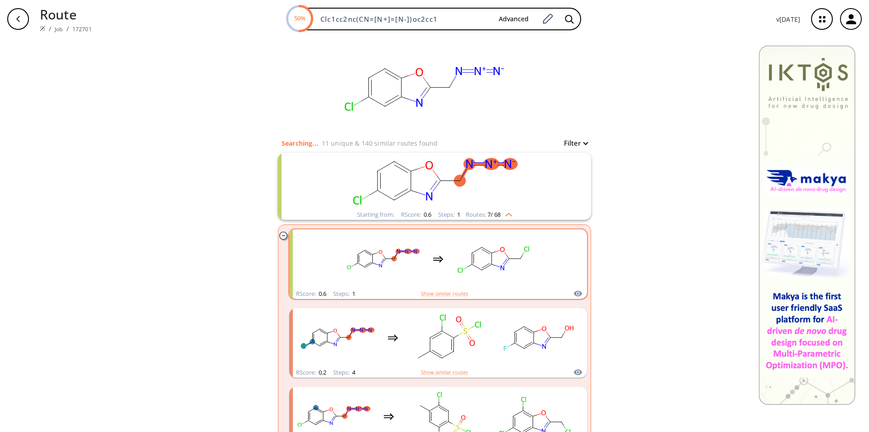
click at [491, 283] on rect "clusters" at bounding box center [493, 259] width 81 height 57
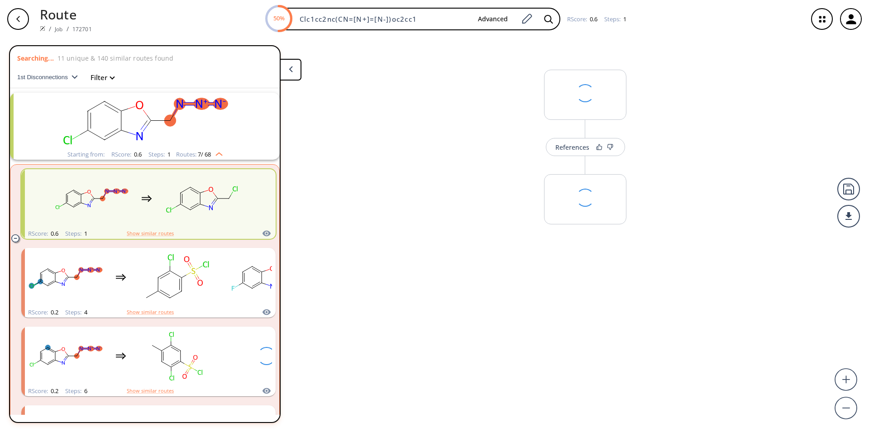
scroll to position [20, 0]
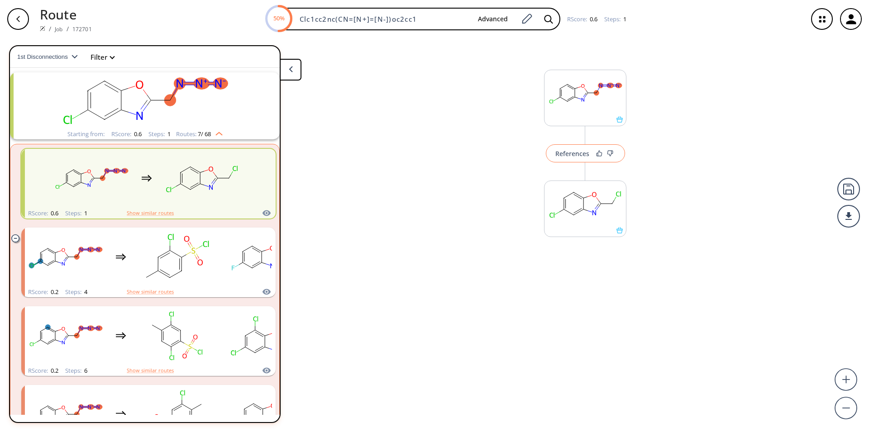
click at [583, 154] on div "References" at bounding box center [572, 154] width 34 height 6
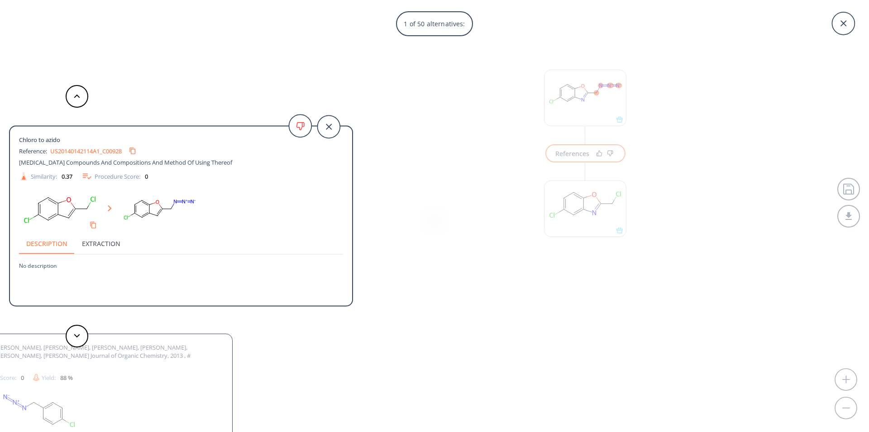
click at [80, 335] on button at bounding box center [77, 336] width 23 height 23
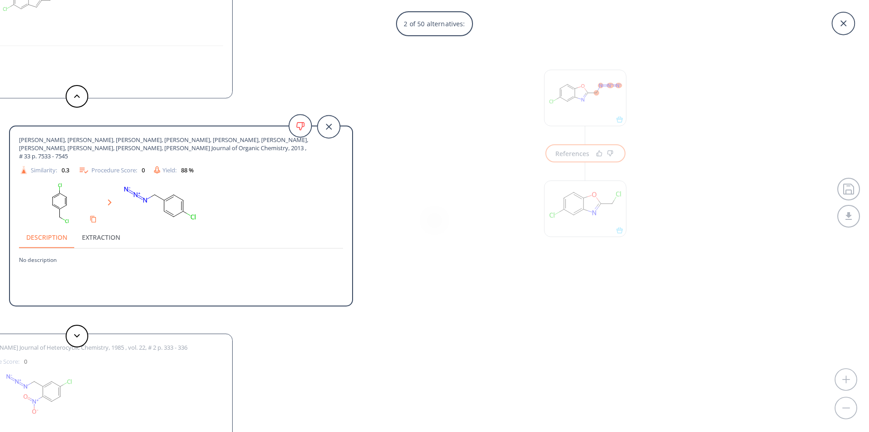
drag, startPoint x: 167, startPoint y: 148, endPoint x: 209, endPoint y: 158, distance: 43.5
click at [209, 158] on span "Hedou, Damien, Deau, Emmanuel, Dubouilh-Benard, Carole, Sanselme, Morgane, Mart…" at bounding box center [164, 148] width 291 height 25
copy span "European Journal of Organic Chemistry, 2013 , # 33 p. 7533 - 7545"
click at [76, 332] on button at bounding box center [77, 336] width 23 height 23
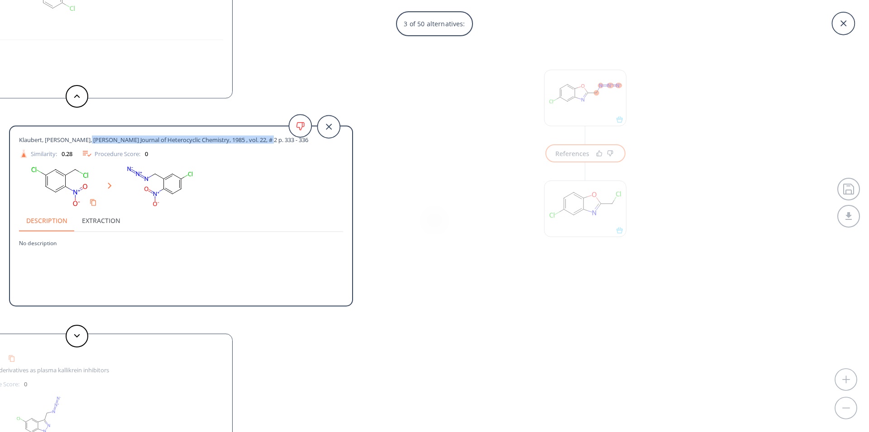
drag, startPoint x: 269, startPoint y: 142, endPoint x: 81, endPoint y: 144, distance: 188.7
click at [81, 144] on div "Klaubert, Bell, Pattison Journal of Heterocyclic Chemistry, 1985 , vol. 22, # 2…" at bounding box center [181, 148] width 324 height 24
copy span "Journal of Heterocyclic Chemistry, 1985 , vol. 22, # 2 p. 333 - 336"
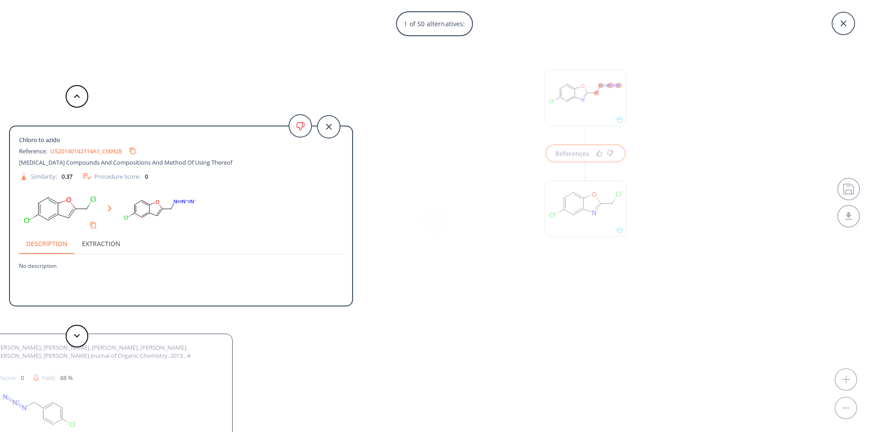
click at [605, 97] on div "1 of 50 alternatives: Chloro to azido Reference: US20140142114A1_C00928 Anthelm…" at bounding box center [434, 216] width 869 height 432
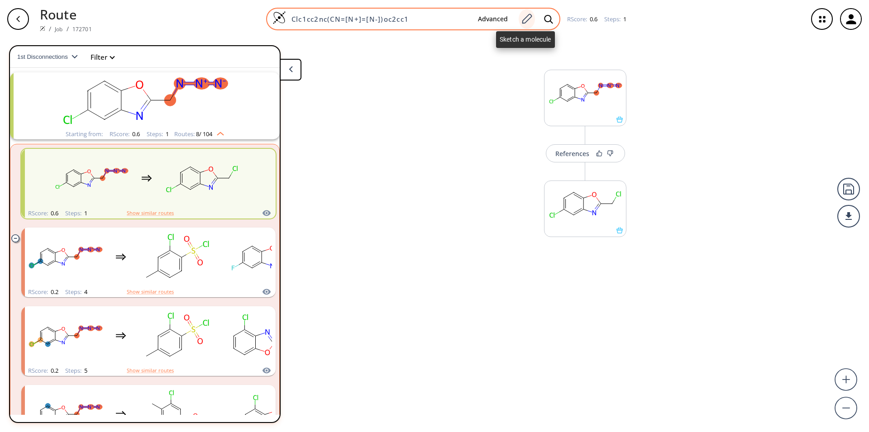
click at [524, 24] on icon at bounding box center [526, 19] width 12 height 12
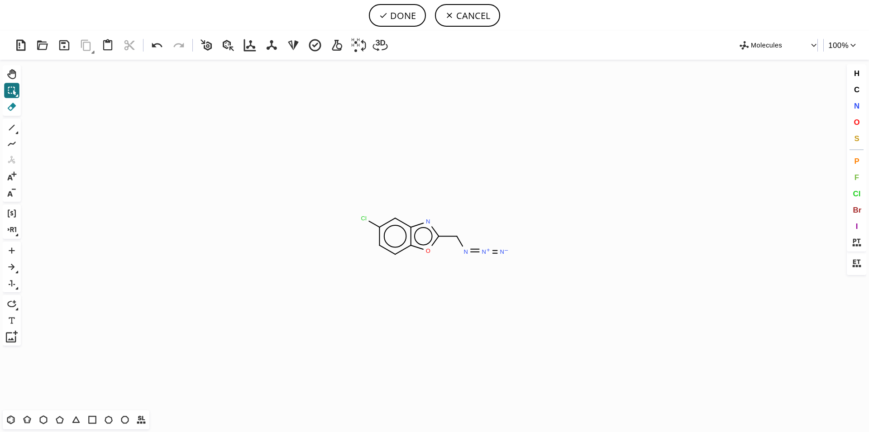
click at [16, 105] on icon at bounding box center [12, 107] width 12 height 12
click at [497, 252] on icon at bounding box center [495, 252] width 10 height 10
click at [489, 252] on tspan "H" at bounding box center [488, 251] width 5 height 7
click at [405, 16] on button "DONE" at bounding box center [397, 15] width 57 height 23
type input "[NH2-].Clc1ccc2c(nc(o2)CN)c1"
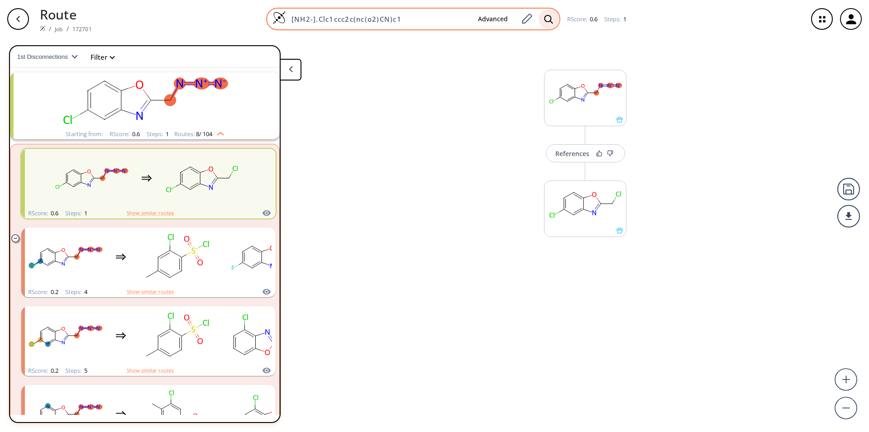
click at [545, 18] on icon at bounding box center [548, 19] width 9 height 10
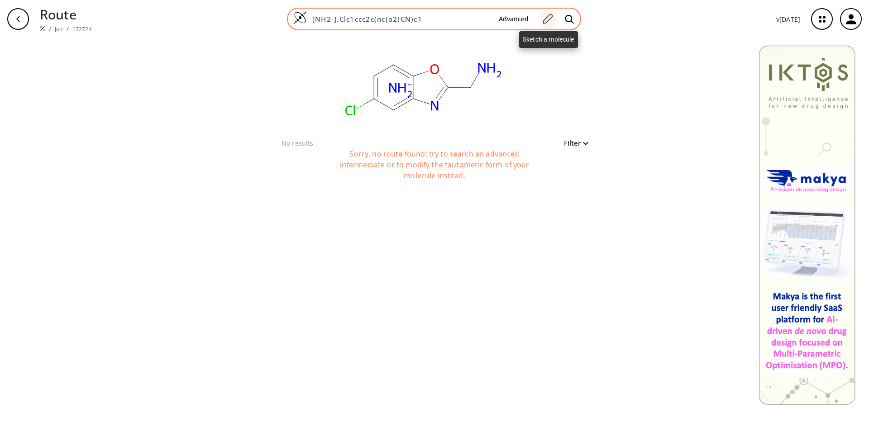
click at [549, 17] on icon at bounding box center [547, 19] width 12 height 12
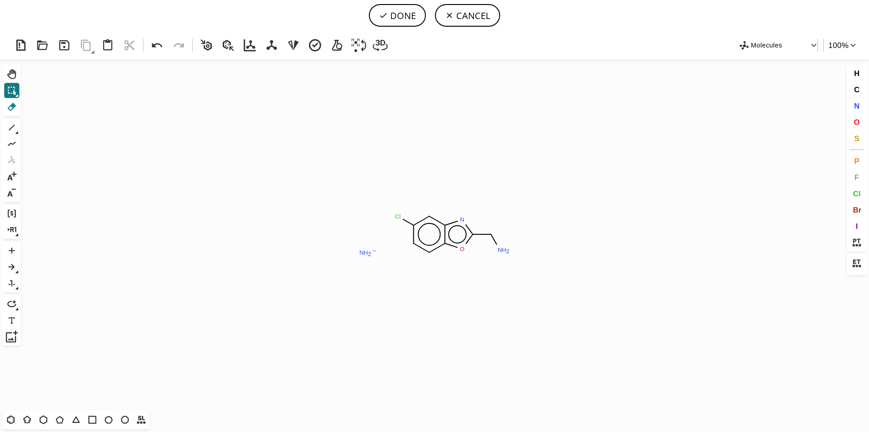
click at [9, 107] on icon at bounding box center [12, 107] width 12 height 12
click at [365, 252] on tspan "H" at bounding box center [365, 252] width 5 height 7
click at [397, 17] on button "DONE" at bounding box center [397, 15] width 57 height 23
type input "Clc1cc2nc(CN)oc2cc1"
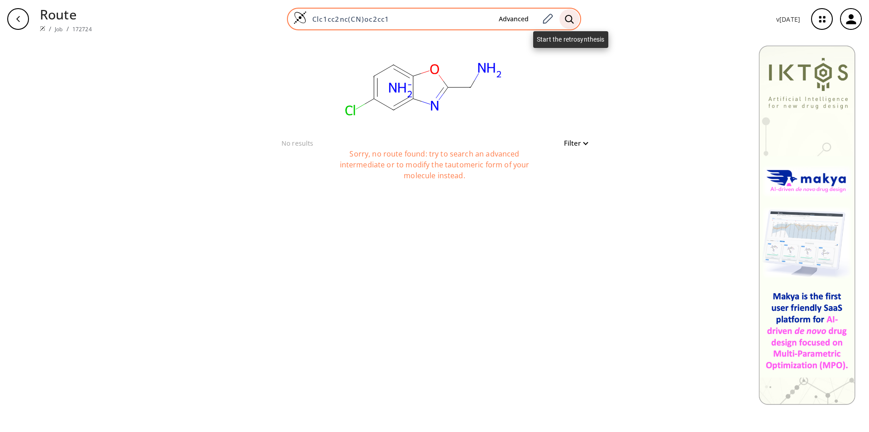
click at [571, 18] on icon at bounding box center [569, 19] width 9 height 10
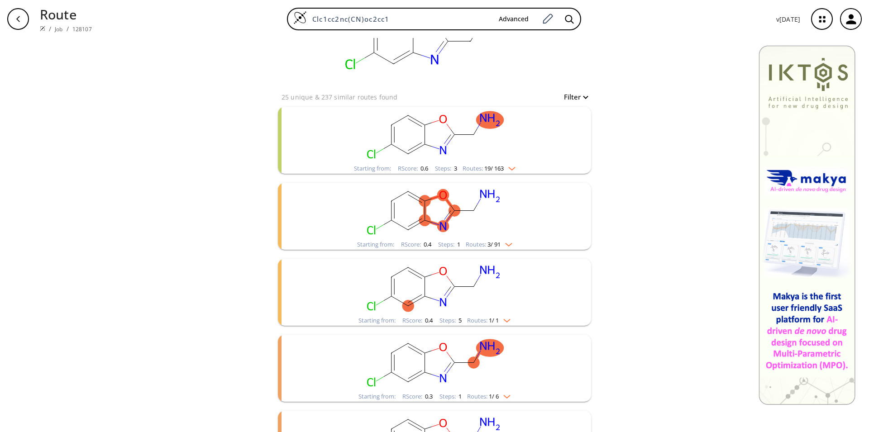
scroll to position [96, 0]
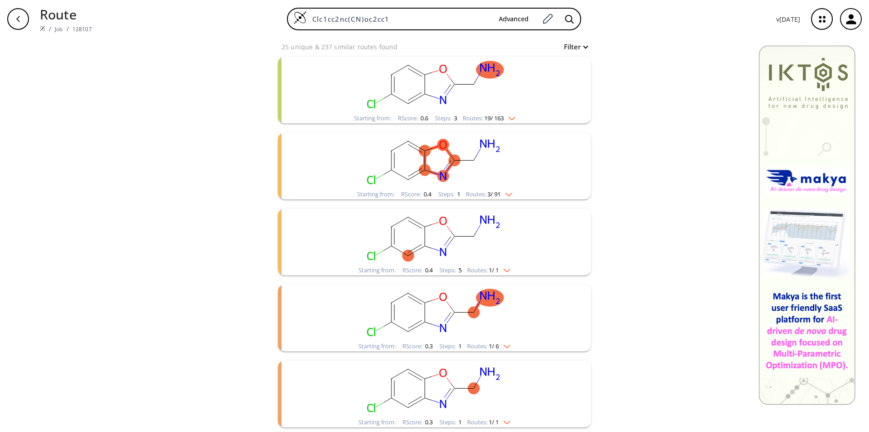
click at [457, 308] on rect "clusters" at bounding box center [434, 313] width 235 height 57
click at [485, 328] on rect "clusters" at bounding box center [434, 313] width 235 height 57
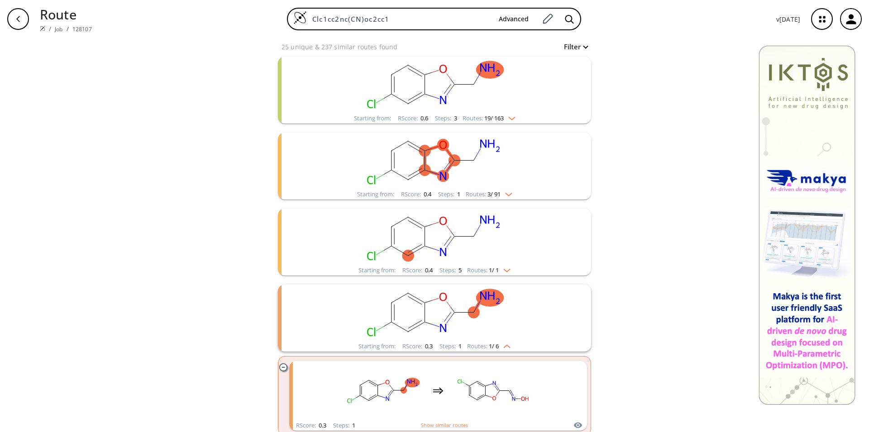
click at [484, 326] on rect "clusters" at bounding box center [434, 313] width 235 height 57
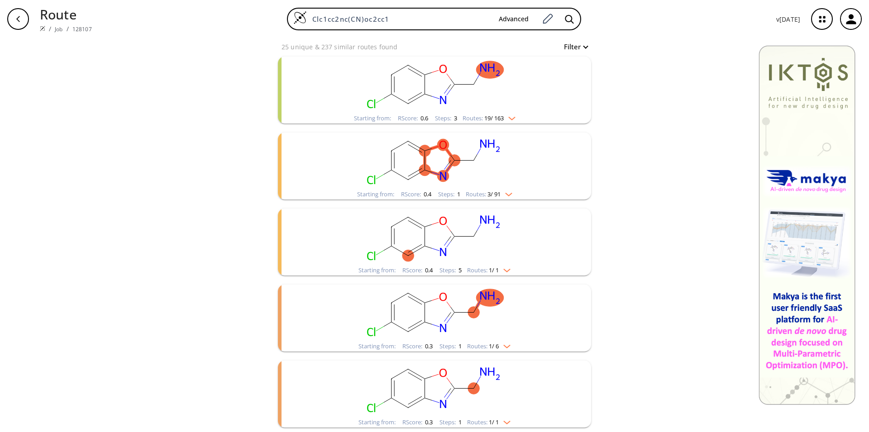
click at [492, 326] on rect "clusters" at bounding box center [434, 313] width 235 height 57
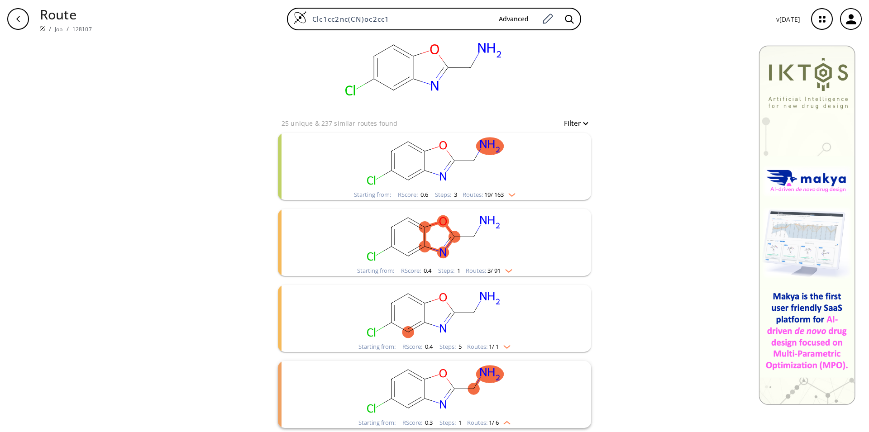
scroll to position [0, 0]
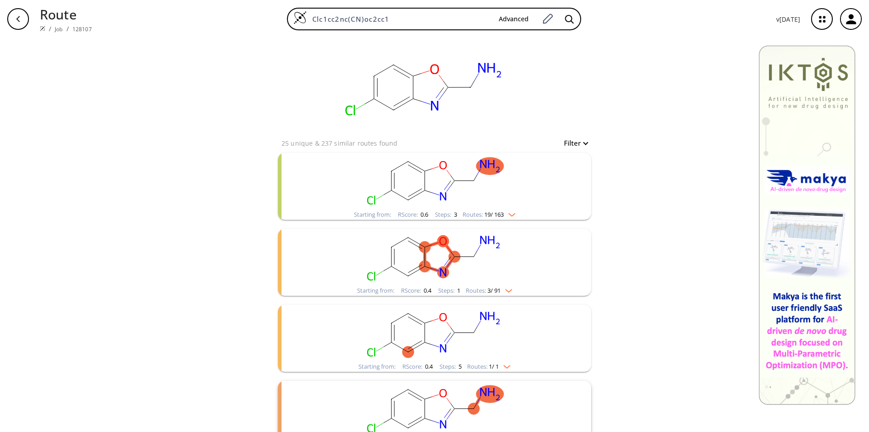
click at [476, 187] on rect "clusters" at bounding box center [434, 181] width 235 height 57
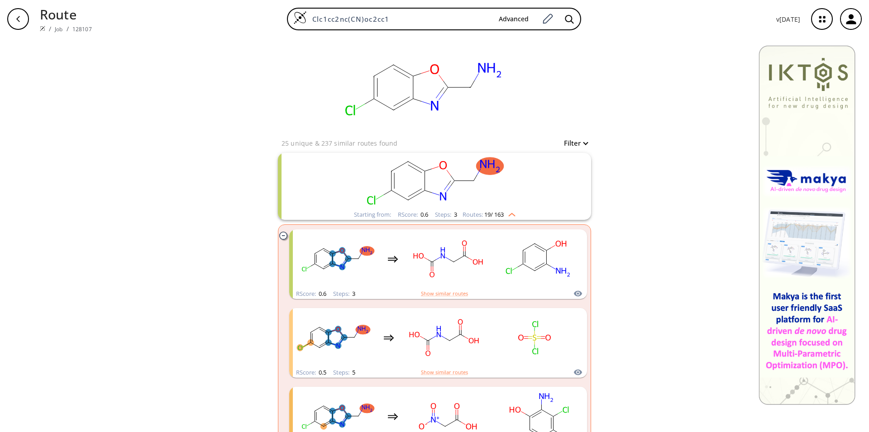
click at [482, 189] on rect "clusters" at bounding box center [434, 181] width 235 height 57
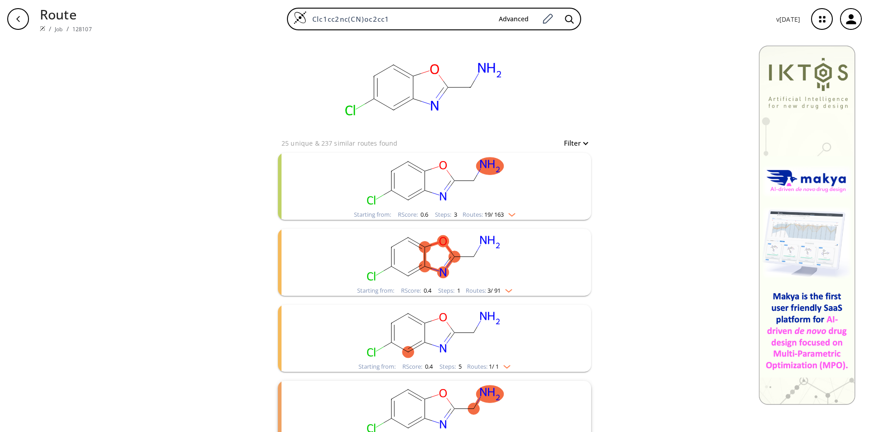
click at [482, 189] on rect "clusters" at bounding box center [434, 181] width 235 height 57
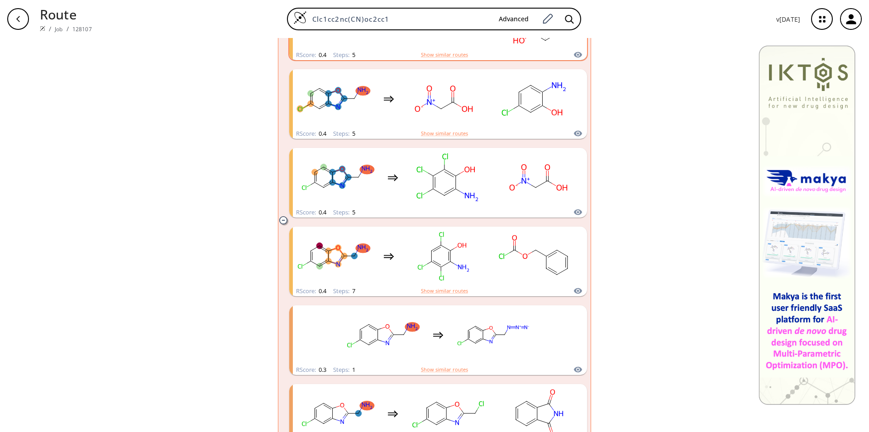
scroll to position [738, 0]
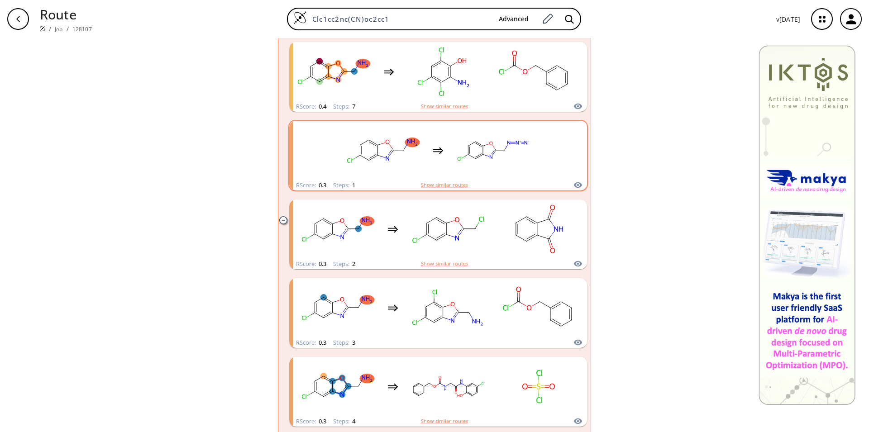
click at [422, 167] on div "clusters" at bounding box center [438, 150] width 192 height 59
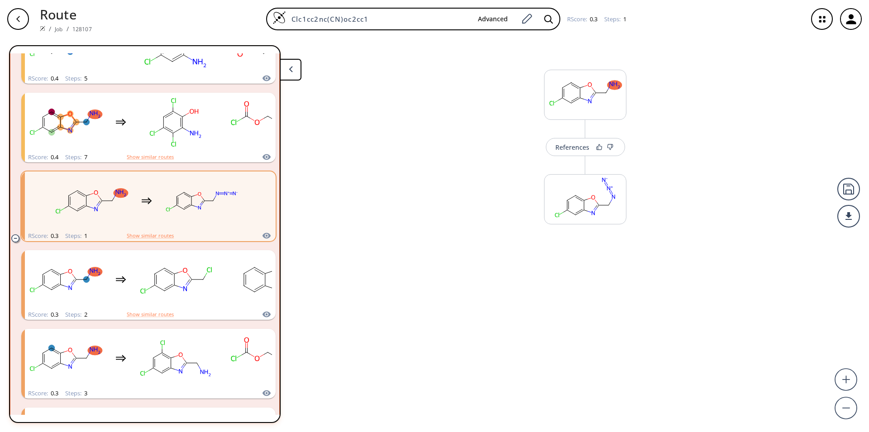
scroll to position [629, 0]
click at [573, 153] on div "References" at bounding box center [572, 154] width 34 height 6
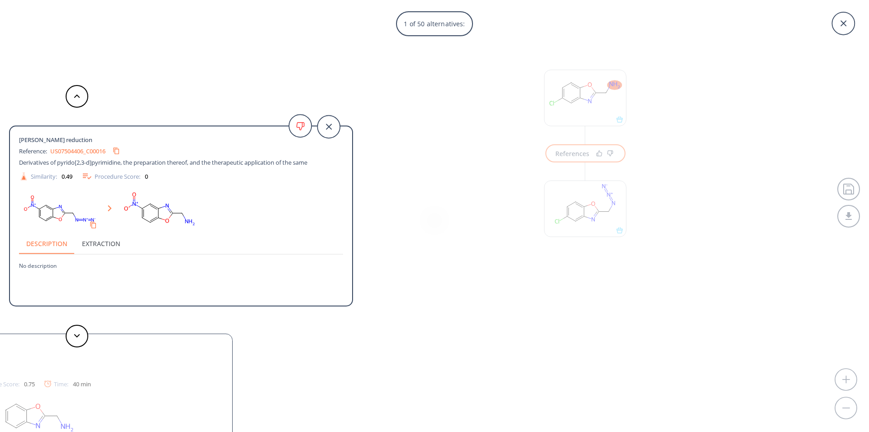
click at [73, 152] on link "US07504406_C00016" at bounding box center [77, 151] width 55 height 6
click at [81, 340] on button at bounding box center [77, 336] width 23 height 23
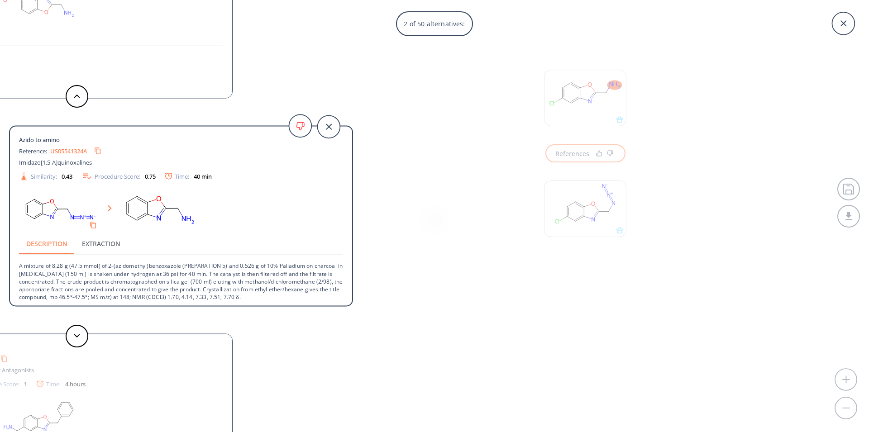
click at [64, 151] on link "US05541324A" at bounding box center [68, 151] width 37 height 6
click at [81, 338] on button at bounding box center [77, 336] width 23 height 23
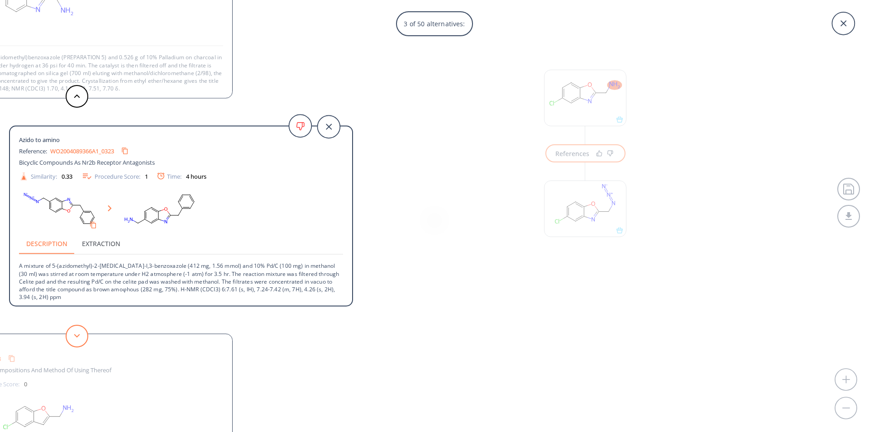
click at [77, 336] on icon at bounding box center [77, 336] width 6 height 4
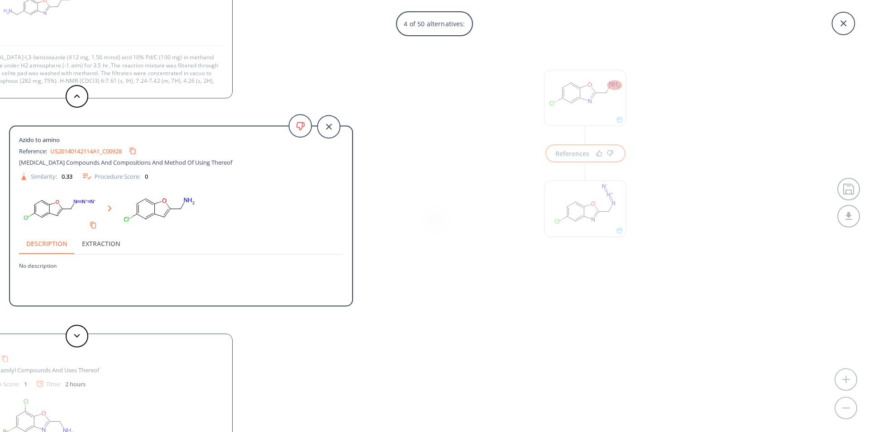
click at [79, 151] on link "US20140142114A1_C00928" at bounding box center [85, 151] width 71 height 6
click at [85, 341] on button at bounding box center [77, 336] width 23 height 23
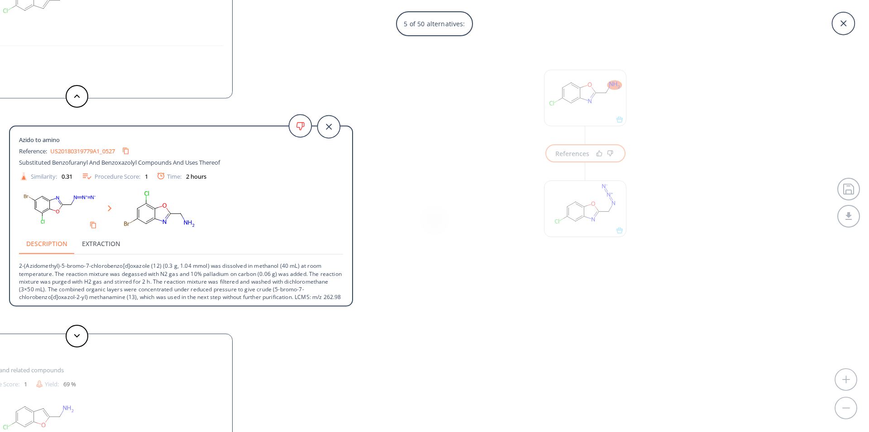
click at [78, 151] on link "US20180319779A1_0527" at bounding box center [82, 151] width 65 height 6
click at [79, 339] on button at bounding box center [77, 336] width 23 height 23
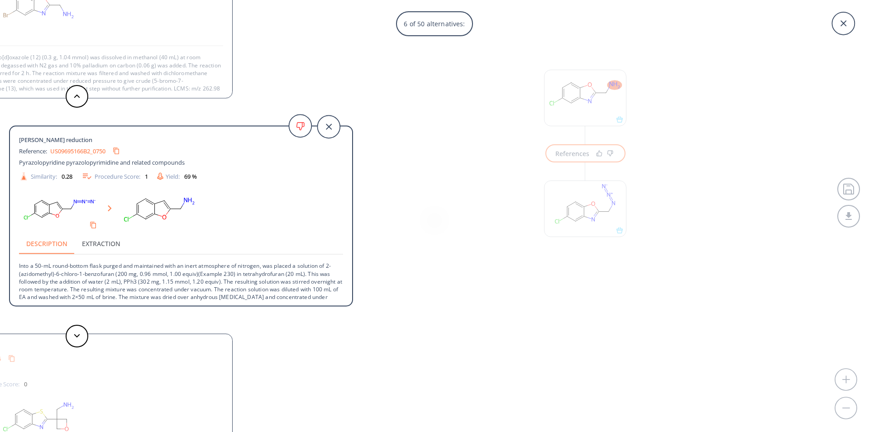
click at [76, 153] on link "US09695166B2_0750" at bounding box center [77, 151] width 55 height 6
click at [71, 333] on button at bounding box center [77, 336] width 23 height 23
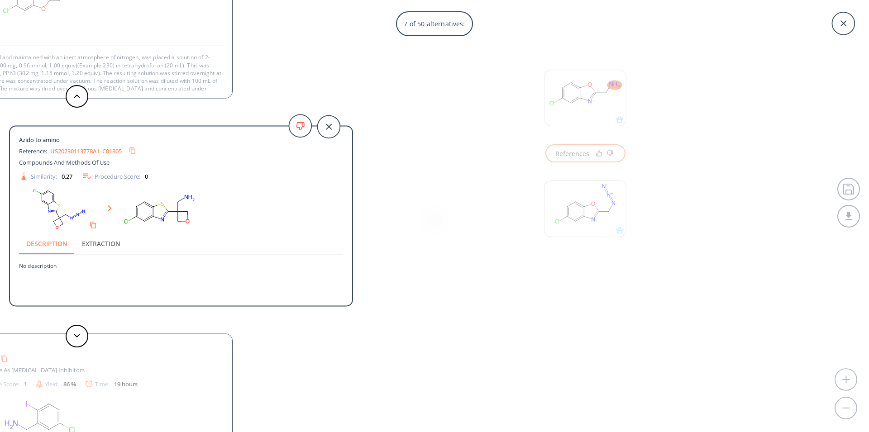
click at [99, 150] on link "US20230113778A1_C01305" at bounding box center [85, 151] width 71 height 6
